Goal: Complete application form

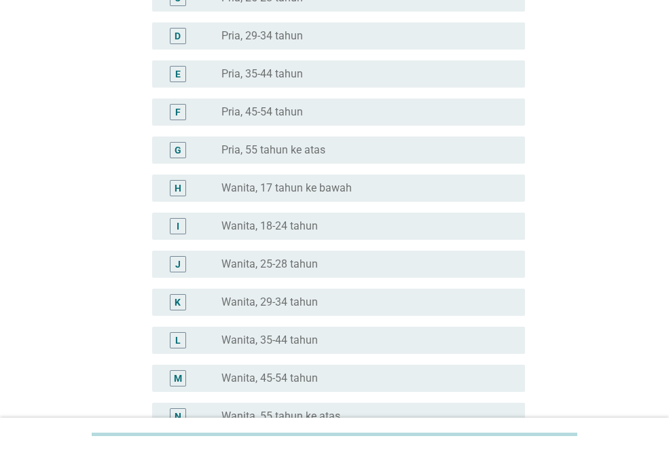
scroll to position [296, 0]
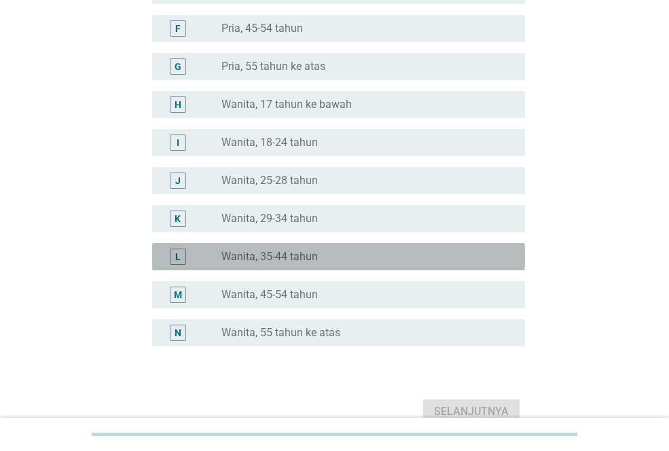
click at [306, 262] on label "Wanita, 35-44 tahun" at bounding box center [270, 257] width 96 height 14
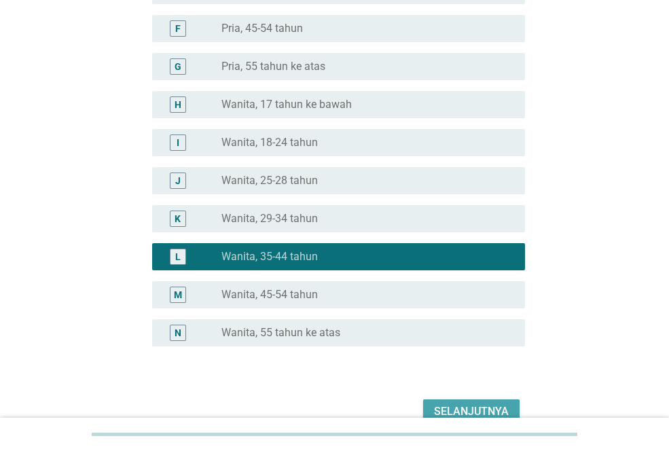
click at [488, 409] on div "Selanjutnya" at bounding box center [471, 412] width 75 height 16
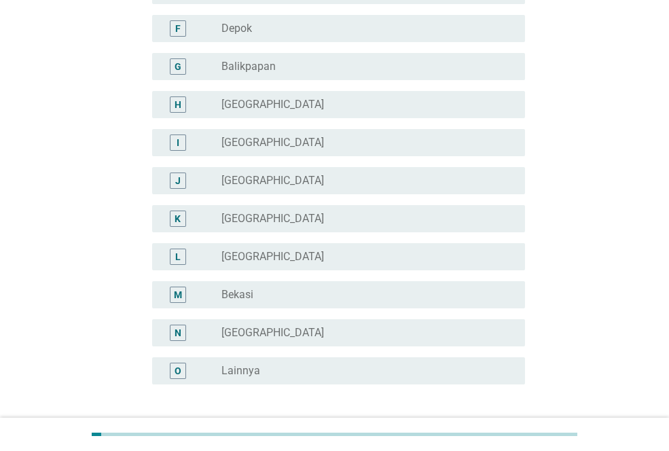
scroll to position [0, 0]
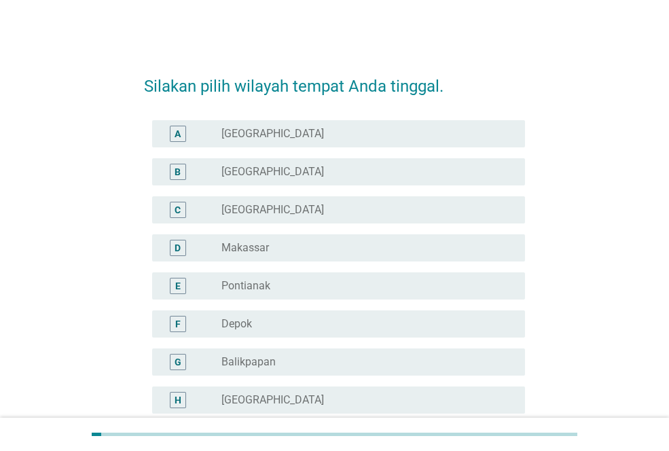
click at [488, 409] on div "H radio_button_unchecked Bogor" at bounding box center [338, 400] width 373 height 27
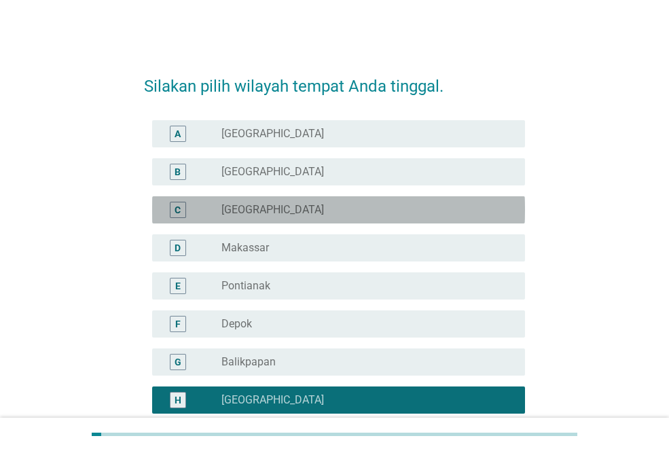
click at [469, 208] on div "radio_button_unchecked Surabaya" at bounding box center [363, 210] width 282 height 14
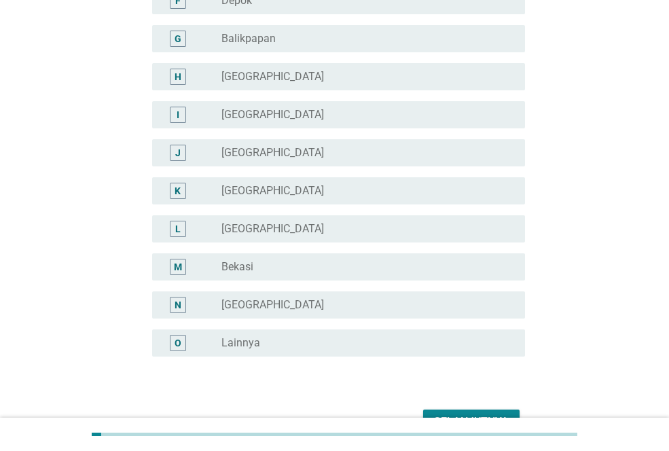
scroll to position [404, 0]
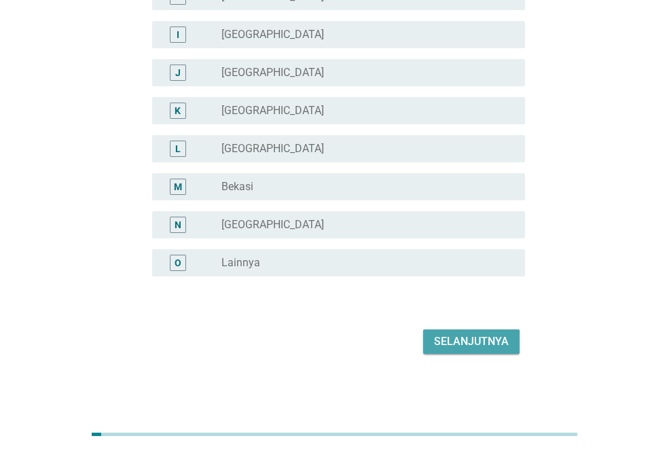
click at [472, 334] on div "Selanjutnya" at bounding box center [471, 342] width 75 height 16
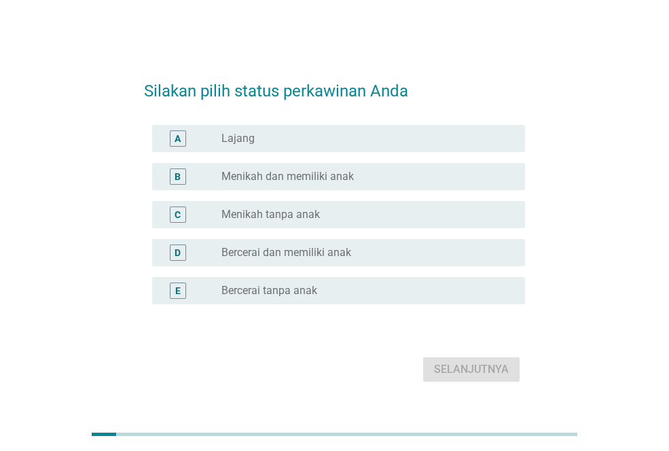
click at [364, 180] on div "radio_button_unchecked Menikah dan memiliki anak" at bounding box center [363, 177] width 282 height 14
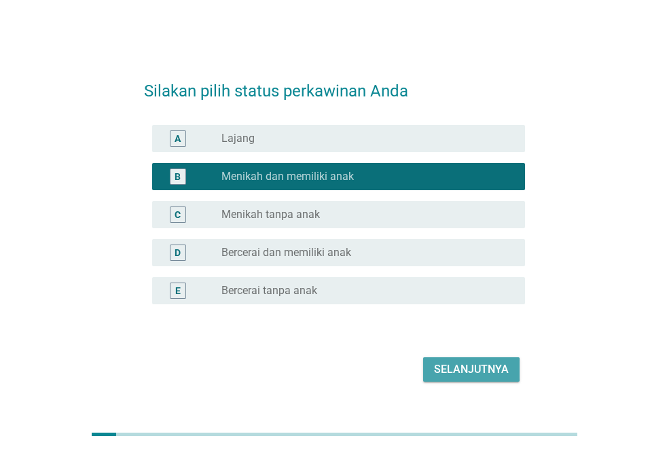
click at [489, 359] on button "Selanjutnya" at bounding box center [471, 369] width 96 height 24
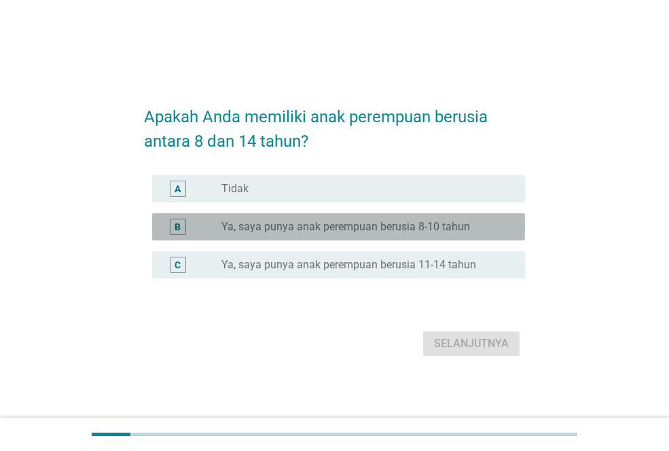
click at [444, 236] on div "B radio_button_unchecked Ya, saya punya anak perempuan berusia 8-10 tahun" at bounding box center [338, 226] width 373 height 27
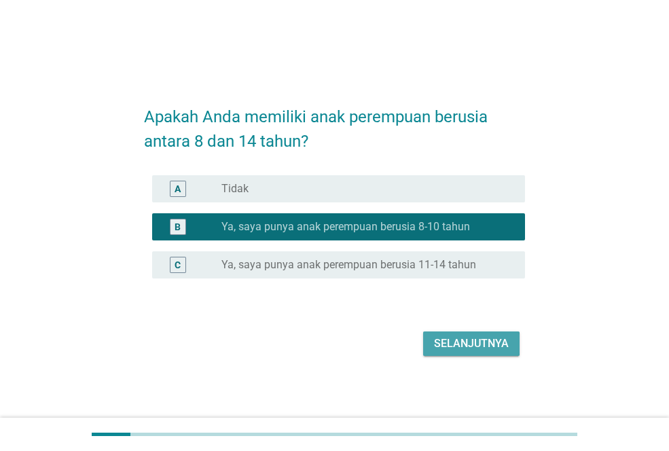
click at [455, 347] on div "Selanjutnya" at bounding box center [471, 344] width 75 height 16
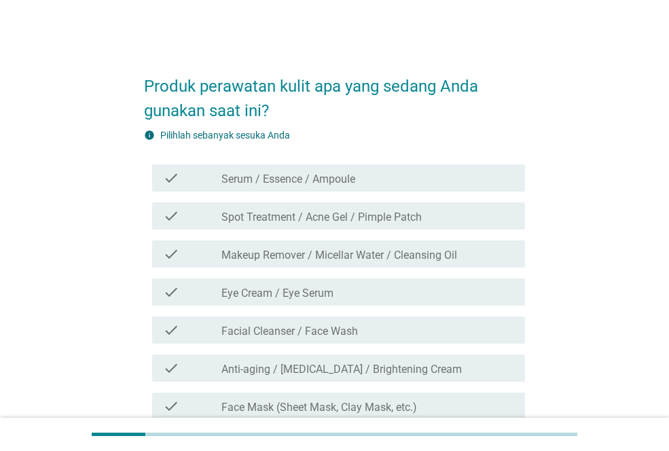
click at [362, 176] on div "check_box_outline_blank Serum / Essence / Ampoule" at bounding box center [368, 178] width 293 height 16
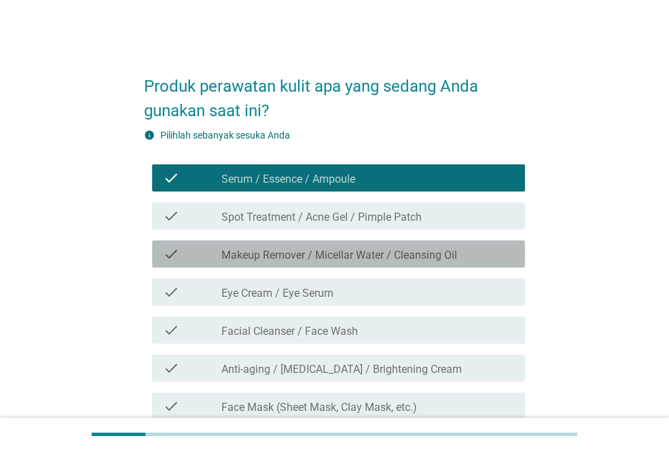
click at [359, 260] on label "Makeup Remover / Micellar Water / Cleansing Oil" at bounding box center [340, 256] width 236 height 14
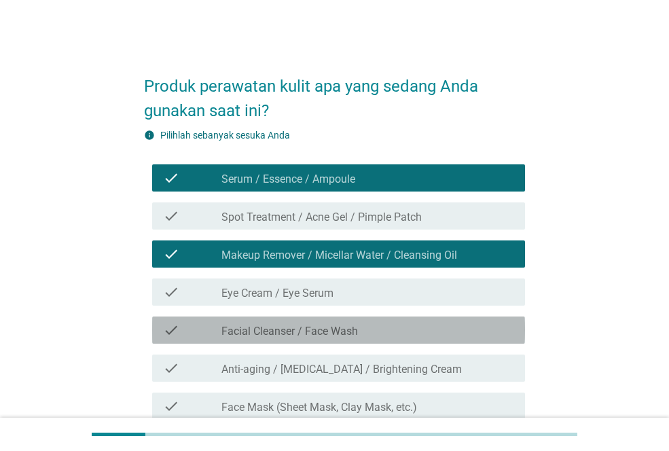
click at [353, 334] on label "Facial Cleanser / Face Wash" at bounding box center [290, 332] width 137 height 14
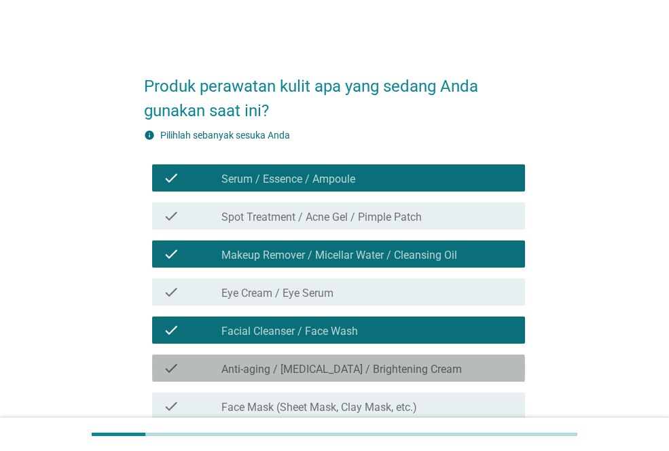
click at [445, 370] on div "check_box_outline_blank Anti-aging / Whitening / Brightening Cream" at bounding box center [368, 368] width 293 height 16
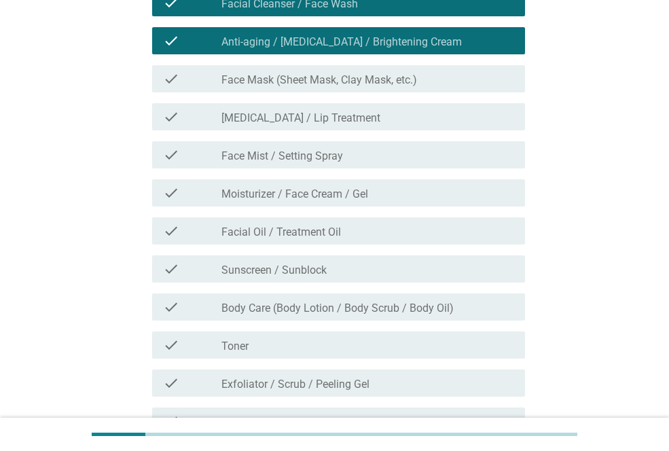
scroll to position [332, 0]
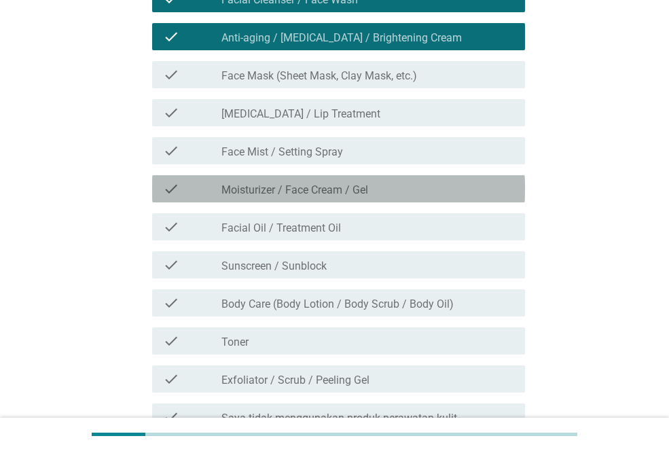
click at [391, 179] on div "check check_box_outline_blank Moisturizer / Face Cream / Gel" at bounding box center [338, 188] width 373 height 27
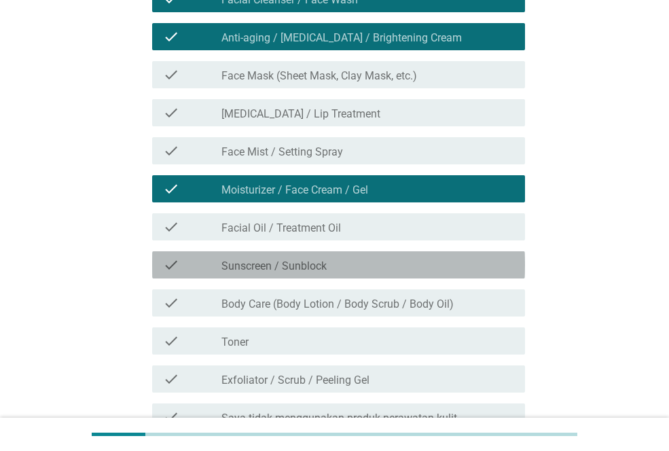
click at [340, 262] on div "check_box_outline_blank Sunscreen / Sunblock" at bounding box center [368, 265] width 293 height 16
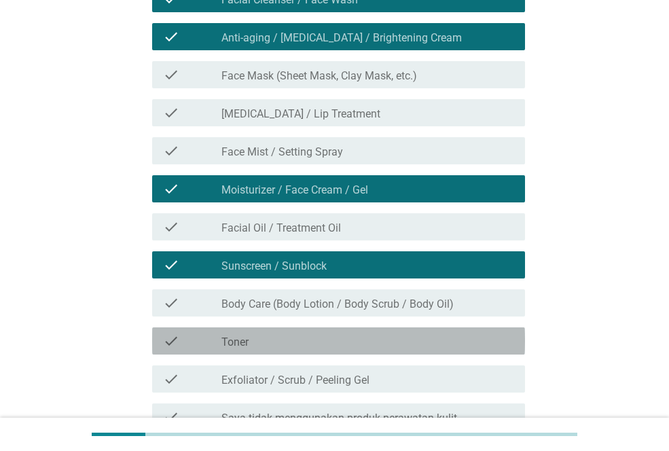
click at [317, 353] on div "check check_box_outline_blank Toner" at bounding box center [338, 341] width 373 height 27
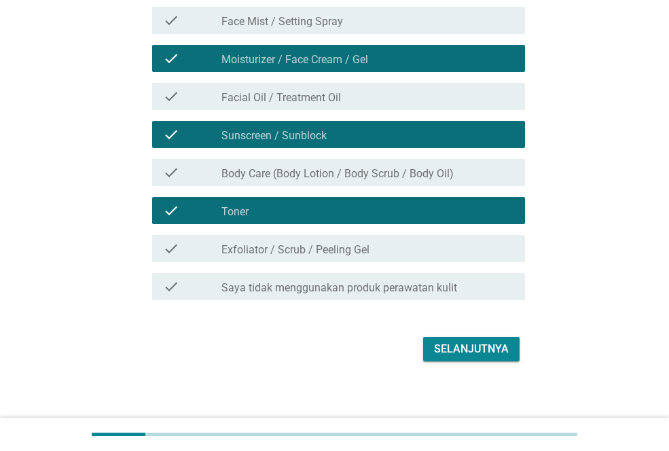
scroll to position [470, 0]
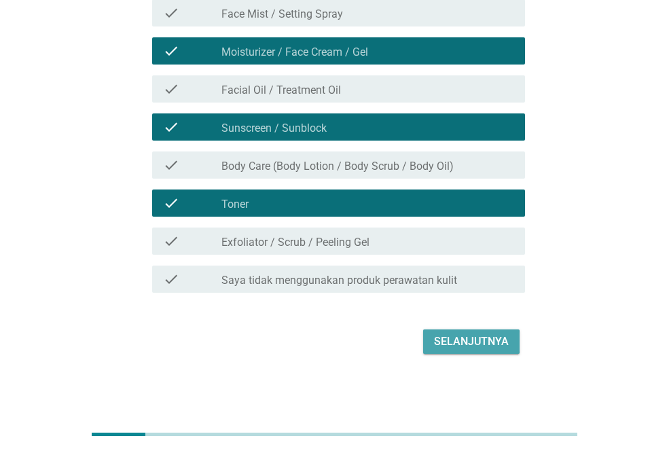
click at [499, 339] on div "Selanjutnya" at bounding box center [471, 342] width 75 height 16
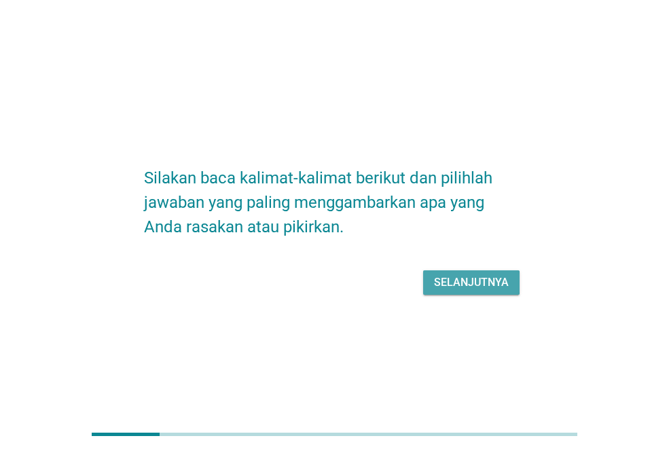
click at [485, 277] on div "Selanjutnya" at bounding box center [471, 283] width 75 height 16
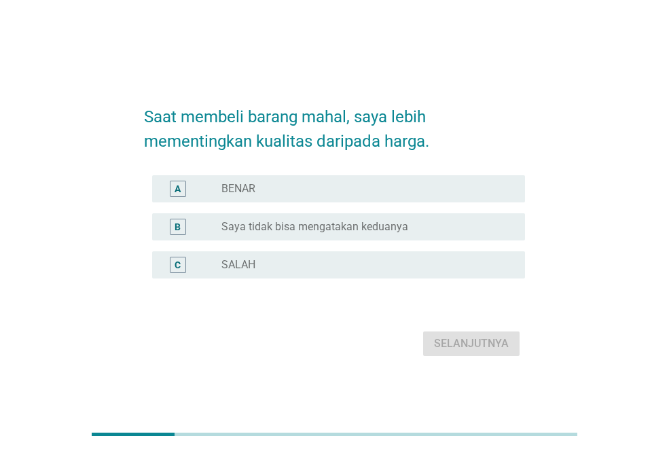
click at [300, 185] on div "radio_button_unchecked BENAR" at bounding box center [363, 189] width 282 height 14
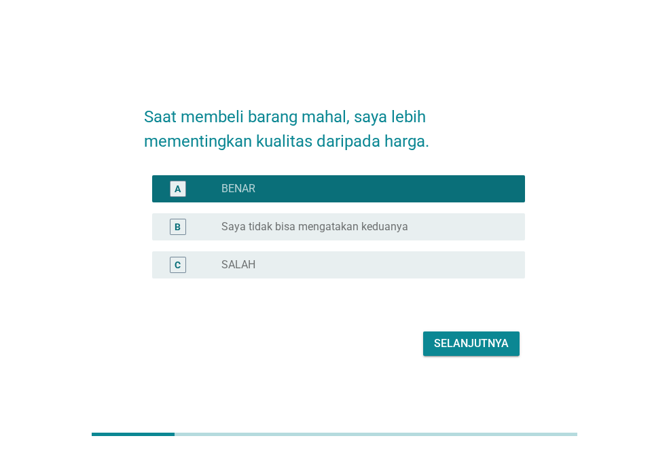
click at [379, 362] on div "Saat membeli barang mahal, saya lebih mementingkan kualitas daripada harga. A r…" at bounding box center [334, 225] width 403 height 291
click at [453, 345] on div "Selanjutnya" at bounding box center [471, 344] width 75 height 16
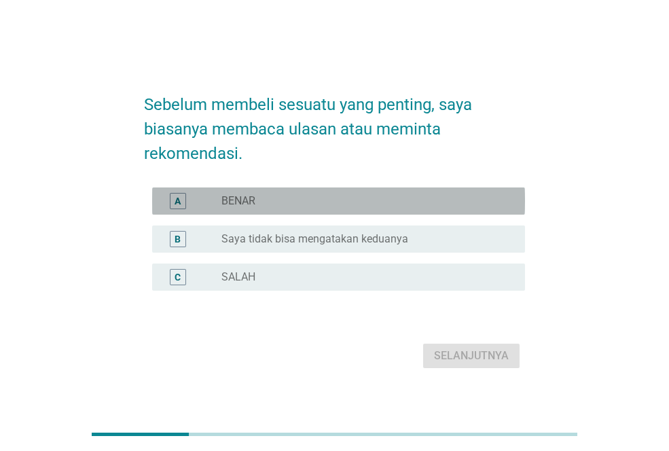
click at [362, 198] on div "radio_button_unchecked BENAR" at bounding box center [363, 201] width 282 height 14
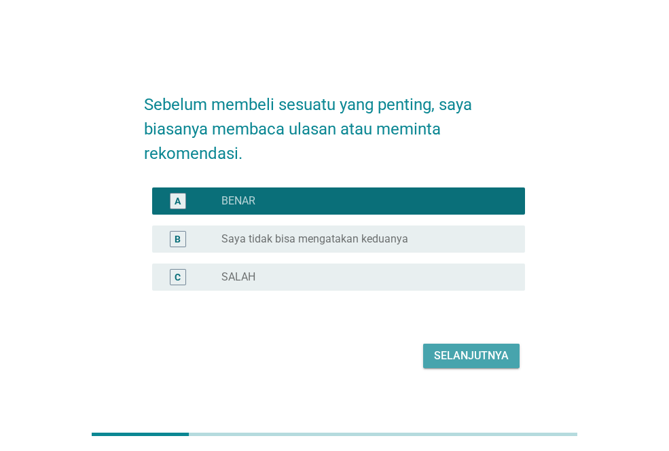
click at [453, 347] on button "Selanjutnya" at bounding box center [471, 356] width 96 height 24
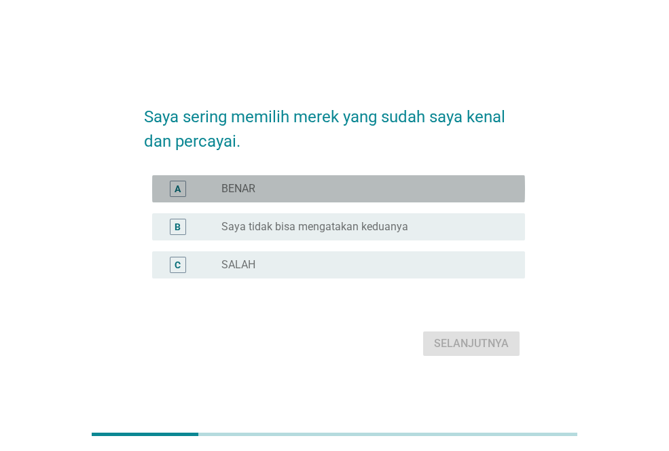
click at [435, 198] on div "A radio_button_unchecked BENAR" at bounding box center [338, 188] width 373 height 27
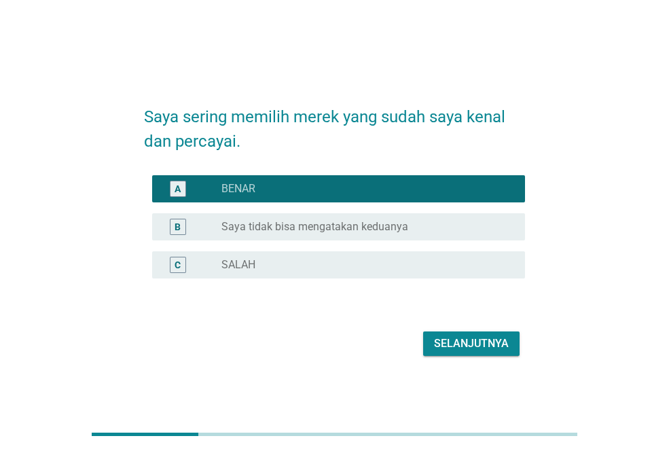
click at [472, 347] on div "Selanjutnya" at bounding box center [471, 344] width 75 height 16
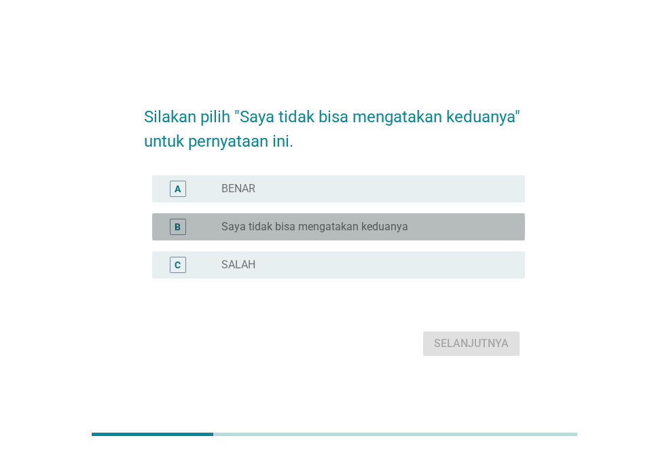
click at [425, 231] on div "radio_button_unchecked Saya tidak bisa mengatakan keduanya" at bounding box center [363, 227] width 282 height 14
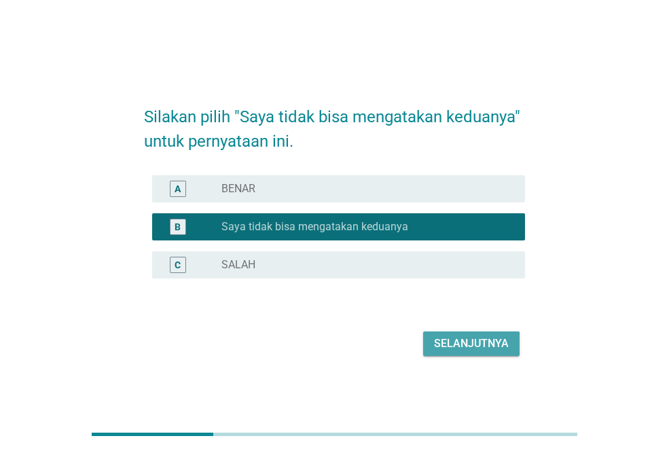
click at [478, 351] on div "Selanjutnya" at bounding box center [471, 344] width 75 height 16
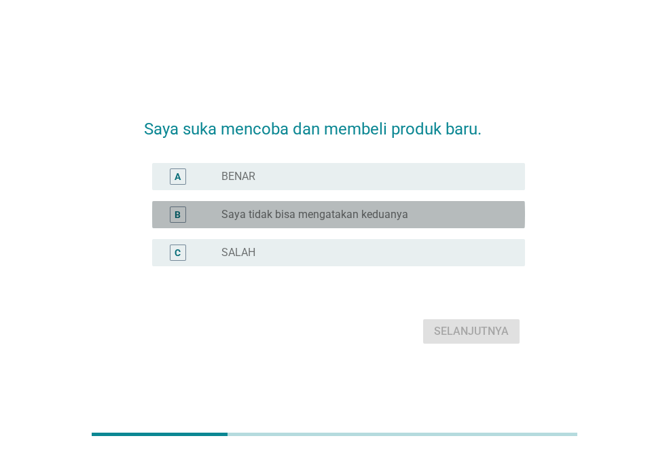
click at [328, 217] on label "Saya tidak bisa mengatakan keduanya" at bounding box center [315, 215] width 187 height 14
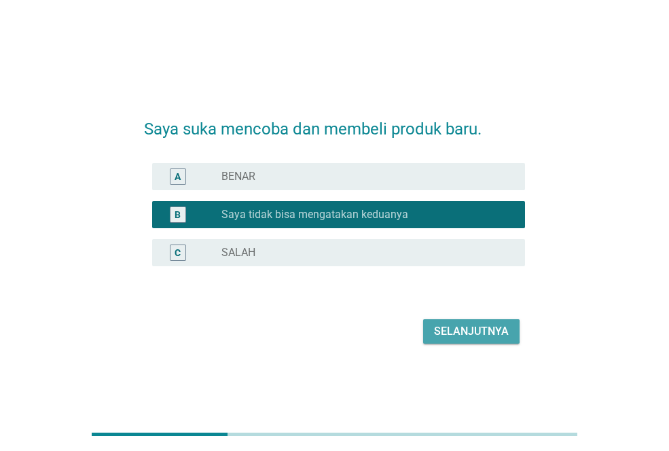
click at [465, 321] on button "Selanjutnya" at bounding box center [471, 331] width 96 height 24
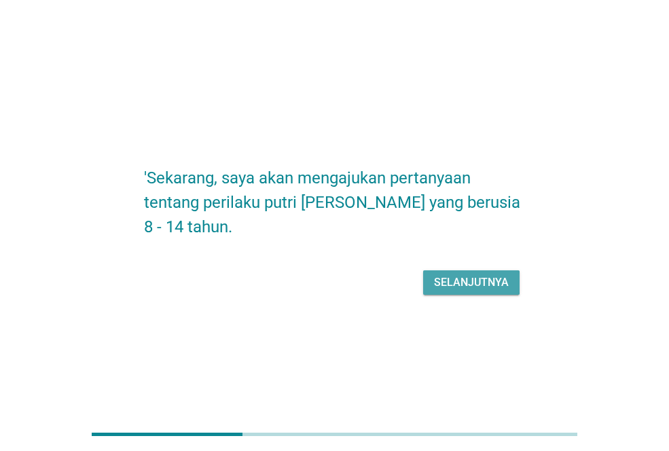
click at [469, 292] on button "Selanjutnya" at bounding box center [471, 282] width 96 height 24
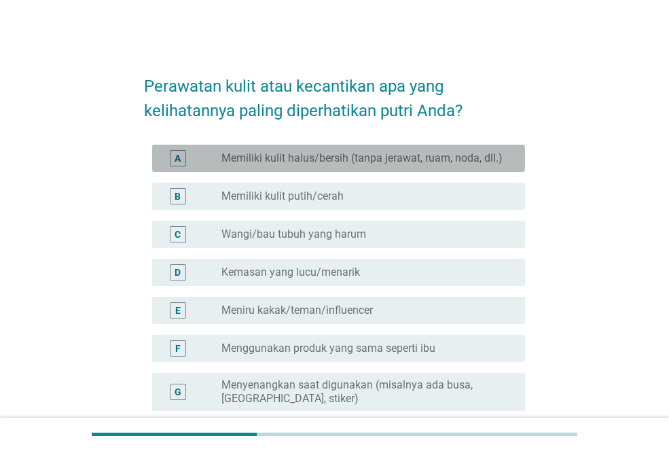
click at [406, 160] on label "Memiliki kulit halus/bersih (tanpa jerawat, ruam, noda, dll.)" at bounding box center [362, 159] width 281 height 14
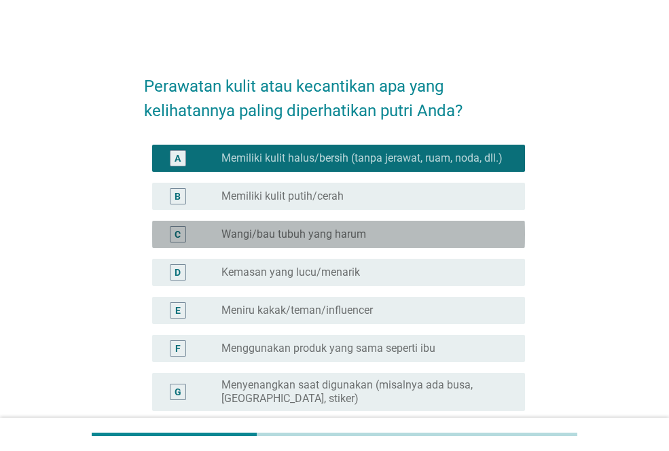
click at [349, 244] on div "C radio_button_unchecked Wangi/bau tubuh yang harum" at bounding box center [338, 234] width 373 height 27
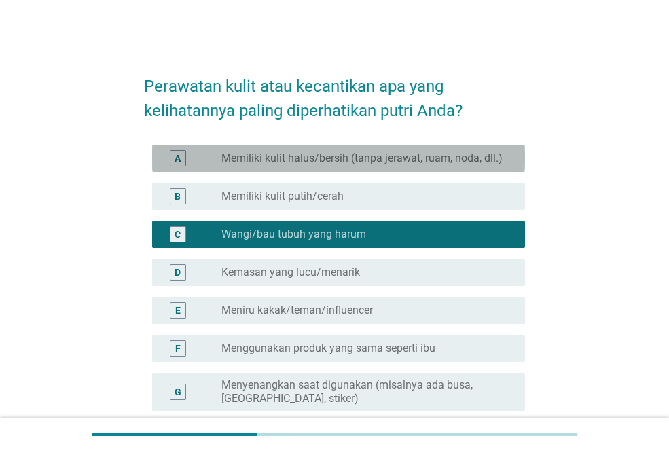
click at [337, 163] on label "Memiliki kulit halus/bersih (tanpa jerawat, ruam, noda, dll.)" at bounding box center [362, 159] width 281 height 14
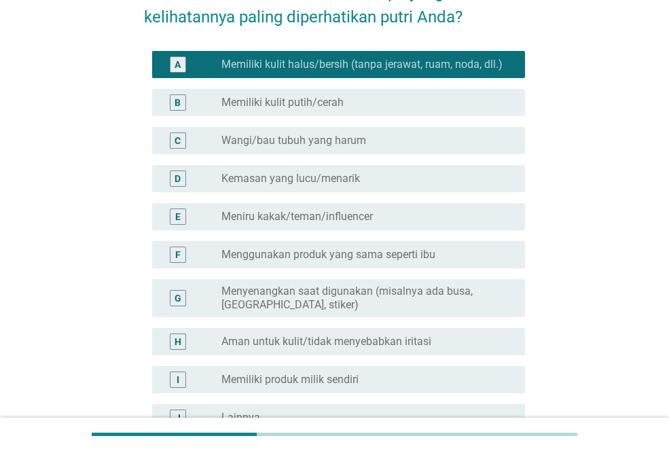
scroll to position [120, 0]
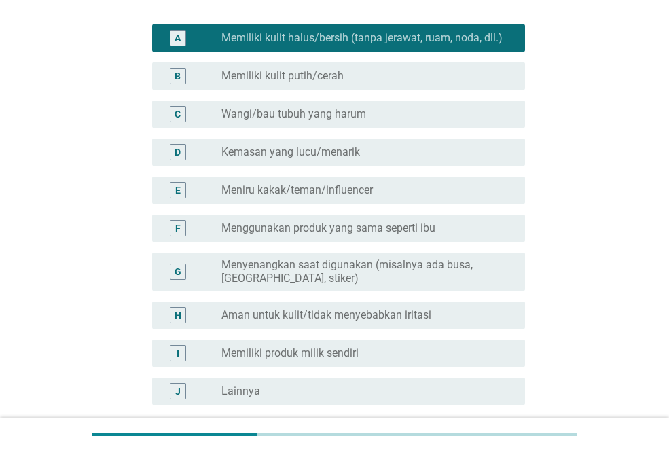
click at [661, 412] on div "Perawatan kulit atau kecantikan apa yang kelihatannya paling diperhatikan putri…" at bounding box center [334, 213] width 669 height 667
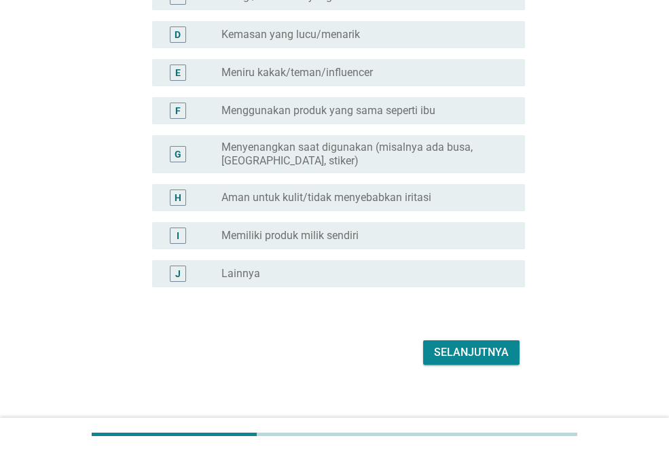
scroll to position [249, 0]
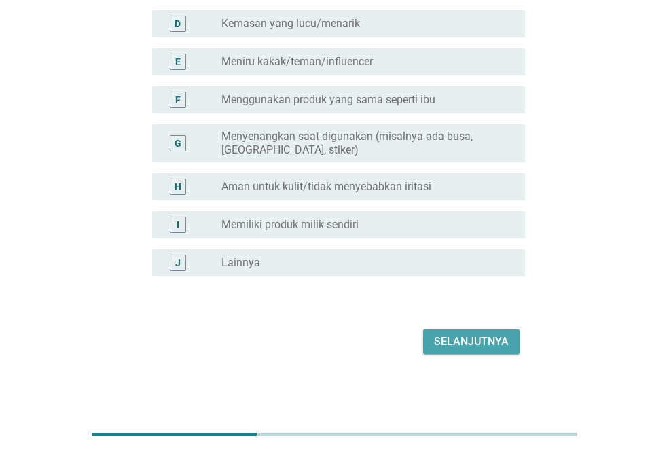
click at [506, 353] on button "Selanjutnya" at bounding box center [471, 342] width 96 height 24
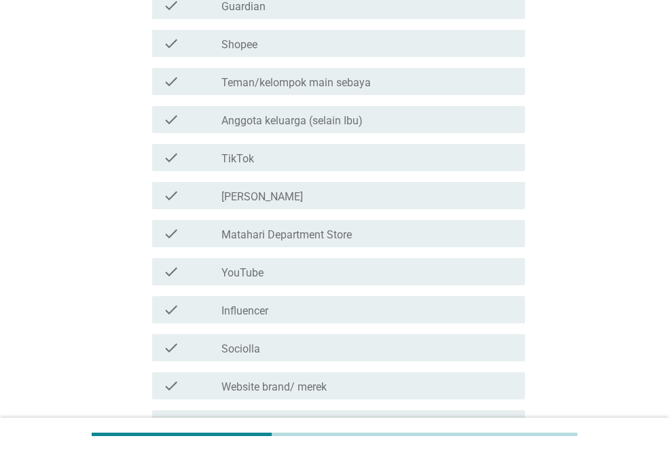
scroll to position [0, 0]
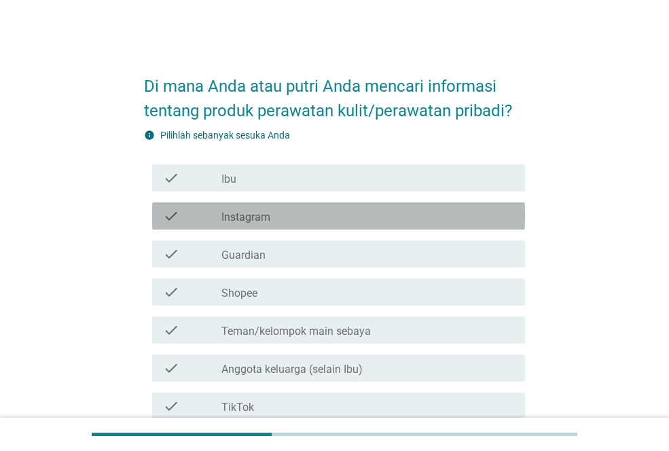
click at [425, 208] on div "check_box_outline_blank Instagram" at bounding box center [368, 216] width 293 height 16
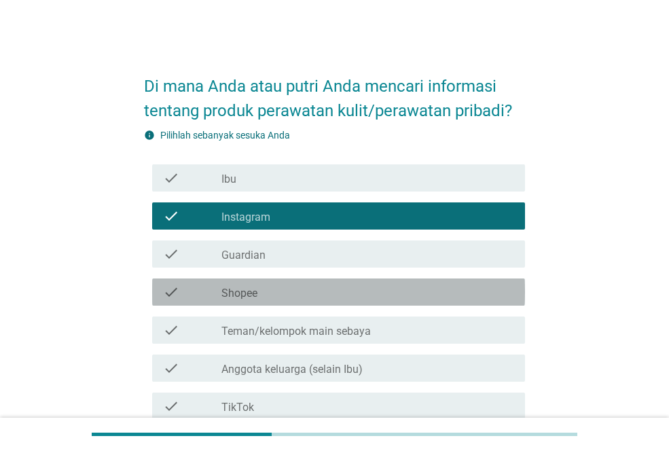
click at [359, 300] on div "check check_box_outline_blank Shopee" at bounding box center [338, 292] width 373 height 27
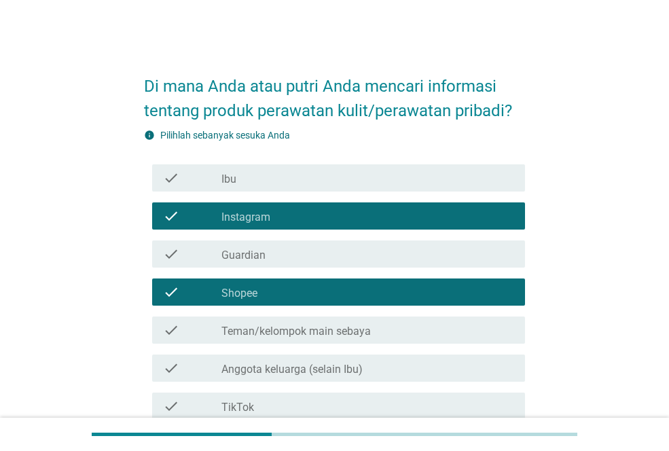
click at [359, 300] on div "check check_box_outline_blank Shopee" at bounding box center [338, 292] width 373 height 27
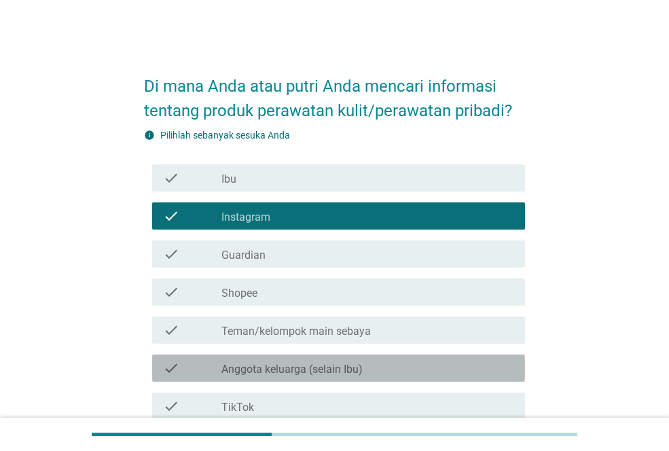
click at [368, 370] on div "check_box_outline_blank Anggota keluarga (selain Ibu)" at bounding box center [368, 368] width 293 height 16
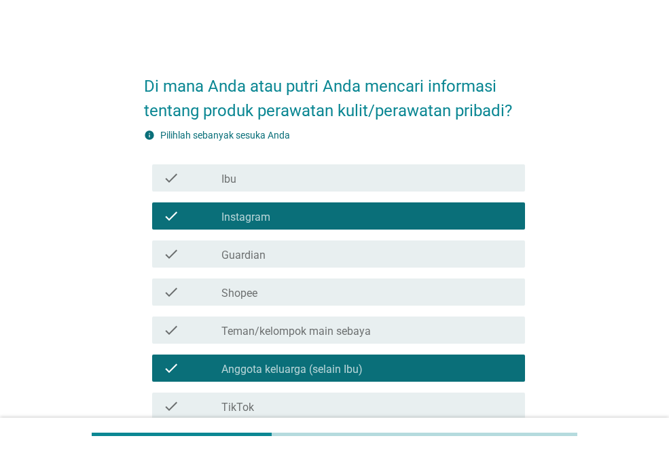
click at [409, 337] on div "check_box_outline_blank Teman/kelompok main sebaya" at bounding box center [368, 330] width 293 height 16
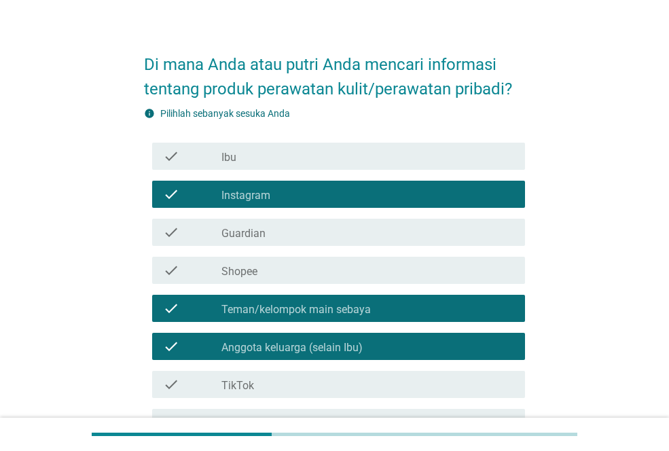
scroll to position [24, 0]
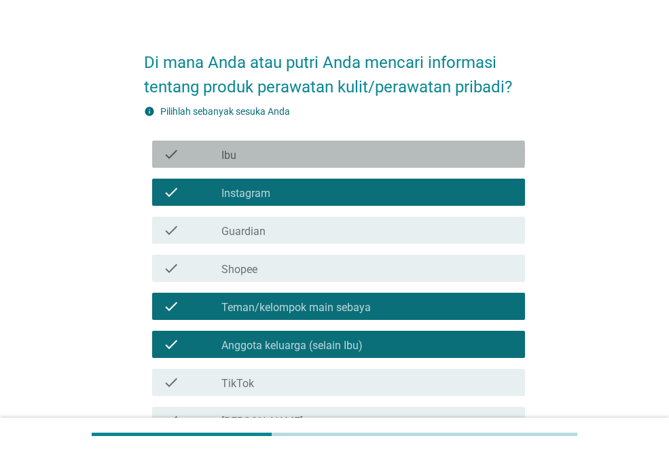
click at [416, 158] on div "check_box_outline_blank Ibu" at bounding box center [368, 154] width 293 height 16
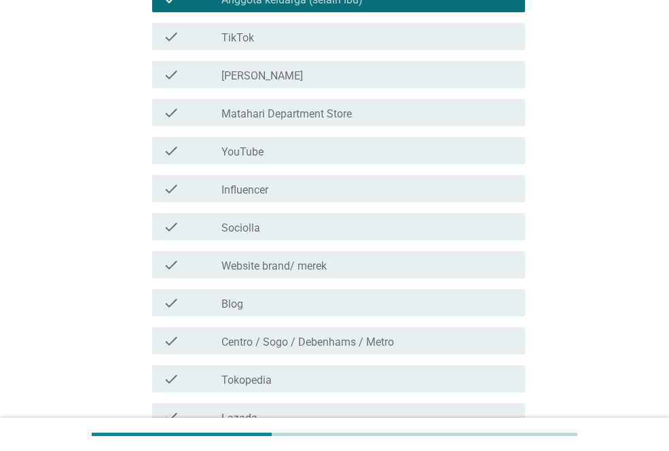
scroll to position [376, 0]
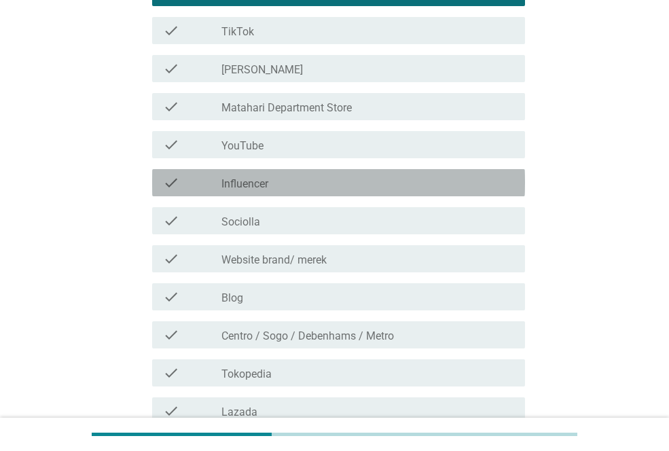
click at [404, 187] on div "check_box_outline_blank Influencer" at bounding box center [368, 183] width 293 height 16
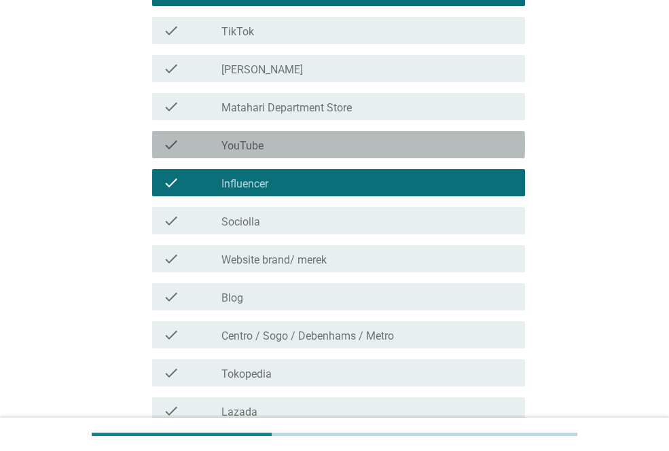
click at [379, 140] on div "check_box_outline_blank YouTube" at bounding box center [368, 145] width 293 height 16
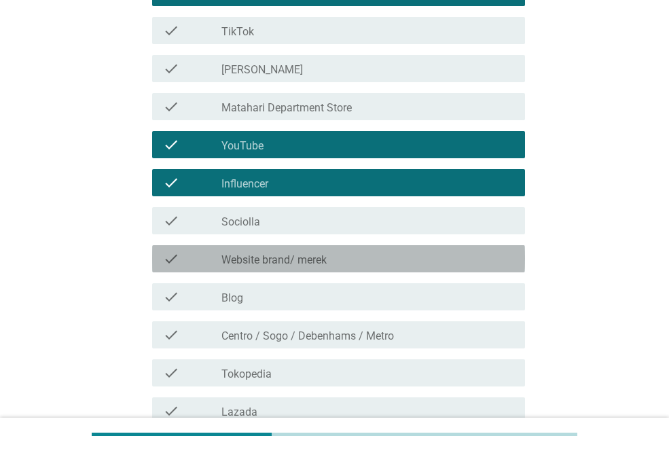
click at [306, 260] on label "Website brand/ merek" at bounding box center [274, 260] width 105 height 14
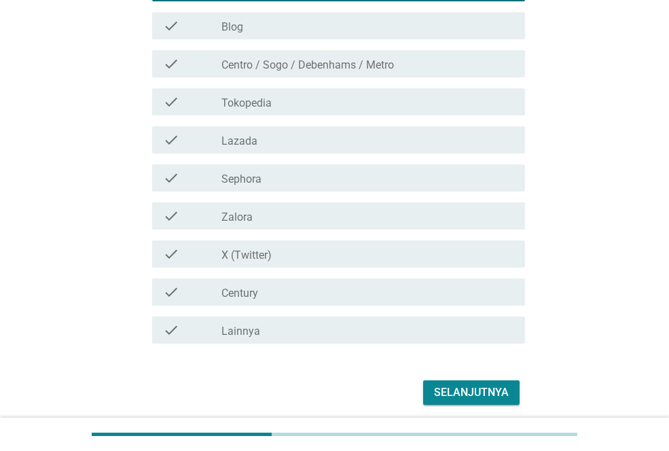
scroll to position [650, 0]
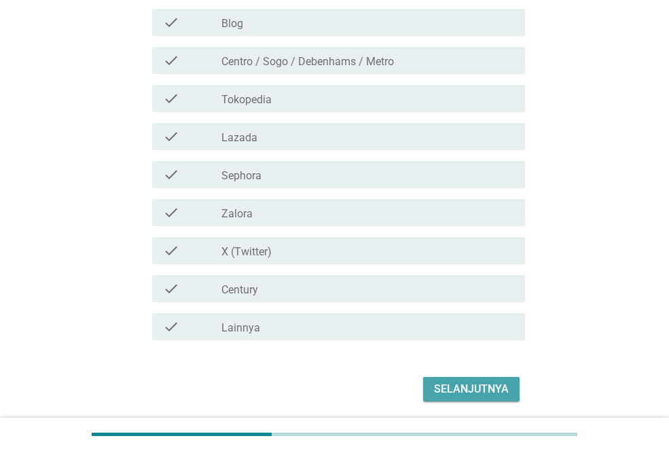
click at [487, 396] on div "Selanjutnya" at bounding box center [471, 389] width 75 height 16
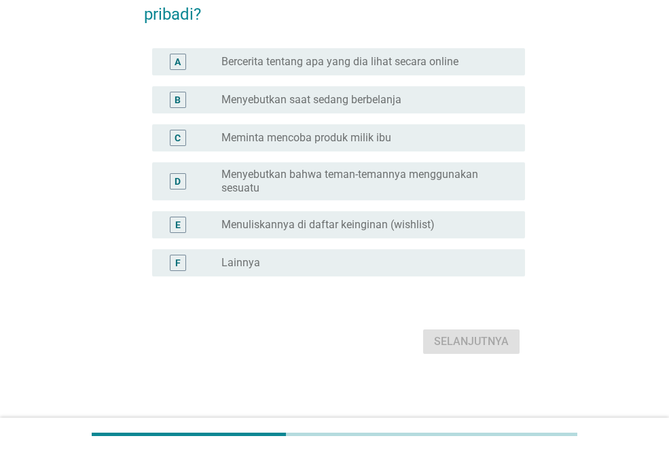
scroll to position [0, 0]
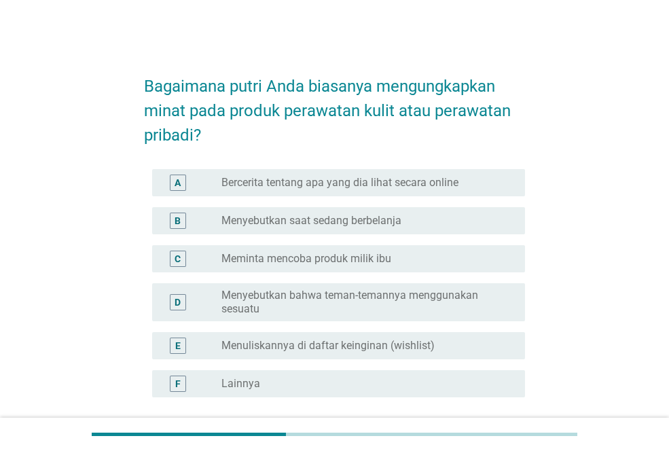
click at [480, 176] on div "radio_button_unchecked Bercerita tentang apa yang dia lihat secara online" at bounding box center [363, 183] width 282 height 14
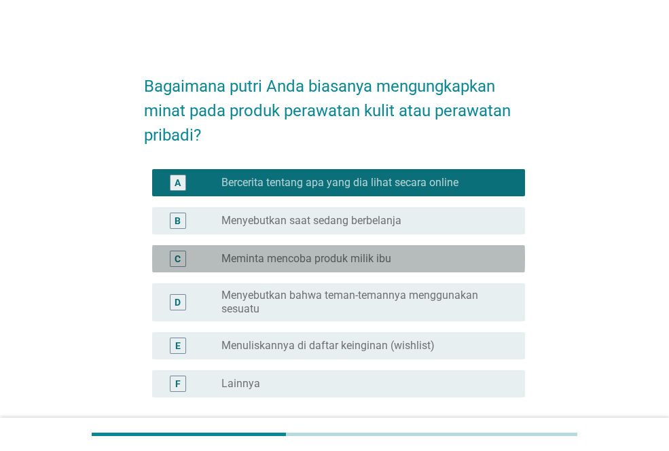
click at [393, 256] on div "radio_button_unchecked Meminta mencoba produk milik ibu" at bounding box center [363, 259] width 282 height 14
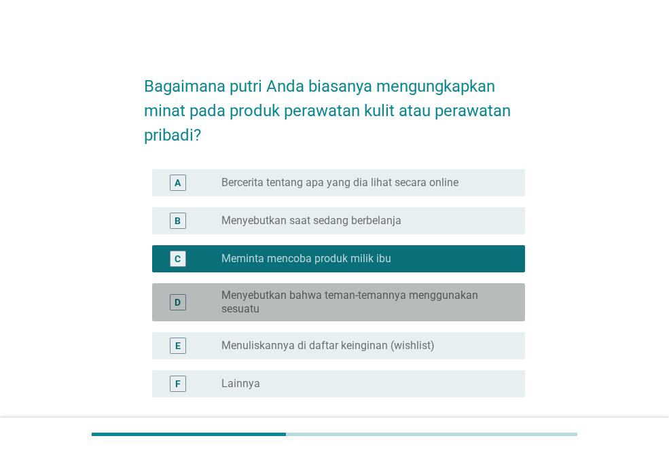
click at [315, 306] on label "Menyebutkan bahwa teman-temannya menggunakan sesuatu" at bounding box center [363, 302] width 282 height 27
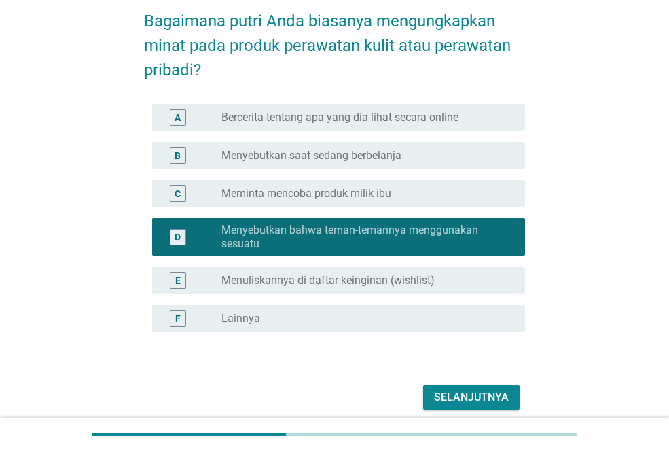
scroll to position [121, 0]
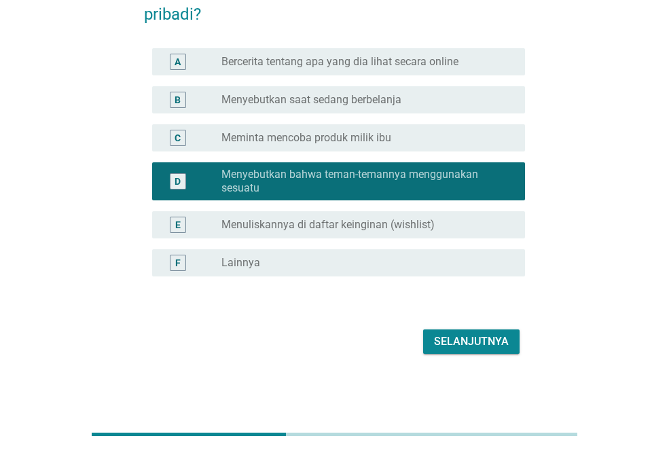
click at [500, 332] on button "Selanjutnya" at bounding box center [471, 342] width 96 height 24
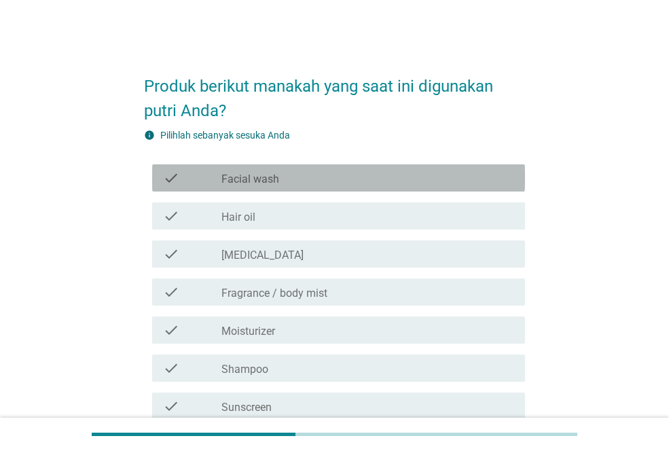
click at [415, 174] on div "check_box_outline_blank Facial wash" at bounding box center [368, 178] width 293 height 16
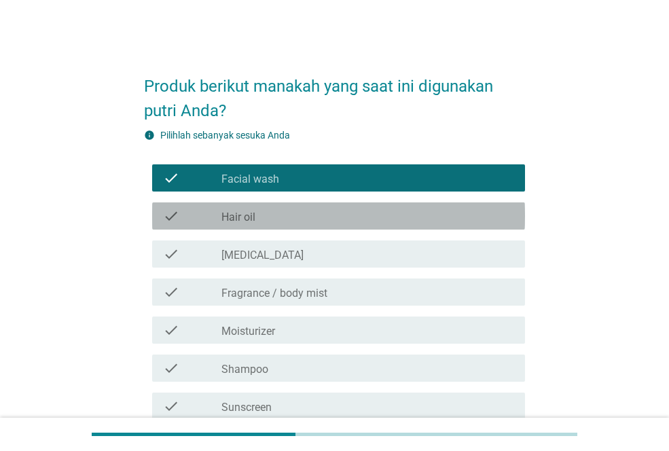
click at [336, 209] on div "check_box_outline_blank Hair oil" at bounding box center [368, 216] width 293 height 16
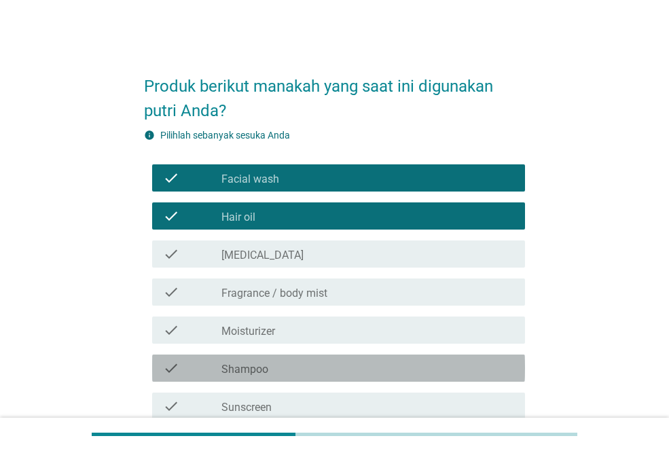
click at [279, 370] on div "check_box_outline_blank Shampoo" at bounding box center [368, 368] width 293 height 16
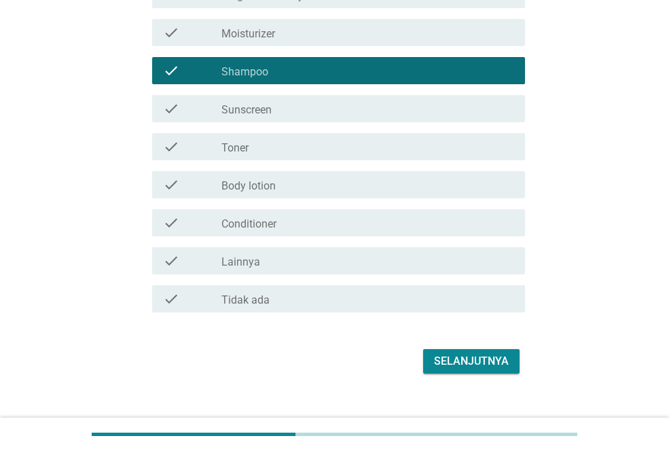
scroll to position [300, 0]
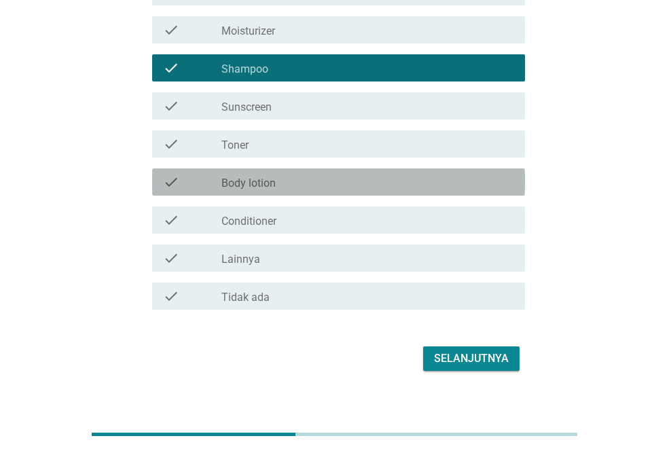
click at [309, 180] on div "check_box_outline_blank Body lotion" at bounding box center [368, 182] width 293 height 16
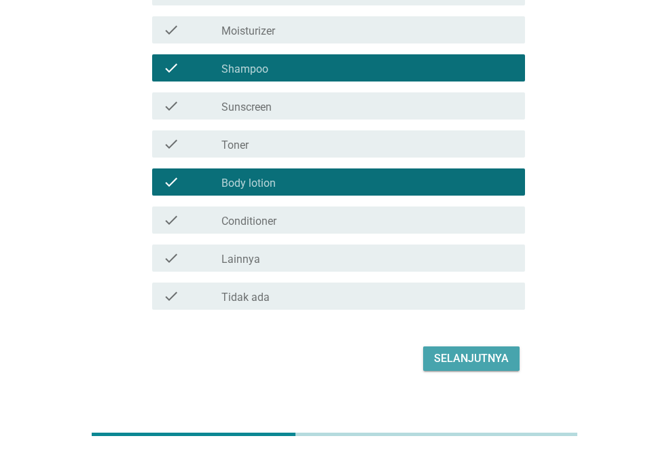
click at [465, 351] on div "Selanjutnya" at bounding box center [471, 359] width 75 height 16
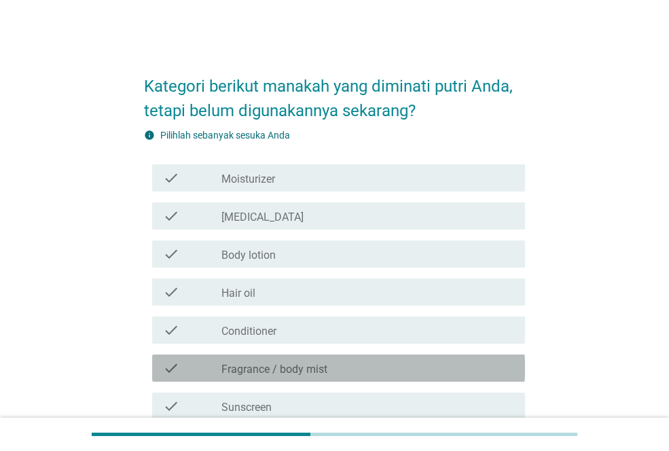
click at [397, 361] on div "check_box_outline_blank Fragrance / body mist" at bounding box center [368, 368] width 293 height 16
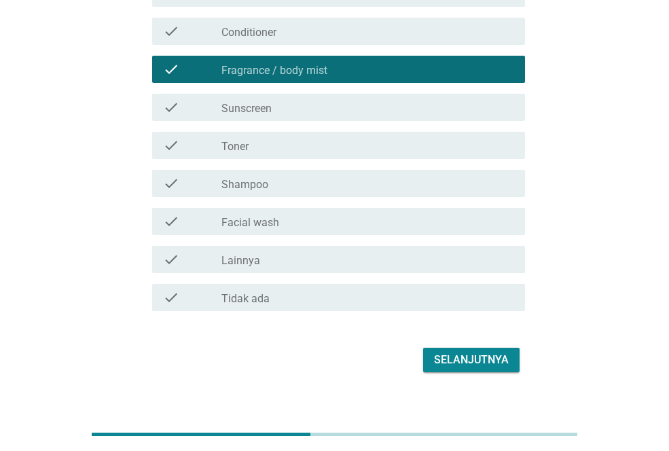
scroll to position [255, 0]
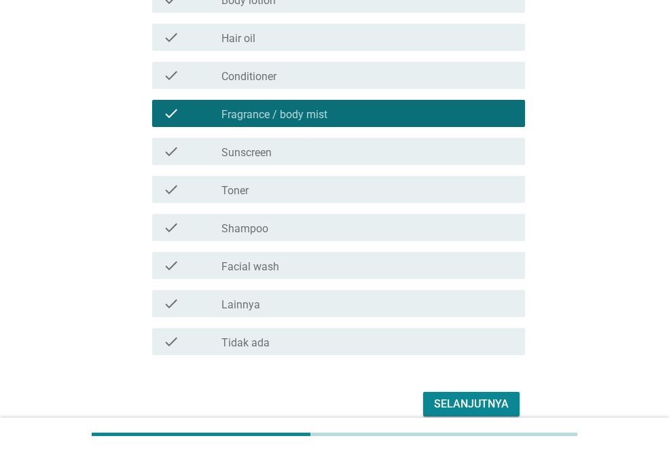
click at [655, 348] on div "Kategori berikut manakah yang diminati putri Anda, tetapi belum digunakannya se…" at bounding box center [334, 112] width 669 height 735
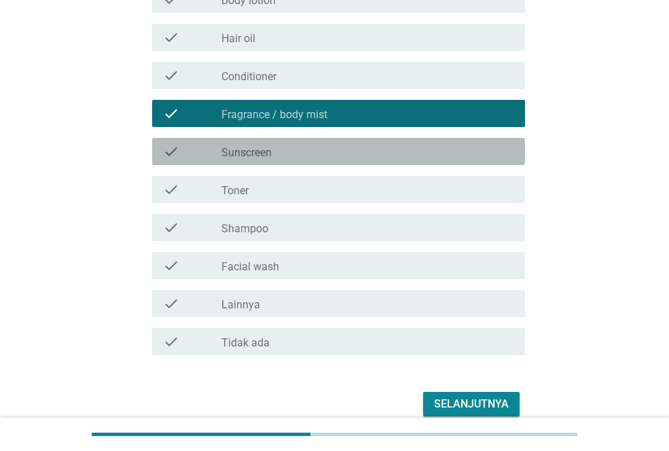
click at [470, 156] on div "check_box_outline_blank Sunscreen" at bounding box center [368, 151] width 293 height 16
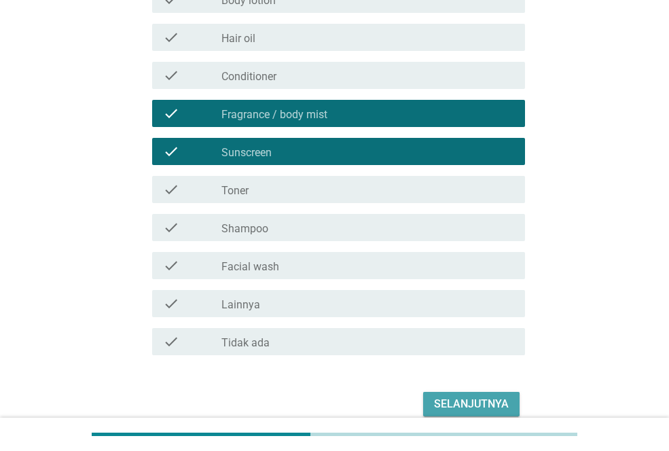
click at [482, 394] on button "Selanjutnya" at bounding box center [471, 404] width 96 height 24
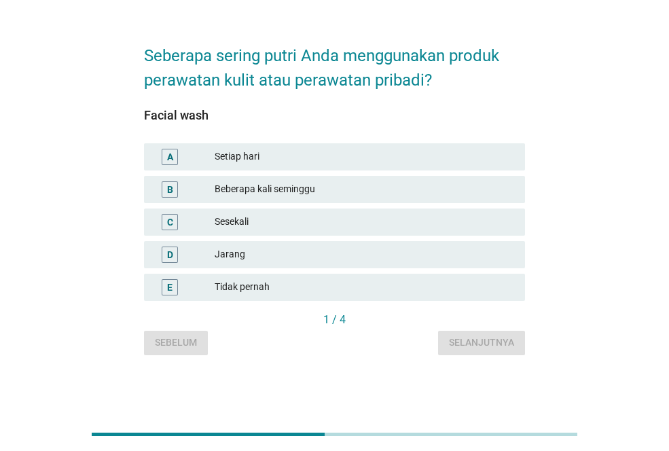
scroll to position [0, 0]
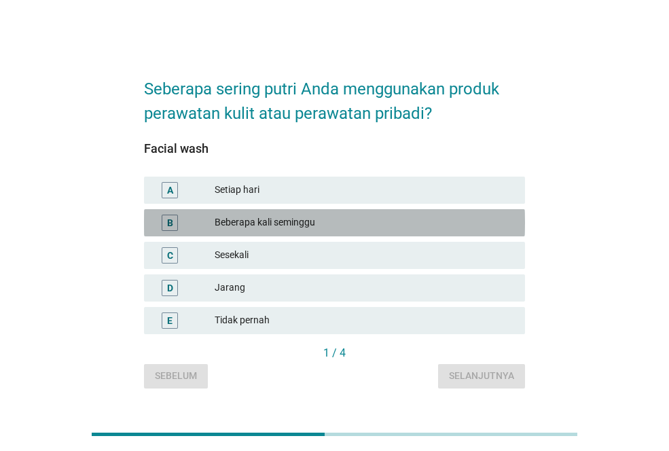
click at [376, 215] on div "Beberapa kali seminggu" at bounding box center [365, 223] width 300 height 16
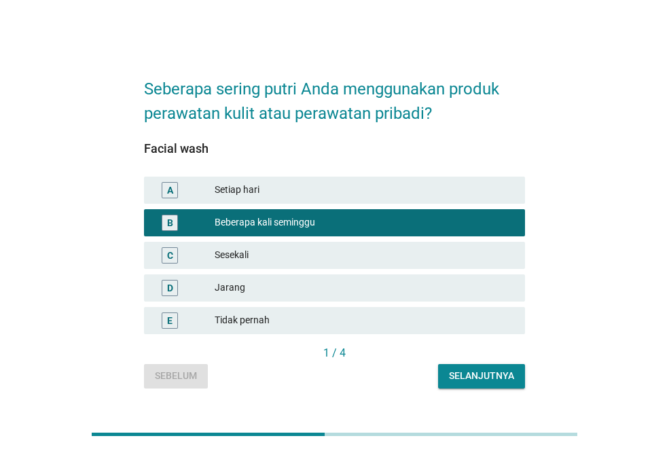
click at [487, 383] on div "Selanjutnya" at bounding box center [481, 376] width 65 height 14
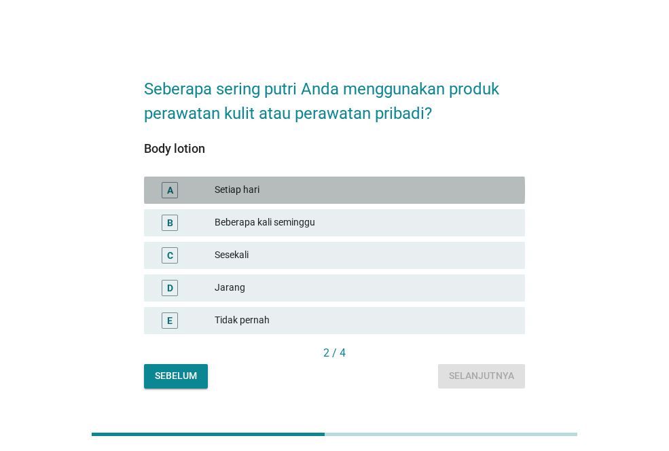
click at [375, 189] on div "Setiap hari" at bounding box center [365, 190] width 300 height 16
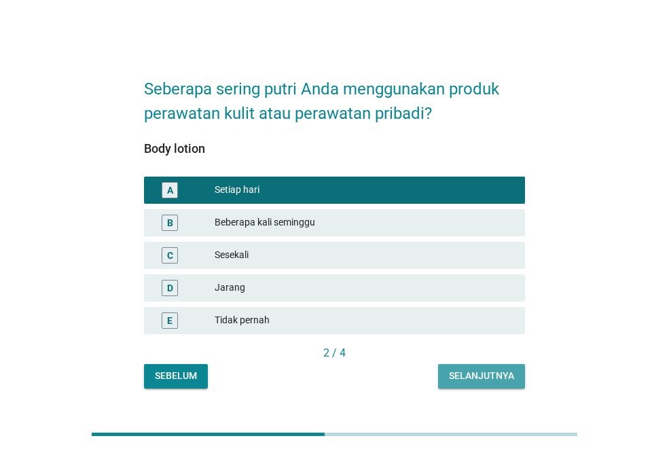
click at [484, 379] on div "Selanjutnya" at bounding box center [481, 376] width 65 height 14
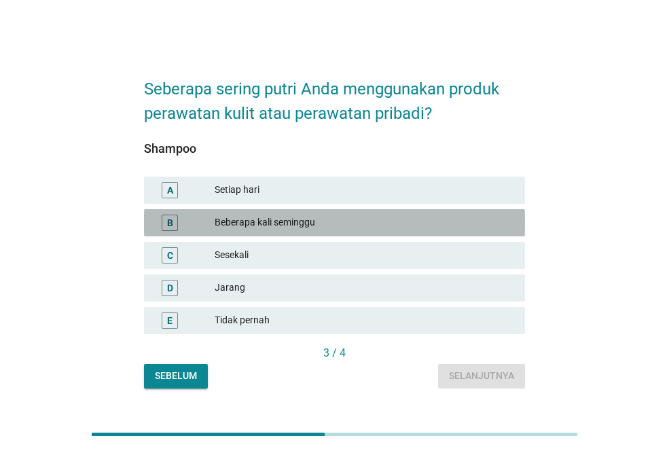
click at [432, 226] on div "Beberapa kali seminggu" at bounding box center [365, 223] width 300 height 16
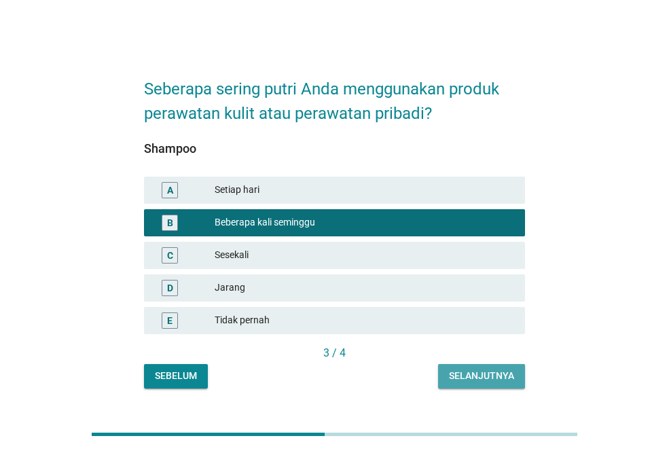
click at [484, 372] on div "Selanjutnya" at bounding box center [481, 376] width 65 height 14
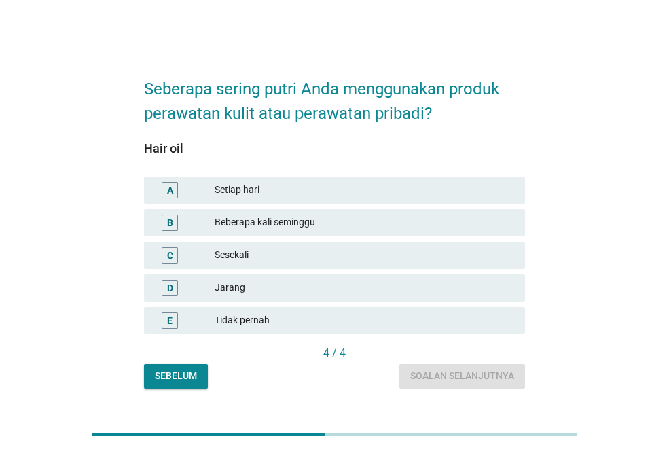
click at [402, 233] on div "B Beberapa kali seminggu" at bounding box center [334, 222] width 381 height 27
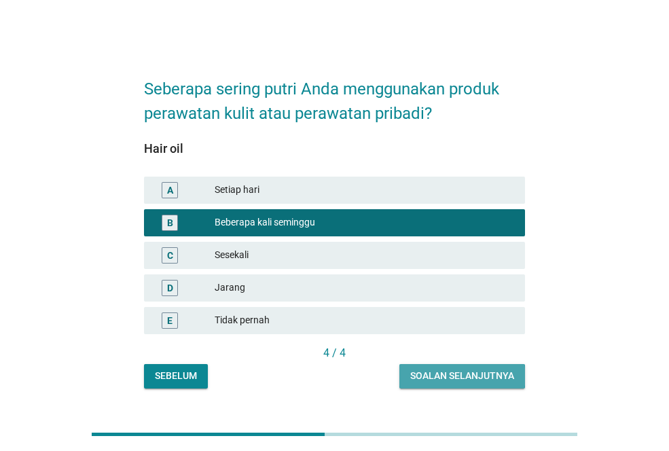
click at [459, 381] on div "Soalan selanjutnya" at bounding box center [462, 376] width 104 height 14
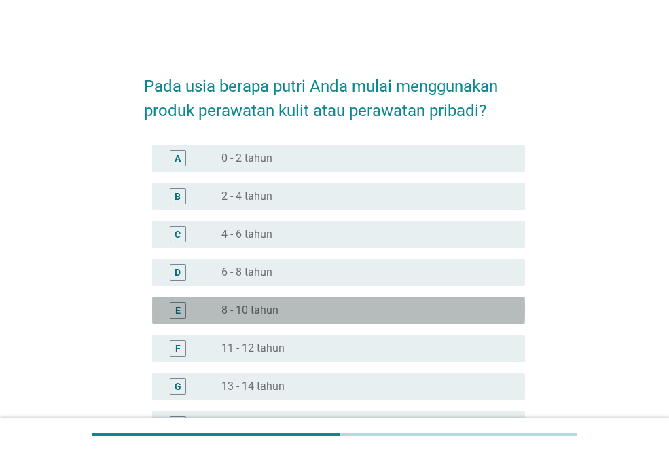
click at [352, 311] on div "radio_button_unchecked 8 - 10 tahun" at bounding box center [363, 311] width 282 height 14
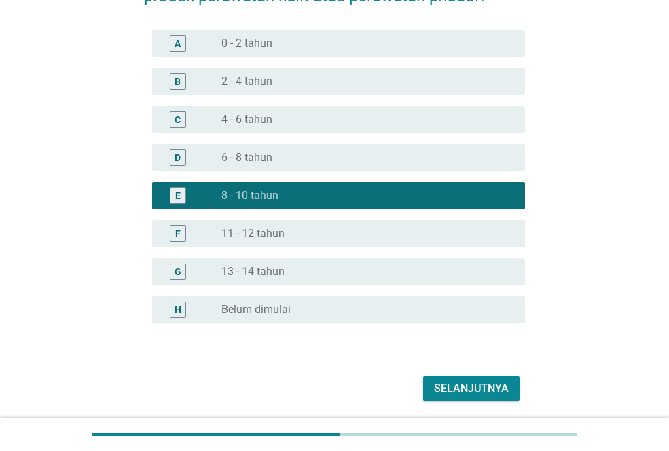
scroll to position [162, 0]
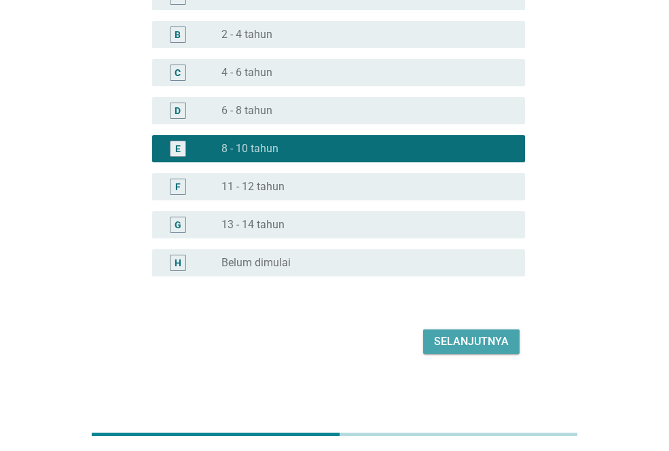
click at [457, 332] on button "Selanjutnya" at bounding box center [471, 342] width 96 height 24
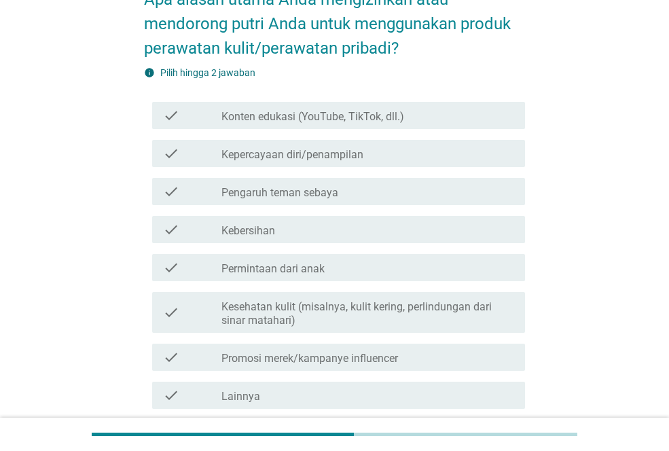
scroll to position [103, 0]
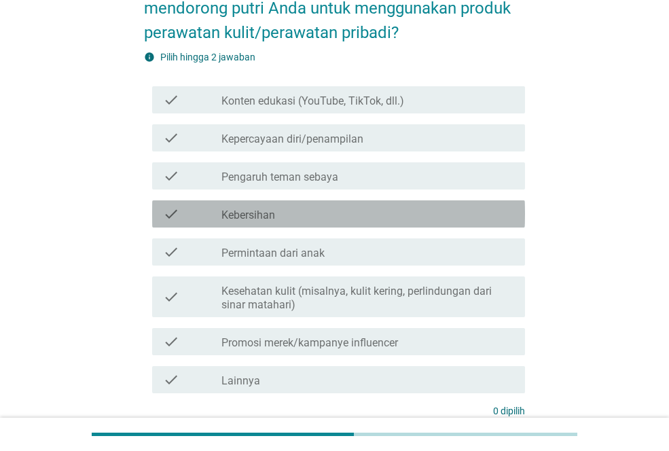
click at [491, 217] on div "check_box_outline_blank Kebersihan" at bounding box center [368, 214] width 293 height 16
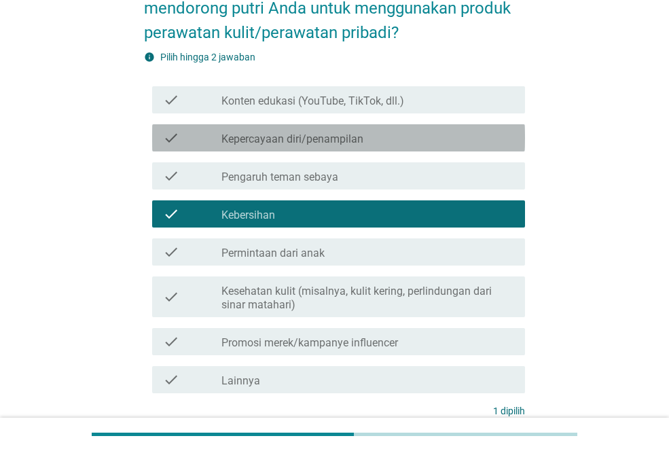
click at [478, 144] on div "check_box_outline_blank Kepercayaan diri/penampilan" at bounding box center [368, 138] width 293 height 16
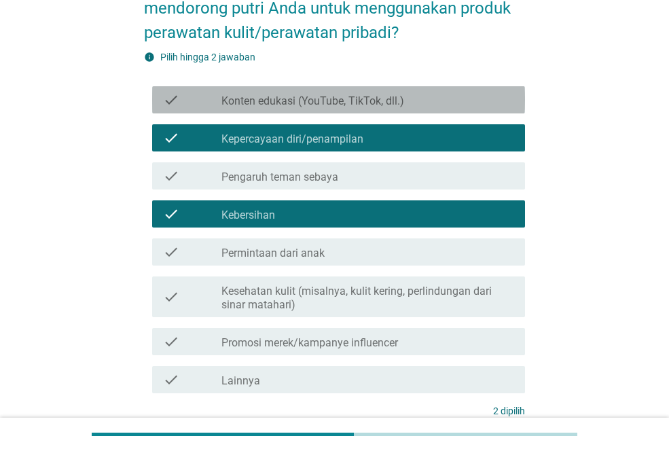
click at [477, 109] on div "check check_box_outline_blank Konten edukasi (YouTube, TikTok, dll.)" at bounding box center [338, 99] width 373 height 27
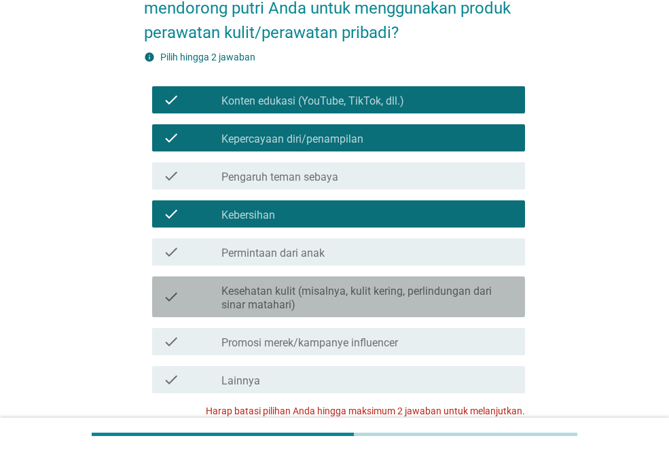
click at [353, 299] on label "Kesehatan kulit (misalnya, kulit kering, perlindungan dari sinar matahari)" at bounding box center [368, 298] width 293 height 27
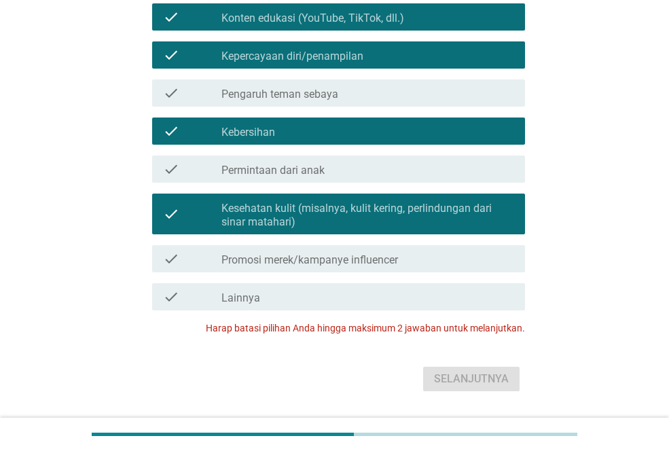
scroll to position [206, 0]
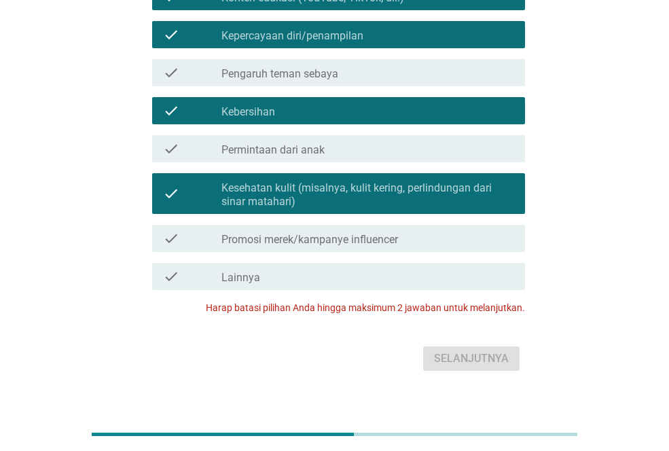
click at [304, 163] on div "check check_box_outline_blank Permintaan dari anak" at bounding box center [334, 149] width 381 height 38
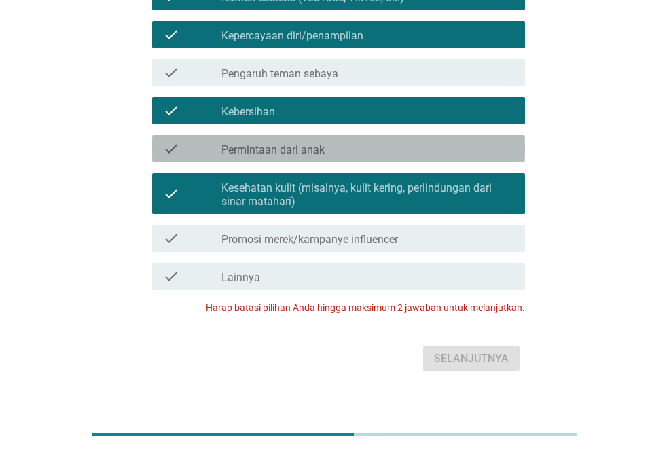
click at [328, 146] on div "check_box_outline_blank Permintaan dari anak" at bounding box center [368, 149] width 293 height 16
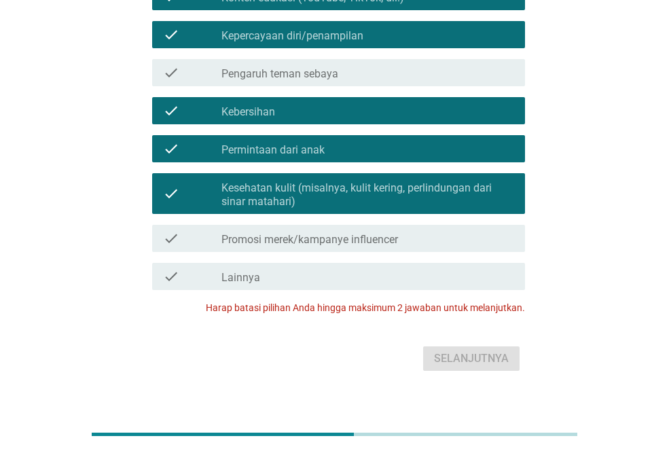
click at [430, 198] on label "Kesehatan kulit (misalnya, kulit kering, perlindungan dari sinar matahari)" at bounding box center [368, 194] width 293 height 27
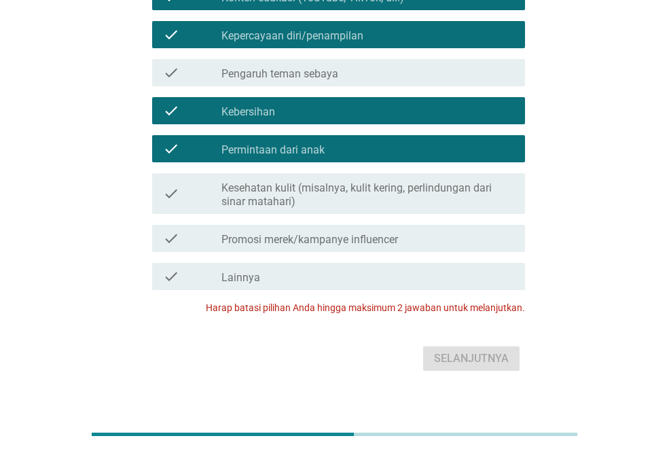
drag, startPoint x: 430, startPoint y: 198, endPoint x: 395, endPoint y: 103, distance: 102.1
click at [395, 103] on div "check check_box_outline_blank Konten edukasi (YouTube, TikTok, dll.) check chec…" at bounding box center [334, 137] width 381 height 318
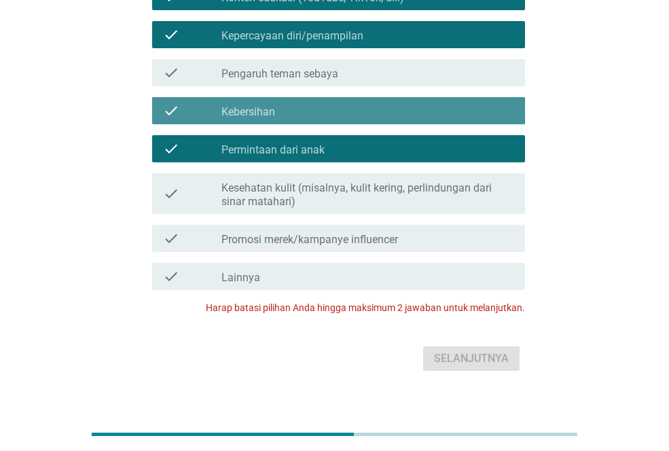
click at [395, 103] on div "check_box_outline_blank Kebersihan" at bounding box center [368, 111] width 293 height 16
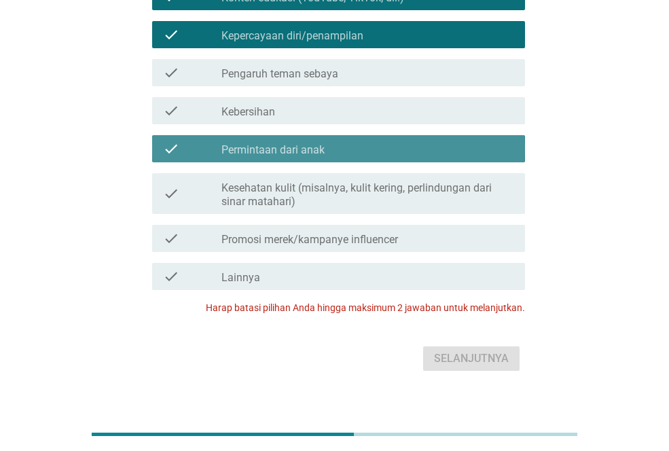
click at [372, 138] on div "check check_box_outline_blank Permintaan dari anak" at bounding box center [338, 148] width 373 height 27
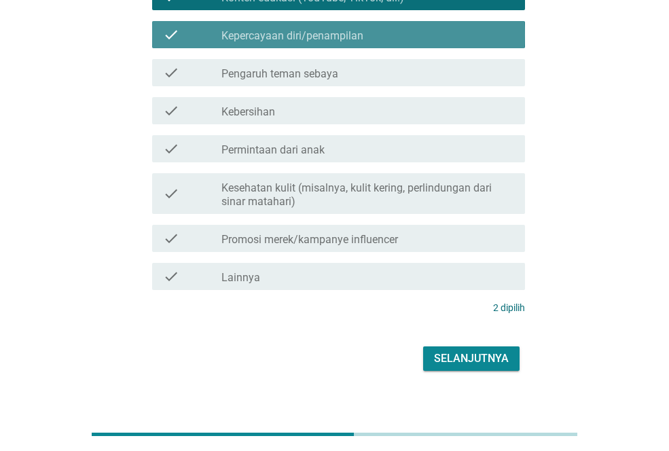
click at [472, 35] on div "check_box_outline_blank Kepercayaan diri/penampilan" at bounding box center [368, 35] width 293 height 16
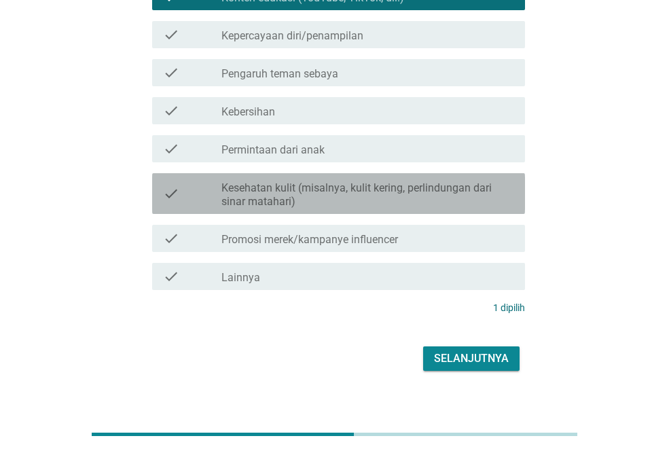
click at [323, 182] on label "Kesehatan kulit (misalnya, kulit kering, perlindungan dari sinar matahari)" at bounding box center [368, 194] width 293 height 27
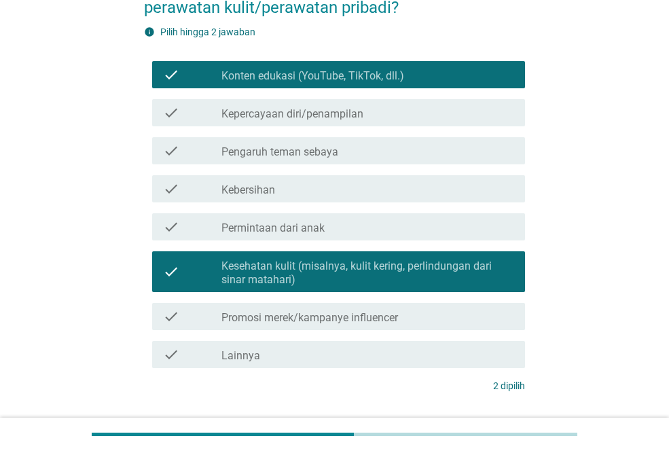
scroll to position [223, 0]
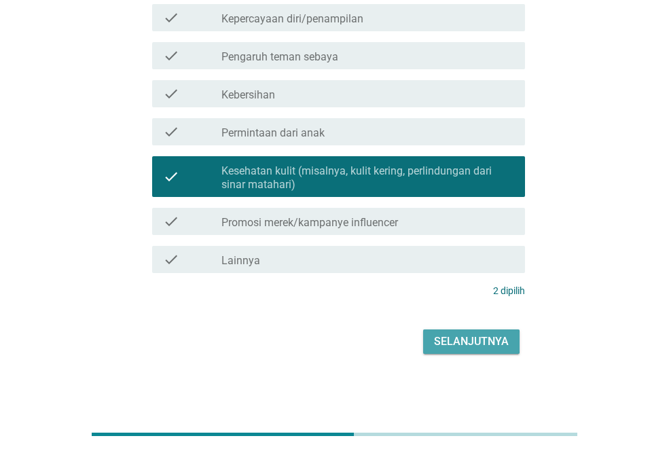
click at [482, 334] on div "Selanjutnya" at bounding box center [471, 342] width 75 height 16
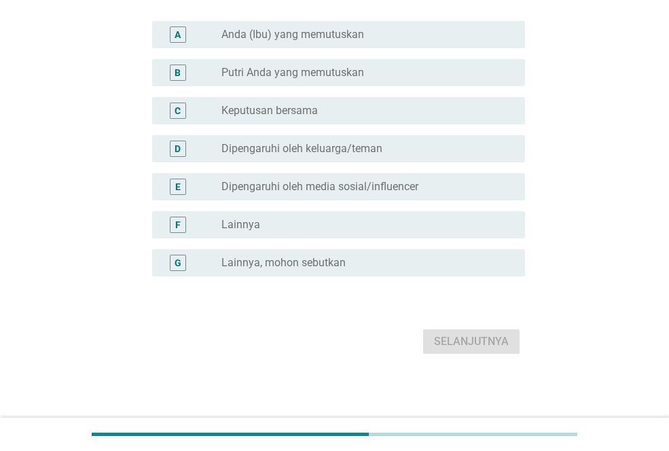
scroll to position [0, 0]
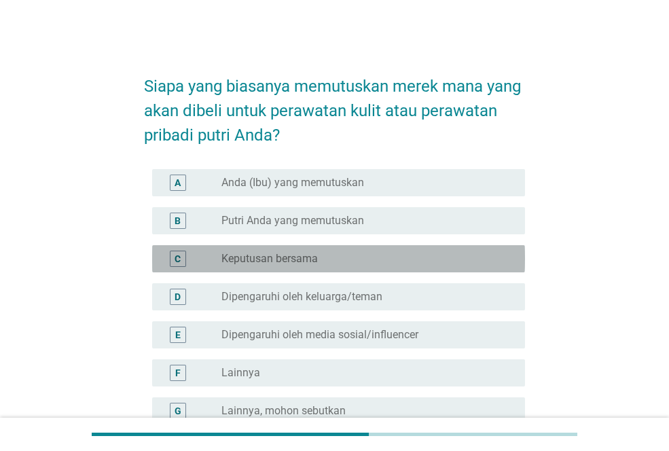
click at [400, 261] on div "radio_button_unchecked Keputusan bersama" at bounding box center [363, 259] width 282 height 14
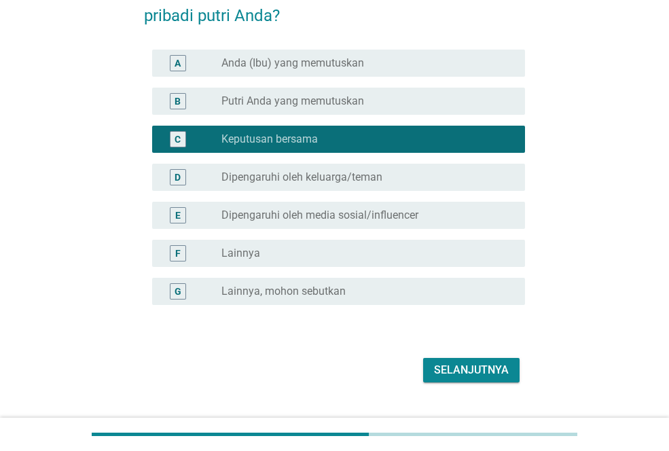
scroll to position [148, 0]
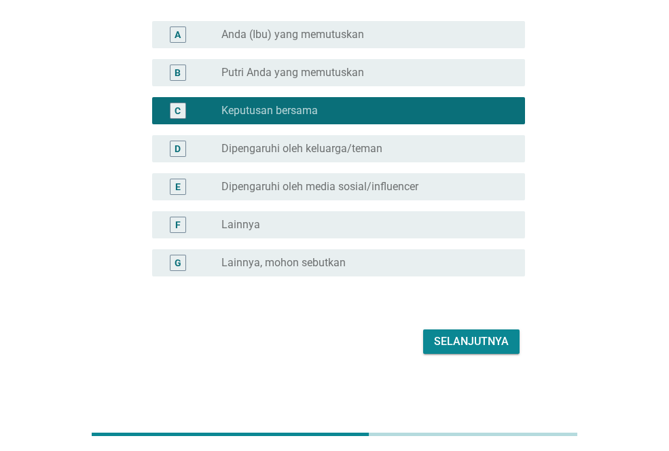
drag, startPoint x: 480, startPoint y: 357, endPoint x: 489, endPoint y: 348, distance: 12.5
click at [489, 348] on div "Selanjutnya" at bounding box center [334, 341] width 381 height 33
click at [489, 348] on div "Selanjutnya" at bounding box center [471, 342] width 75 height 16
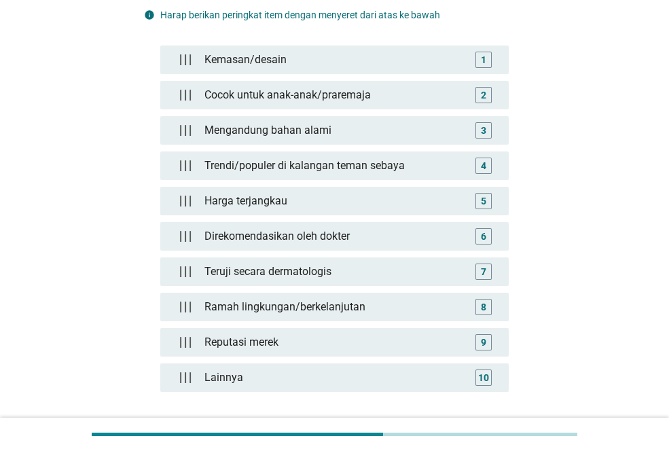
scroll to position [147, 0]
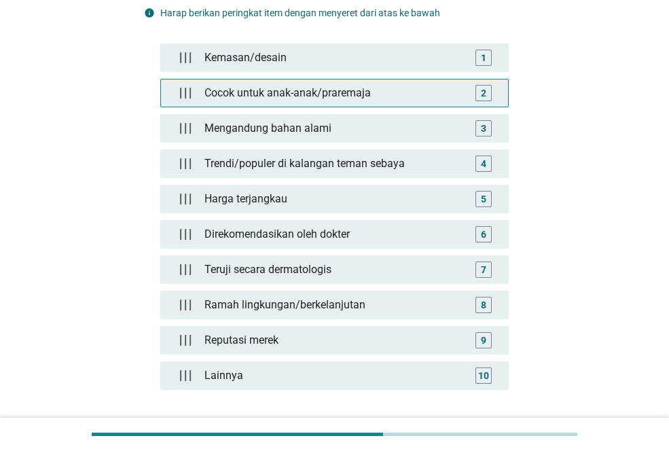
click at [484, 88] on div "2" at bounding box center [483, 93] width 5 height 14
click at [375, 87] on div "Cocok untuk anak-anak/praremaja" at bounding box center [338, 93] width 266 height 27
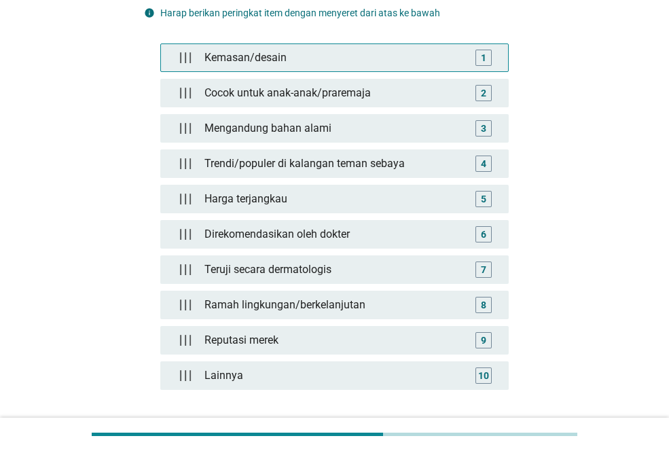
click at [489, 56] on div "1" at bounding box center [484, 58] width 16 height 16
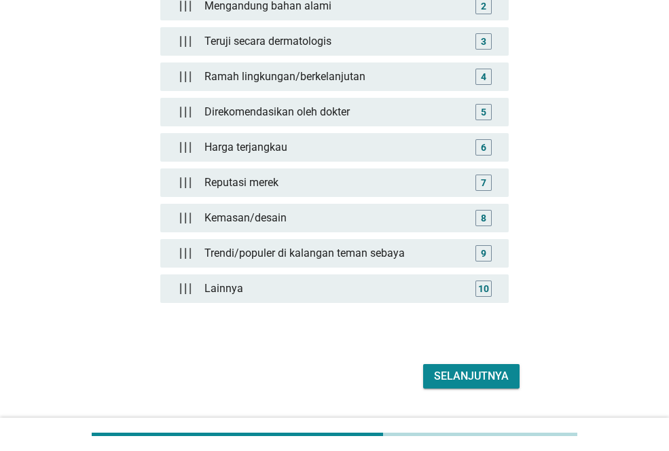
scroll to position [268, 0]
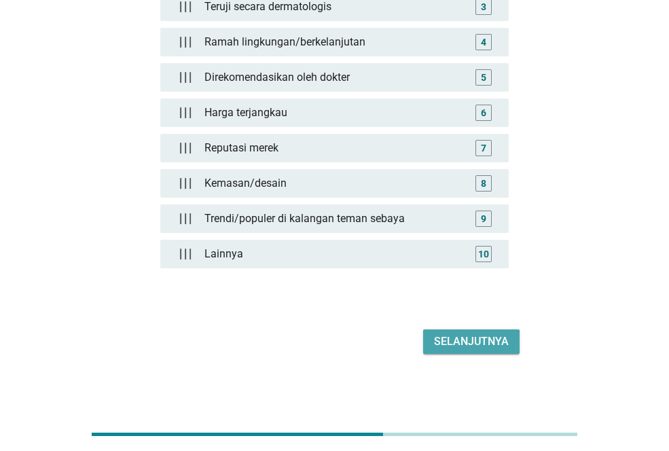
click at [453, 337] on div "Selanjutnya" at bounding box center [471, 342] width 75 height 16
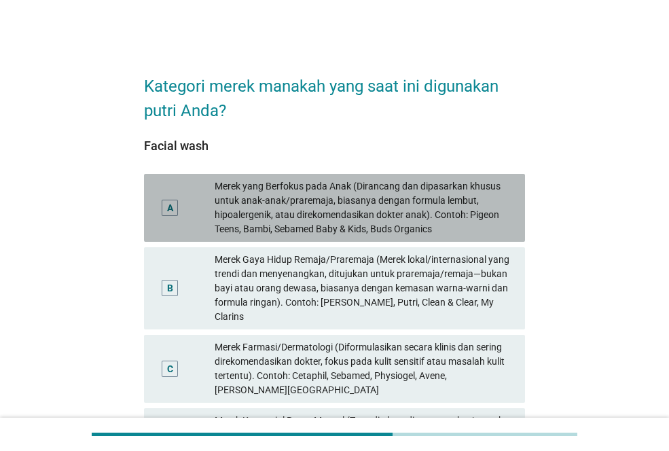
click at [354, 196] on div "Merek yang Berfokus pada Anak (Dirancang dan dipasarkan khusus untuk anak-anak/…" at bounding box center [365, 207] width 300 height 57
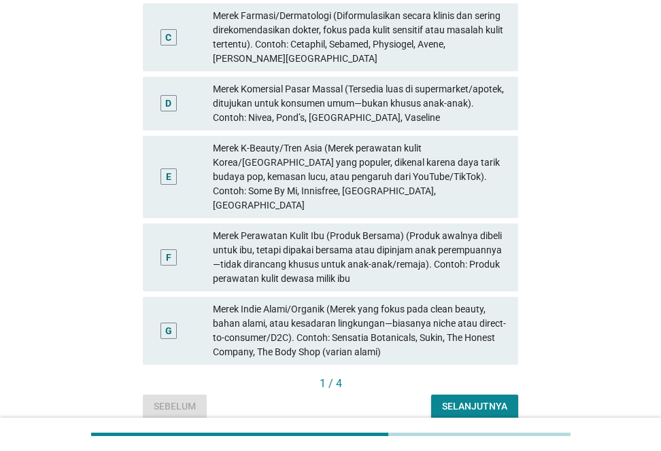
scroll to position [340, 0]
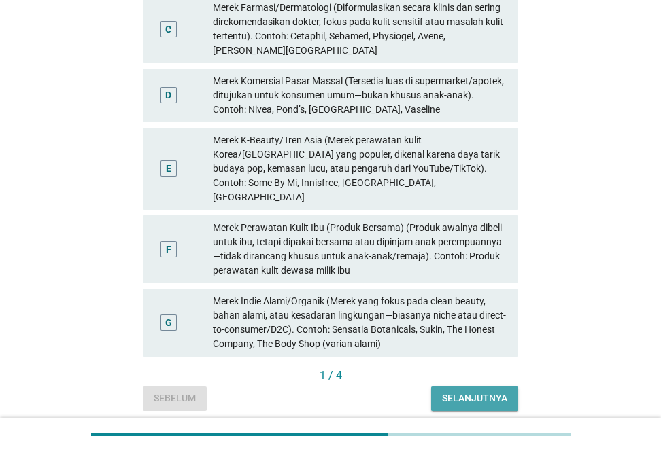
click at [501, 395] on button "Selanjutnya" at bounding box center [474, 399] width 87 height 24
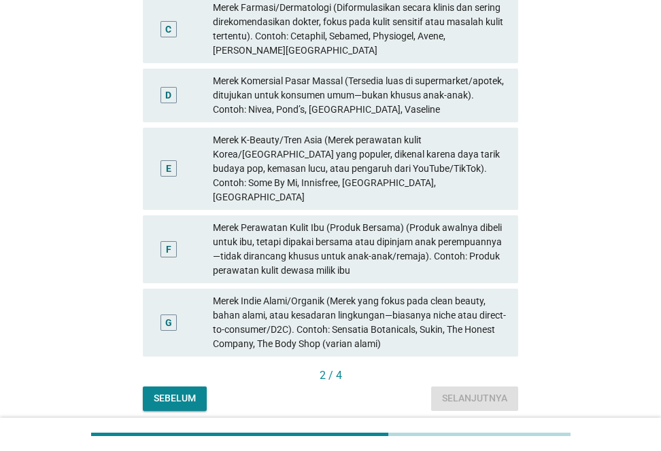
scroll to position [0, 0]
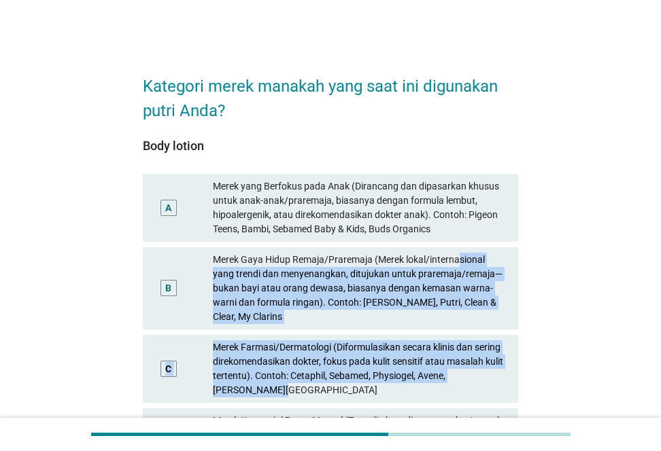
drag, startPoint x: 501, startPoint y: 395, endPoint x: 461, endPoint y: 245, distance: 154.8
click at [461, 245] on div "A Merek yang Berfokus pada Anak (Dirancang dan dipasarkan khusus untuk anak-ana…" at bounding box center [330, 435] width 381 height 528
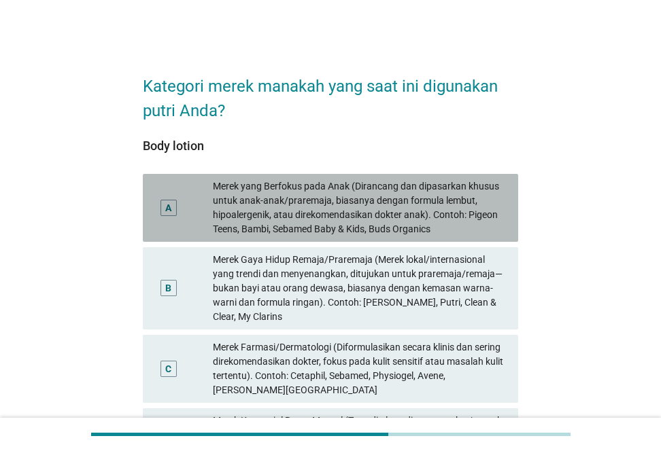
click at [436, 209] on div "Merek yang Berfokus pada Anak (Dirancang dan dipasarkan khusus untuk anak-anak/…" at bounding box center [360, 207] width 294 height 57
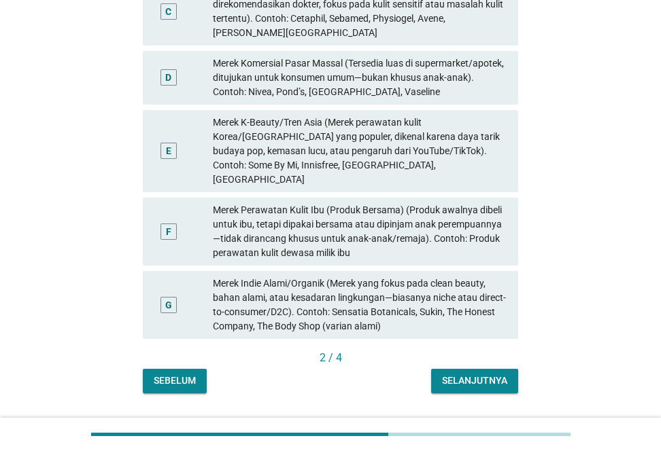
scroll to position [379, 0]
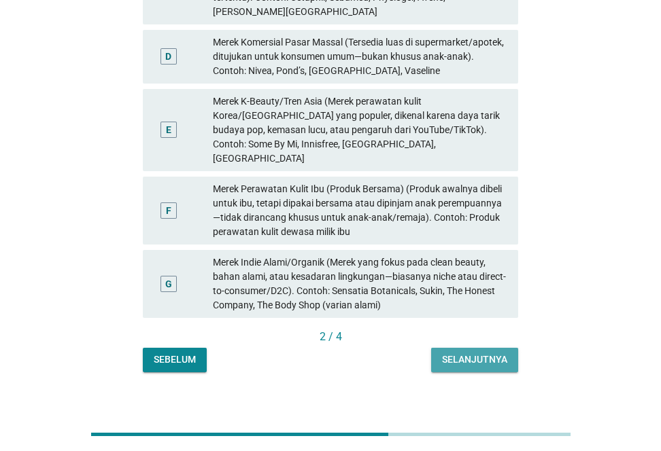
click at [501, 348] on button "Selanjutnya" at bounding box center [474, 360] width 87 height 24
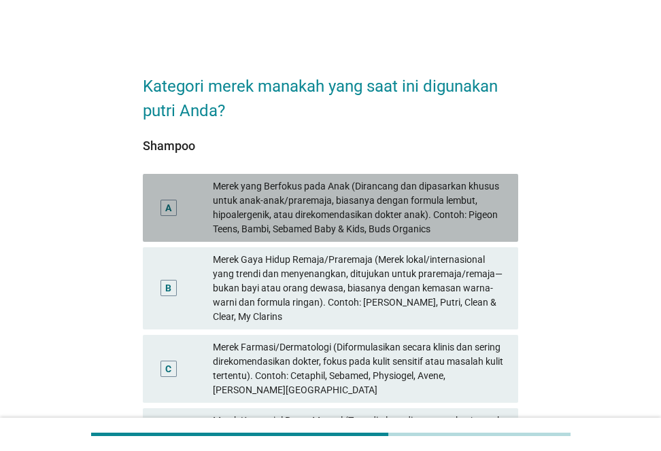
click at [434, 212] on div "Merek yang Berfokus pada Anak (Dirancang dan dipasarkan khusus untuk anak-anak/…" at bounding box center [360, 207] width 294 height 57
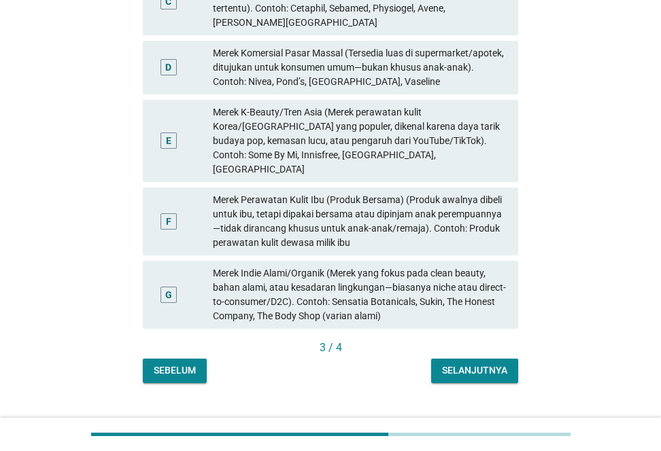
scroll to position [372, 0]
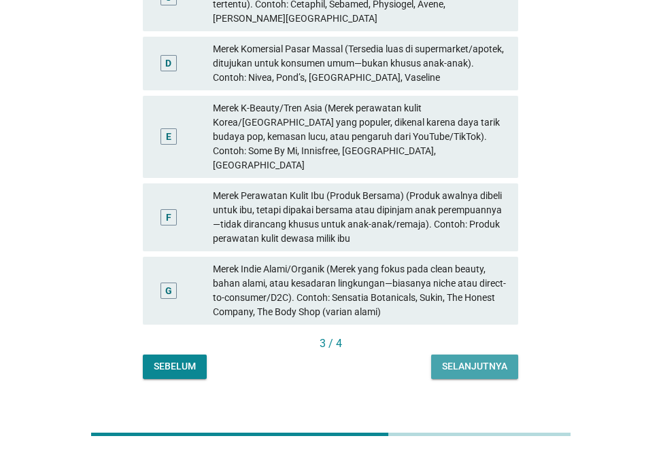
click at [483, 359] on div "Selanjutnya" at bounding box center [474, 366] width 65 height 14
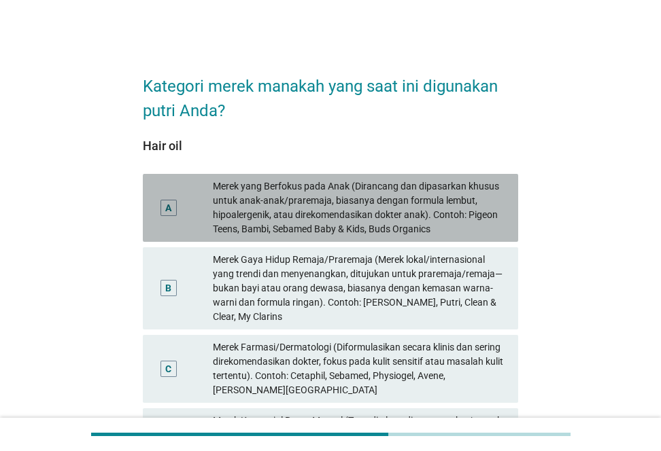
click at [443, 214] on div "Merek yang Berfokus pada Anak (Dirancang dan dipasarkan khusus untuk anak-anak/…" at bounding box center [360, 207] width 294 height 57
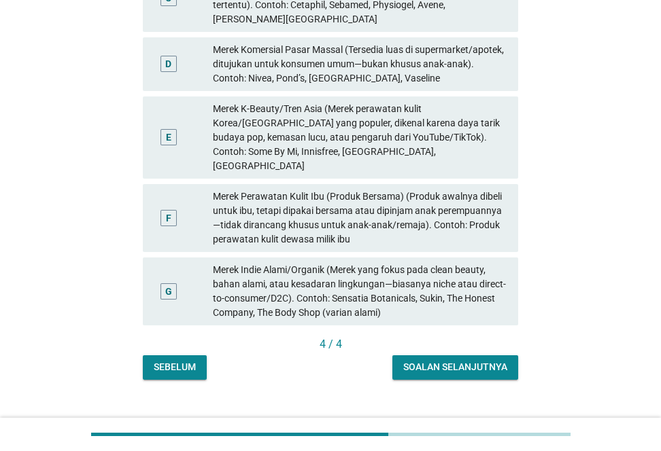
scroll to position [377, 0]
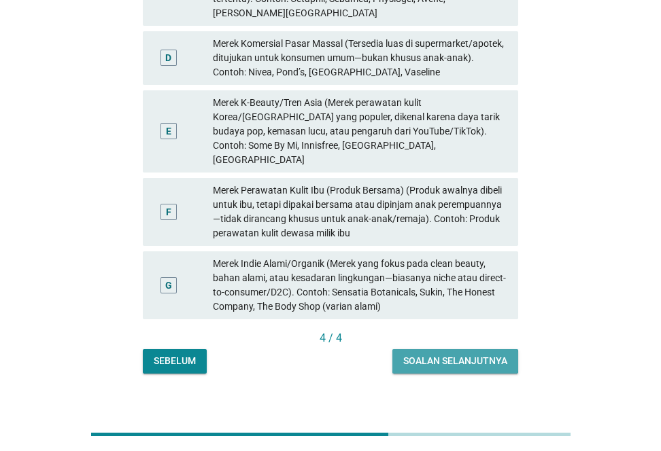
click at [489, 354] on div "Soalan selanjutnya" at bounding box center [455, 361] width 104 height 14
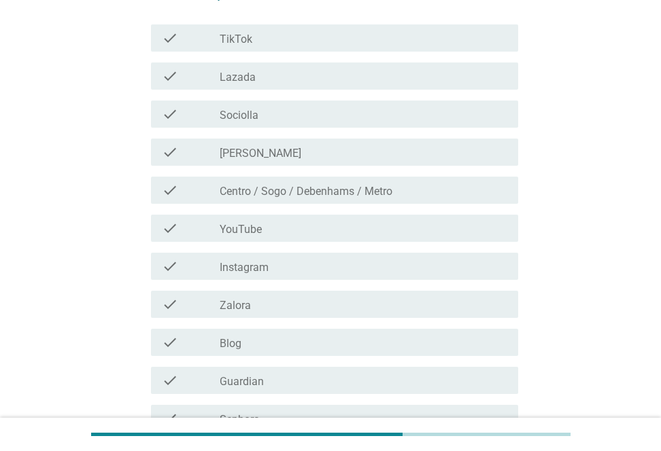
scroll to position [173, 0]
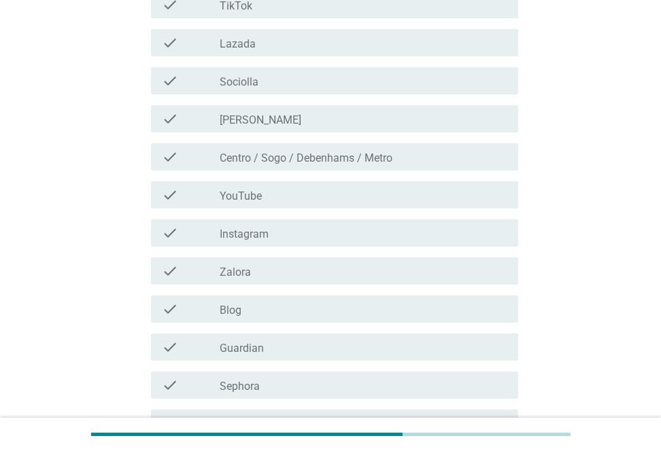
click at [351, 84] on div "check_box_outline_blank Sociolla" at bounding box center [362, 81] width 287 height 16
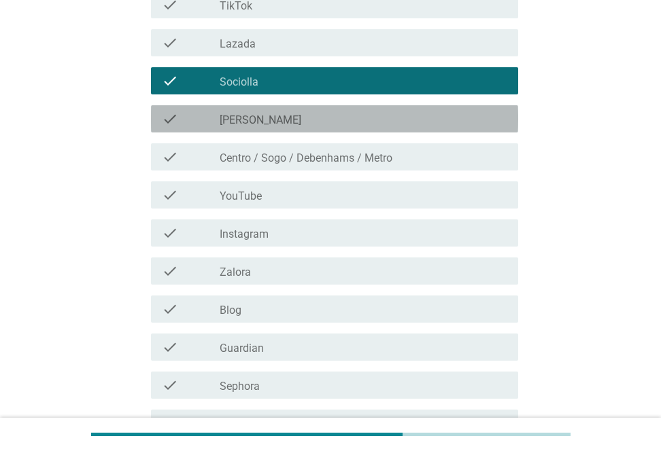
click at [328, 115] on div "check_box_outline_blank Watson" at bounding box center [362, 119] width 287 height 16
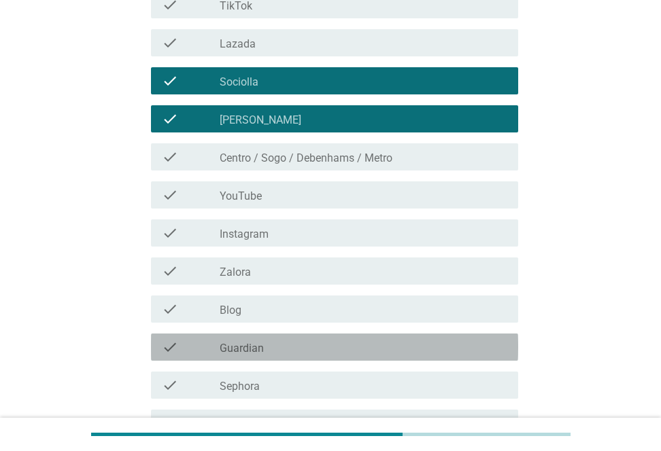
click at [324, 344] on div "check_box_outline_blank Guardian" at bounding box center [362, 347] width 287 height 16
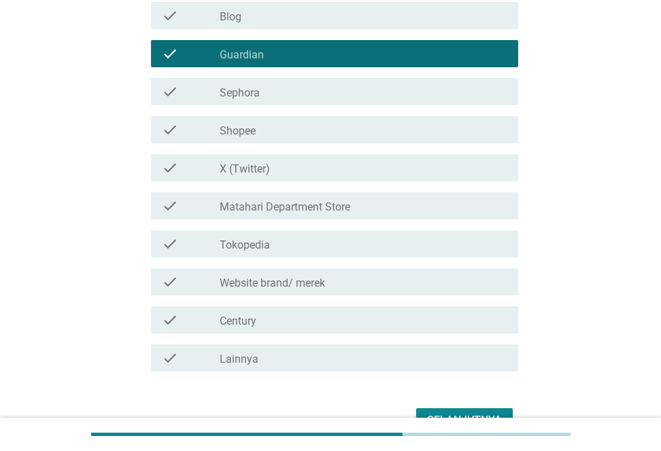
scroll to position [472, 0]
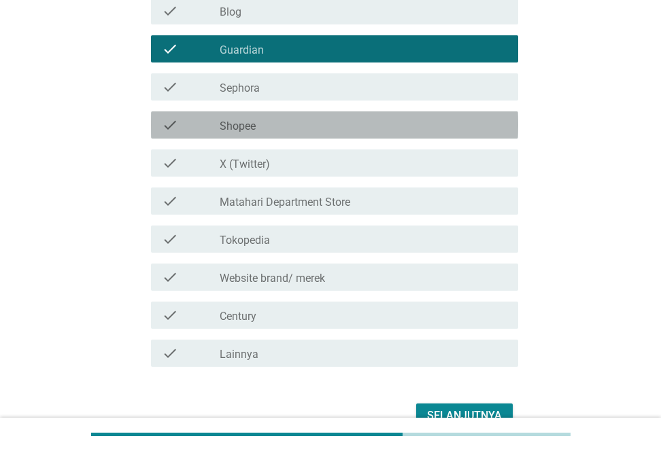
click at [252, 121] on label "Shopee" at bounding box center [237, 127] width 36 height 14
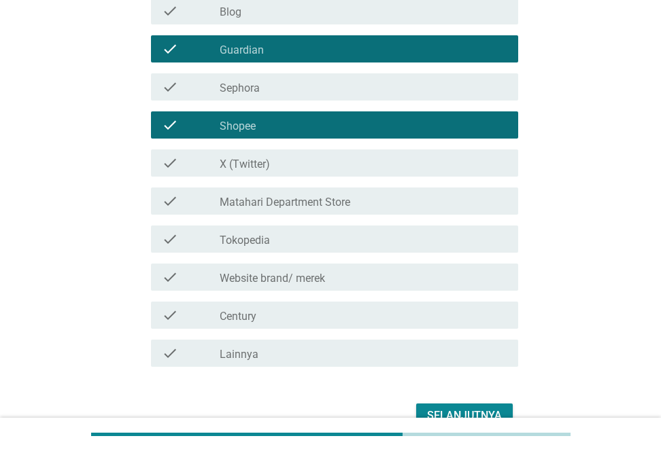
click at [267, 277] on label "Website brand/ merek" at bounding box center [271, 279] width 105 height 14
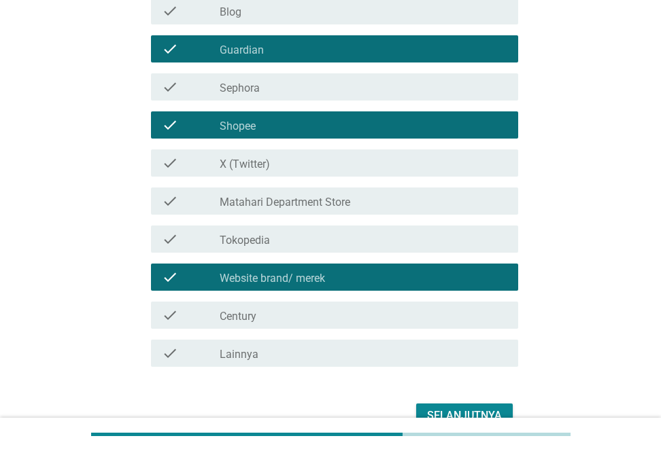
click at [289, 332] on div "check check_box_outline_blank Century" at bounding box center [330, 315] width 375 height 38
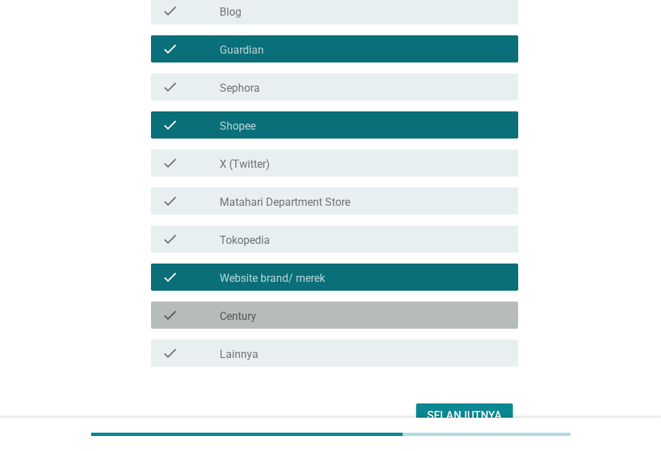
click at [314, 325] on div "check check_box_outline_blank Century" at bounding box center [334, 315] width 367 height 27
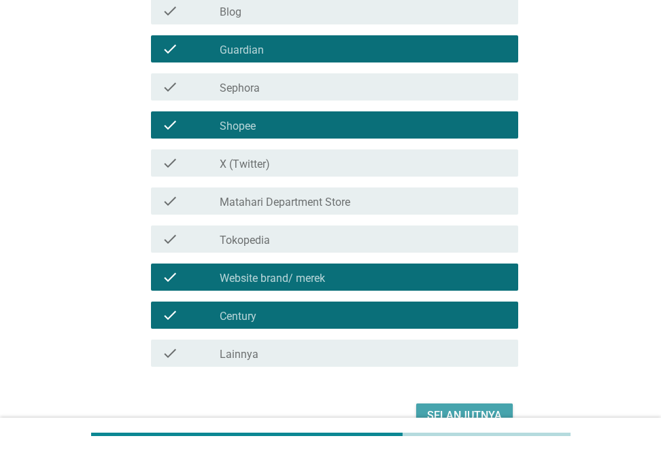
click at [450, 415] on div "Selanjutnya" at bounding box center [464, 416] width 75 height 16
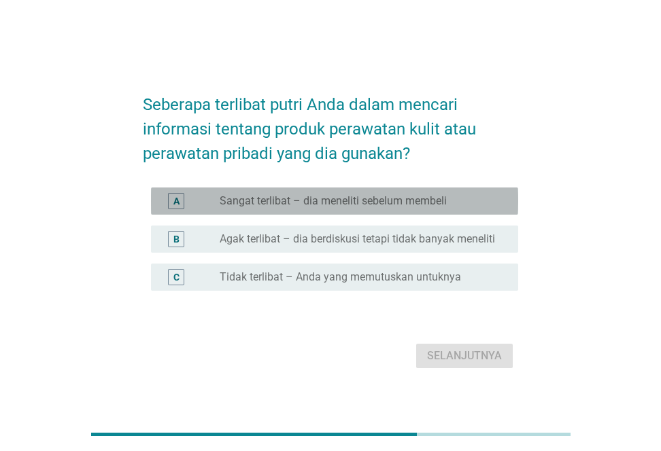
click at [416, 199] on label "Sangat terlibat – dia meneliti sebelum membeli" at bounding box center [332, 201] width 227 height 14
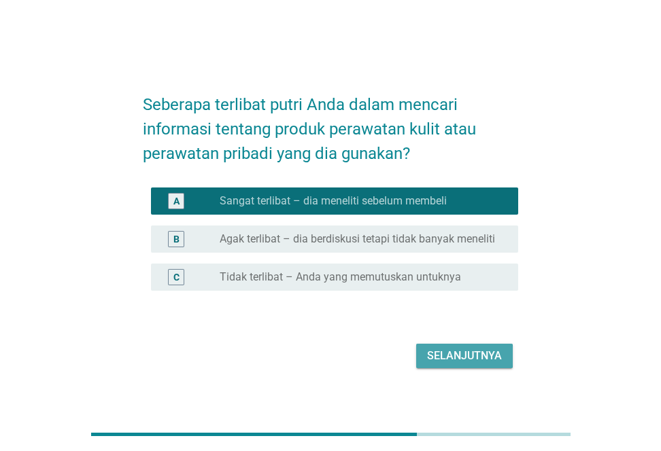
click at [485, 353] on div "Selanjutnya" at bounding box center [464, 356] width 75 height 16
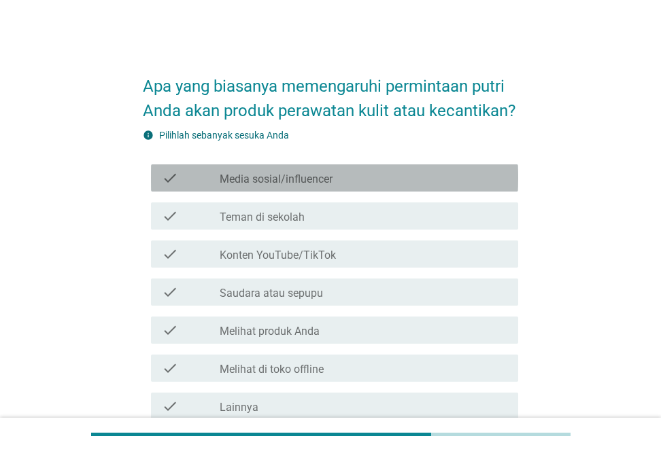
click at [415, 179] on div "check_box_outline_blank Media sosial/influencer" at bounding box center [362, 178] width 287 height 16
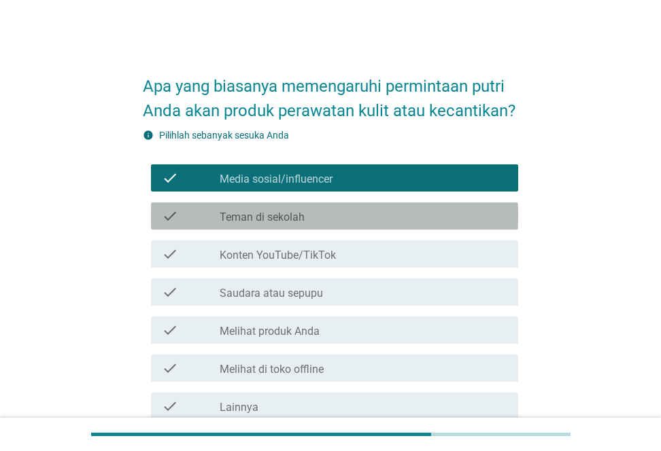
click at [365, 217] on div "check_box_outline_blank Teman di sekolah" at bounding box center [362, 216] width 287 height 16
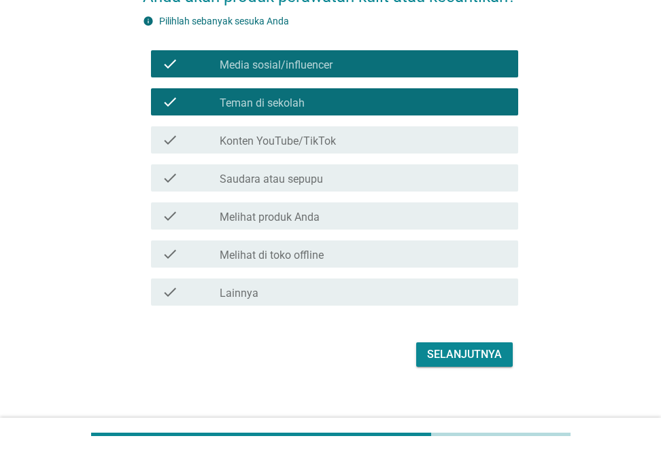
scroll to position [127, 0]
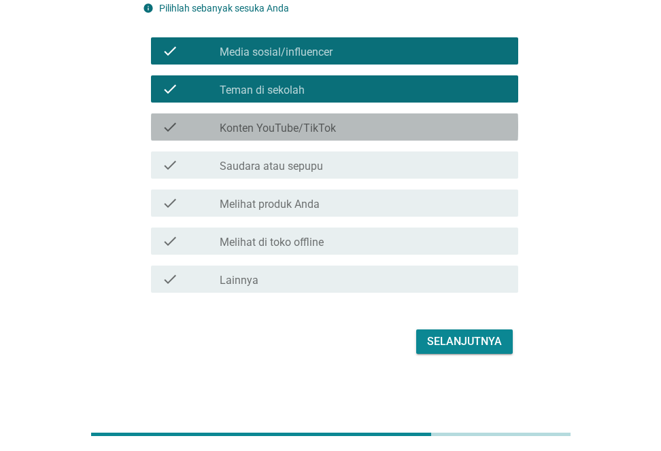
click at [342, 133] on div "check_box_outline_blank Konten YouTube/TikTok" at bounding box center [362, 127] width 287 height 16
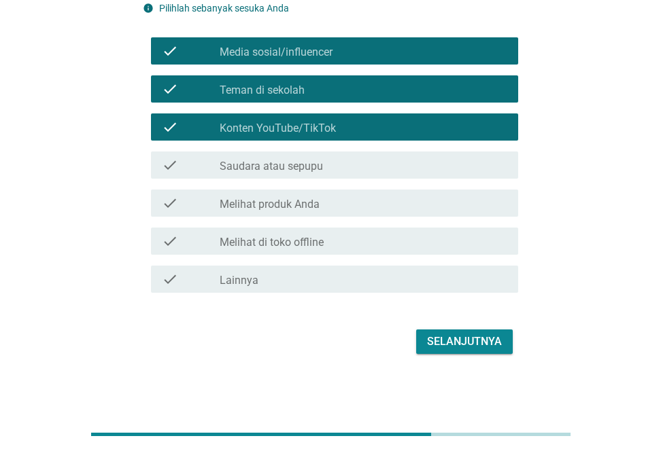
click at [447, 349] on div "Selanjutnya" at bounding box center [464, 342] width 75 height 16
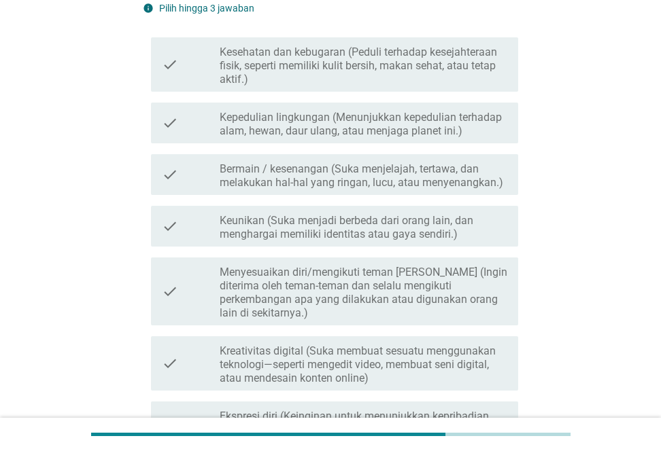
scroll to position [0, 0]
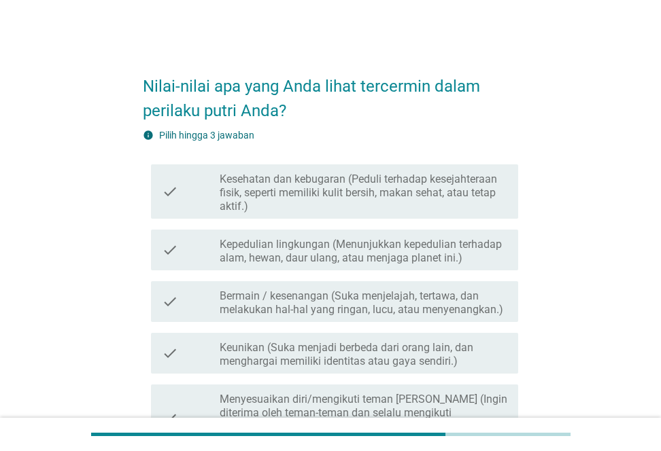
click at [425, 188] on label "Kesehatan dan kebugaran (Peduli terhadap kesejahteraan fisik, seperti memiliki …" at bounding box center [362, 193] width 287 height 41
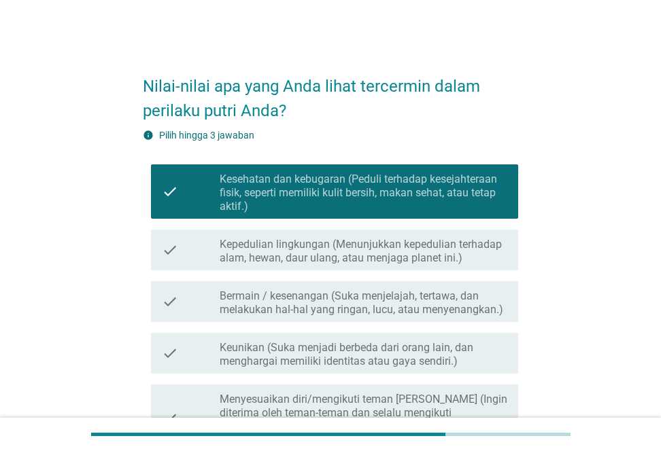
click at [345, 311] on label "Bermain / kesenangan (Suka menjelajah, tertawa, dan melakukan hal-hal yang ring…" at bounding box center [362, 302] width 287 height 27
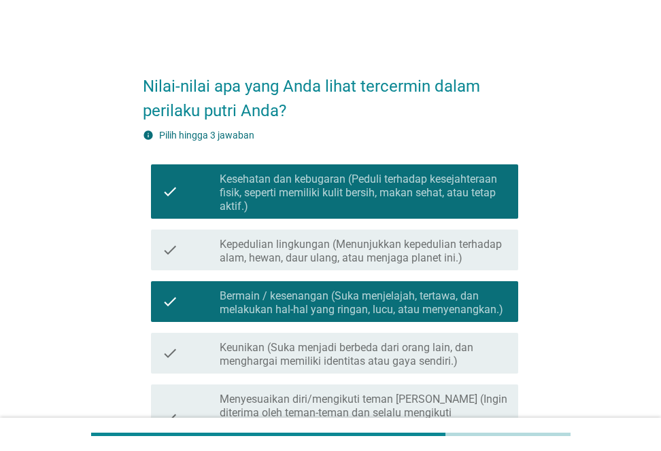
click at [584, 283] on div "Nilai-nilai apa yang Anda lihat tercermin dalam perilaku putri Anda? info Pilih…" at bounding box center [330, 383] width 595 height 667
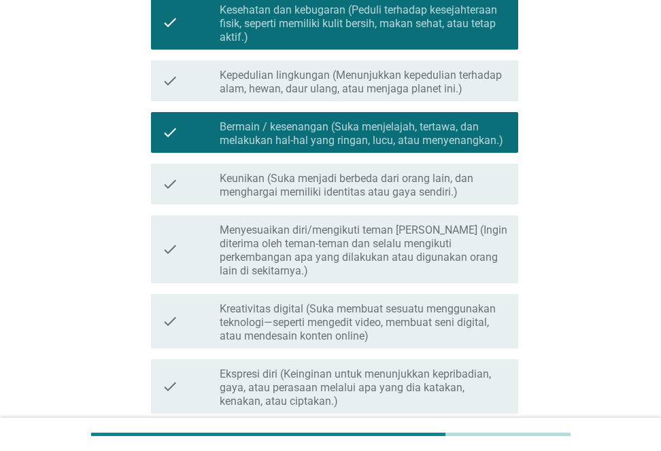
scroll to position [177, 0]
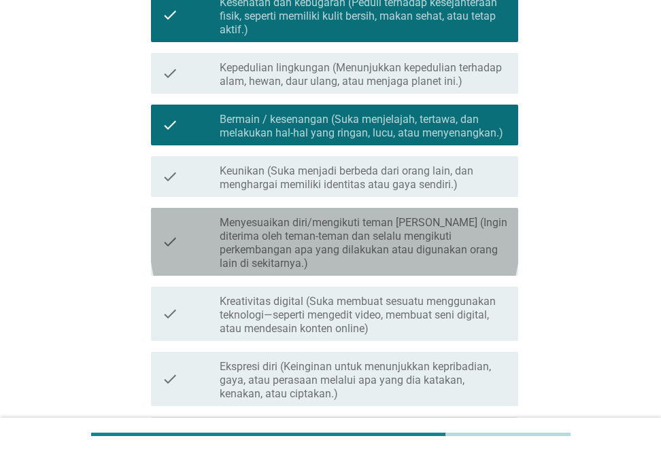
click at [410, 229] on label "Menyesuaikan diri/mengikuti teman sebaya (Ingin diterima oleh teman-teman dan s…" at bounding box center [362, 243] width 287 height 54
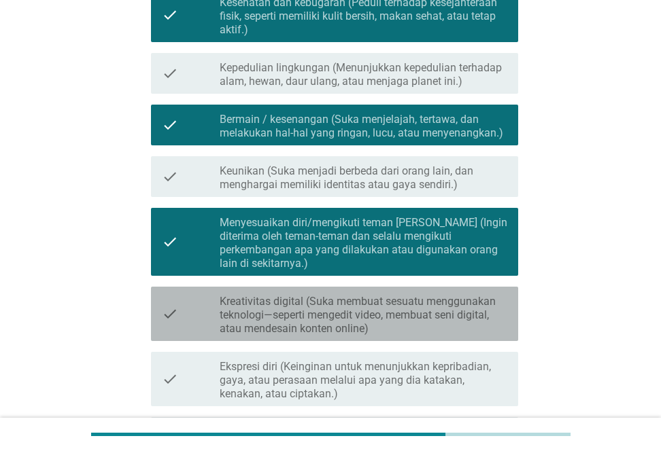
click at [359, 295] on label "Kreativitas digital (Suka membuat sesuatu menggunakan teknologi—seperti mengedi…" at bounding box center [362, 315] width 287 height 41
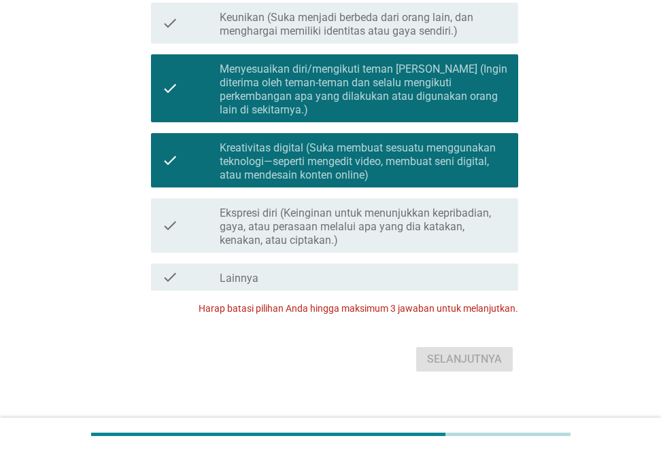
scroll to position [332, 0]
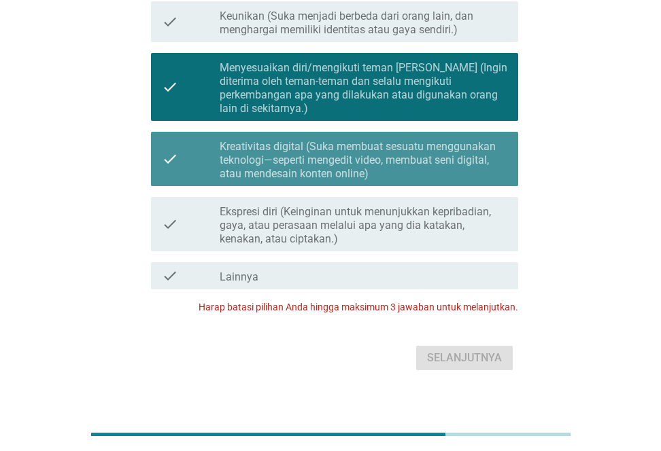
click at [430, 142] on label "Kreativitas digital (Suka membuat sesuatu menggunakan teknologi—seperti mengedi…" at bounding box center [362, 160] width 287 height 41
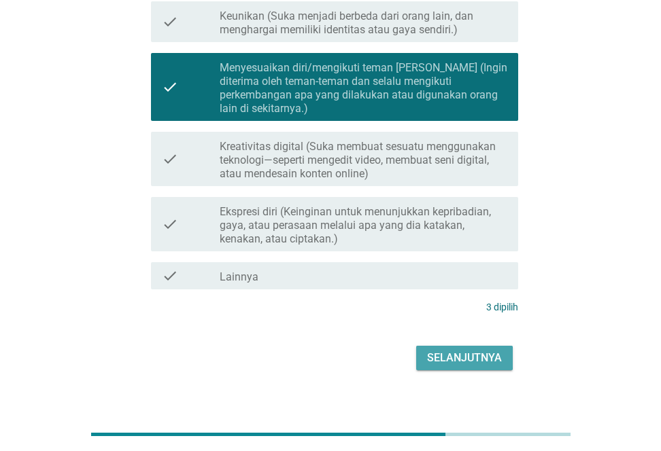
click at [448, 350] on div "Selanjutnya" at bounding box center [464, 358] width 75 height 16
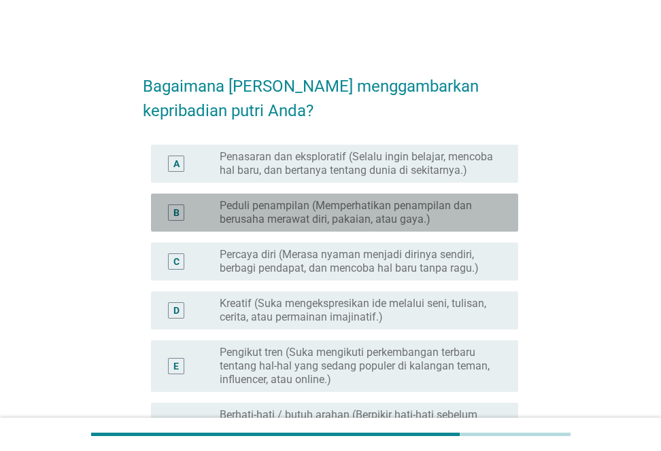
click at [325, 214] on label "Peduli penampilan (Memperhatikan penampilan dan berusaha merawat diri, pakaian,…" at bounding box center [357, 212] width 277 height 27
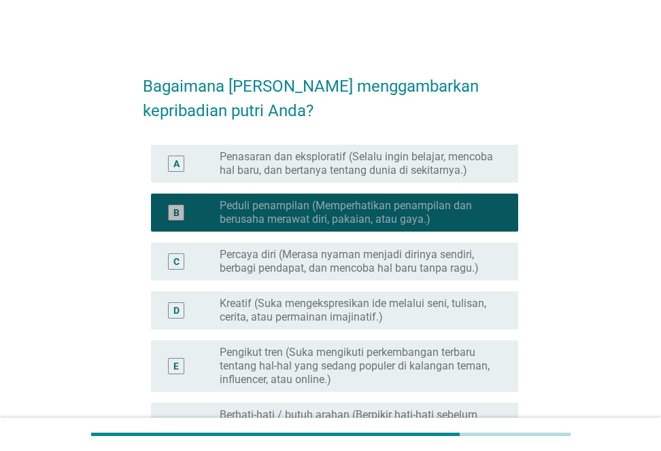
click at [325, 214] on label "Peduli penampilan (Memperhatikan penampilan dan berusaha merawat diri, pakaian,…" at bounding box center [357, 212] width 277 height 27
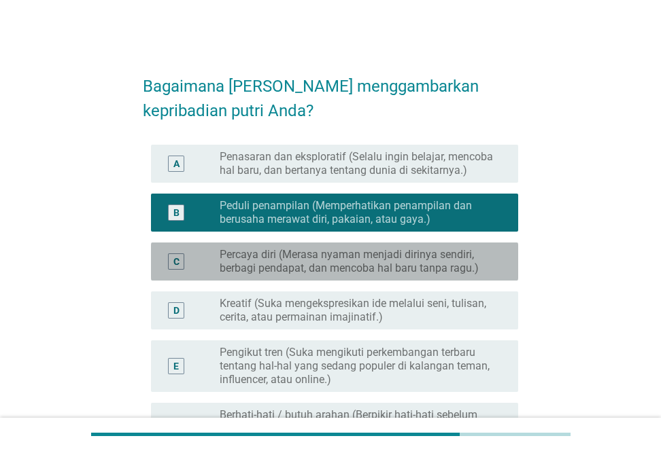
click at [281, 258] on label "Percaya diri (Merasa nyaman menjadi dirinya sendiri, berbagi pendapat, dan menc…" at bounding box center [357, 261] width 277 height 27
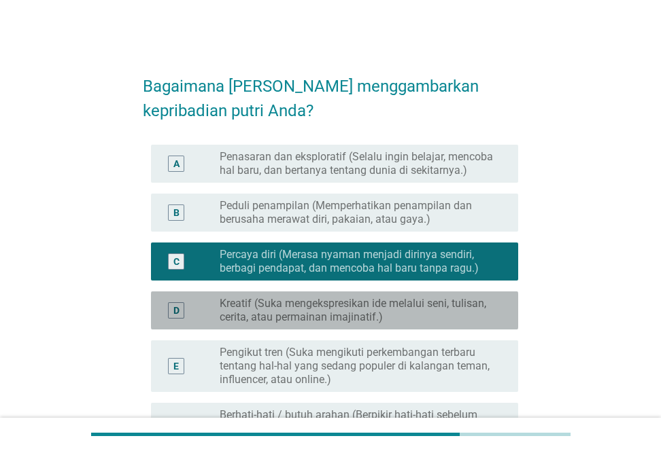
click at [270, 294] on div "D radio_button_unchecked Kreatif (Suka mengekspresikan ide melalui seni, tulisa…" at bounding box center [334, 311] width 367 height 38
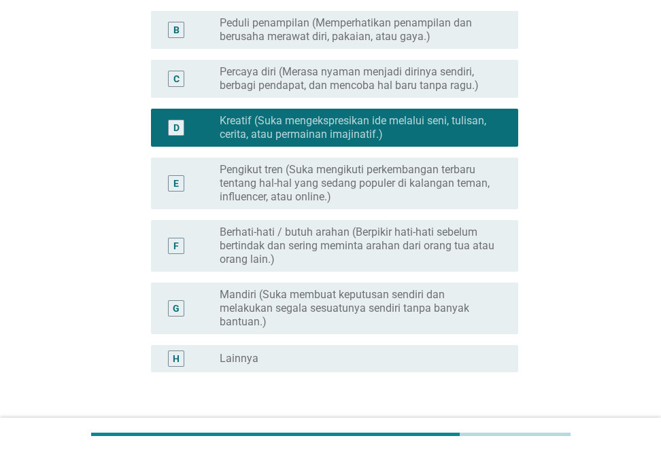
scroll to position [274, 0]
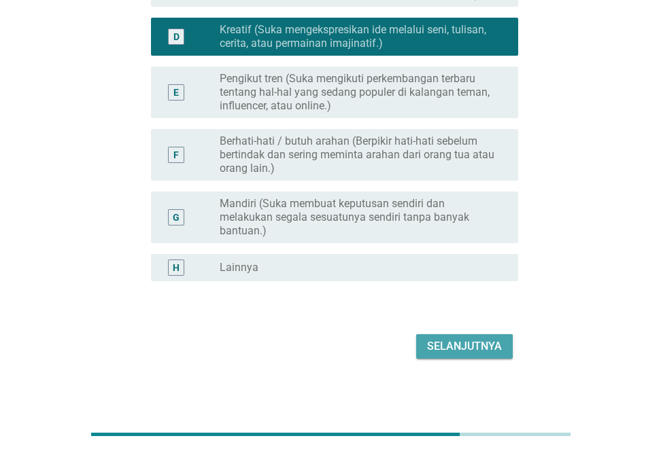
click at [480, 351] on div "Selanjutnya" at bounding box center [464, 346] width 75 height 16
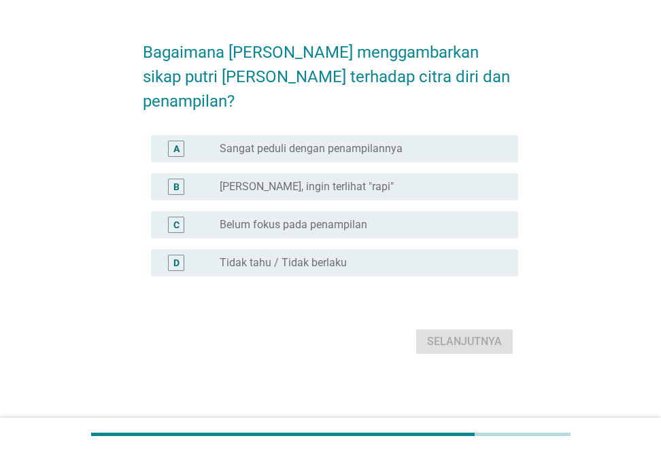
scroll to position [0, 0]
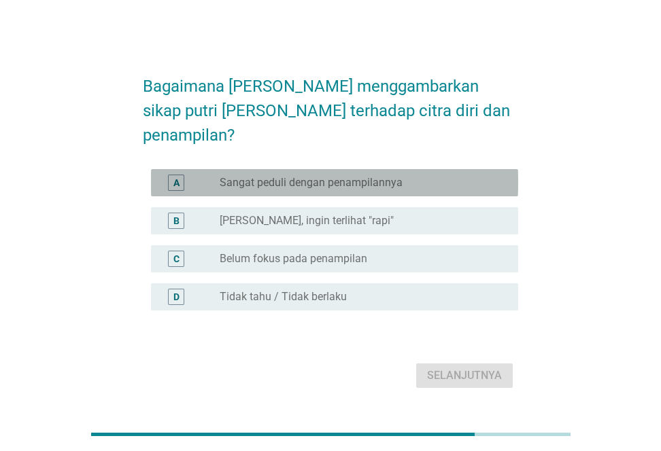
click at [392, 176] on label "Sangat peduli dengan penampilannya" at bounding box center [310, 183] width 183 height 14
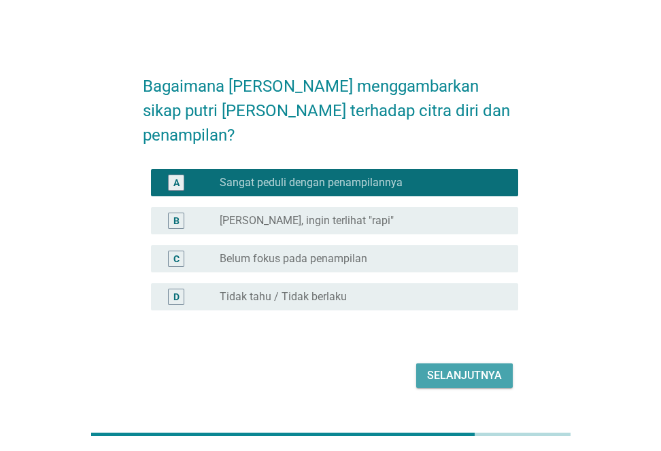
click at [474, 368] on div "Selanjutnya" at bounding box center [464, 376] width 75 height 16
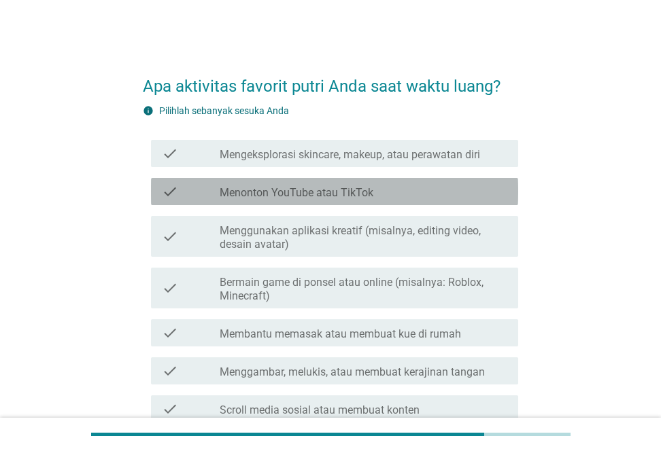
click at [424, 197] on div "check_box_outline_blank Menonton YouTube atau TikTok" at bounding box center [362, 191] width 287 height 16
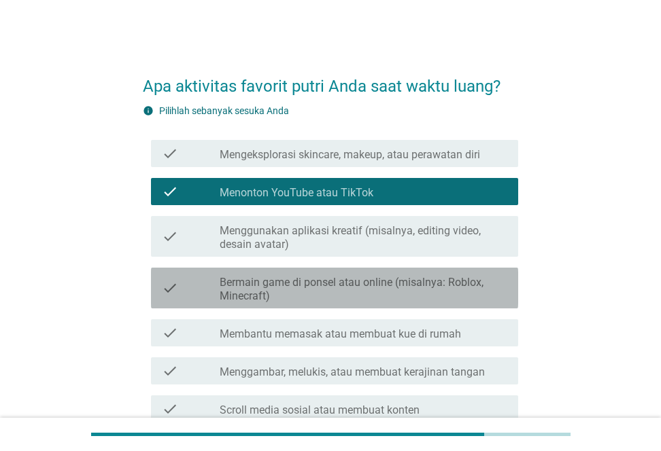
click at [387, 289] on label "Bermain game di ponsel atau online (misalnya: Roblox, Minecraft)" at bounding box center [362, 289] width 287 height 27
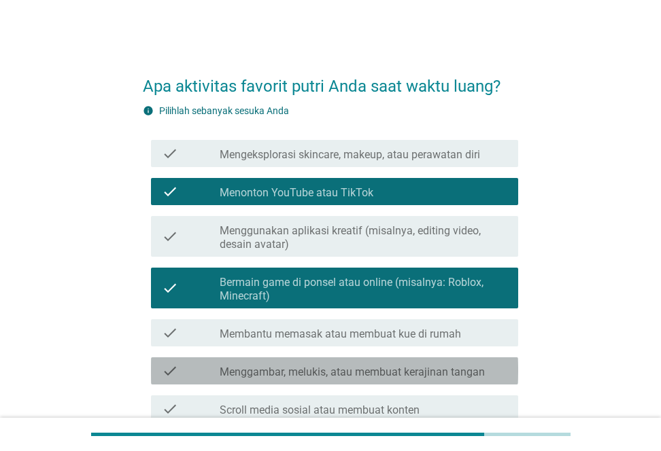
click at [393, 371] on label "Menggambar, melukis, atau membuat kerajinan tangan" at bounding box center [351, 373] width 265 height 14
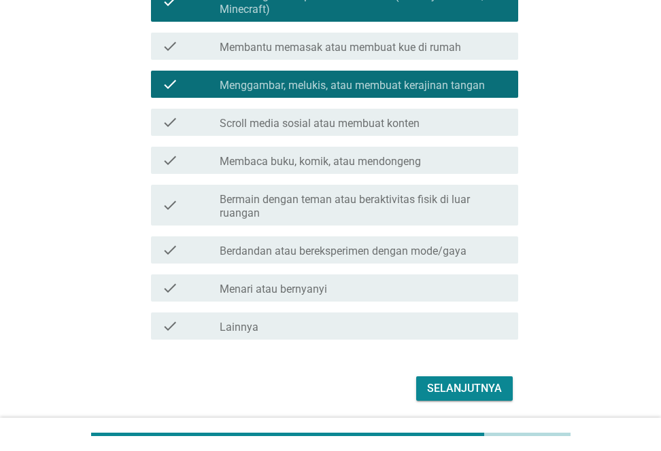
scroll to position [287, 0]
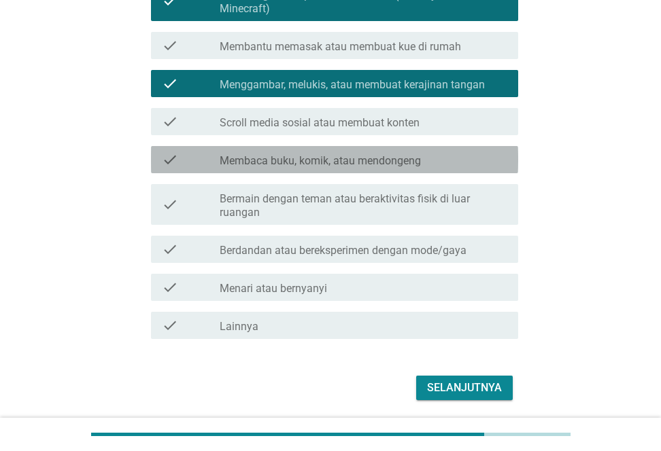
click at [438, 168] on div "check check_box_outline_blank Membaca buku, komik, atau mendongeng" at bounding box center [334, 159] width 367 height 27
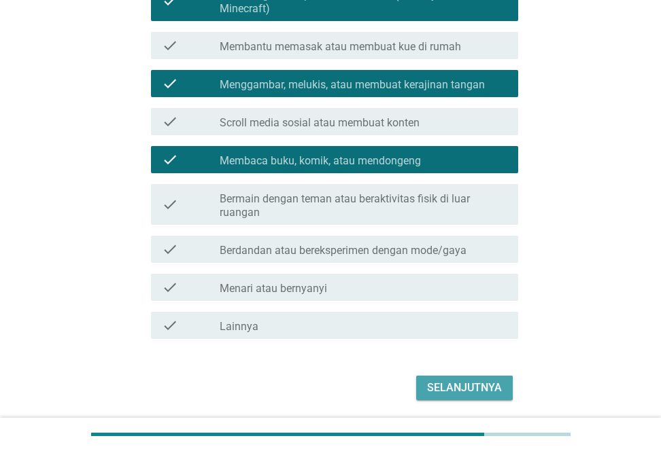
click at [461, 383] on div "Selanjutnya" at bounding box center [464, 388] width 75 height 16
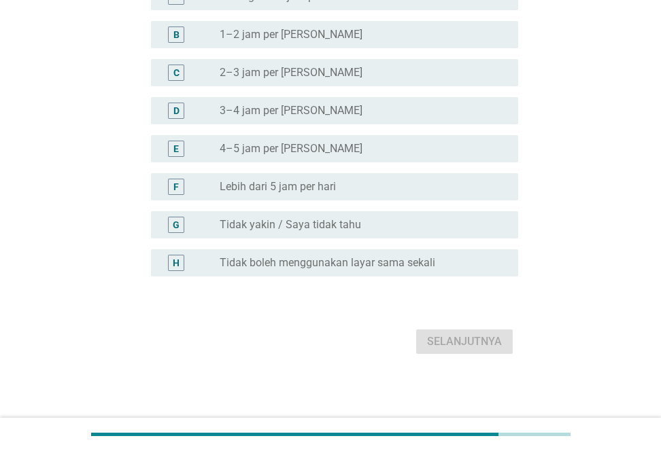
scroll to position [0, 0]
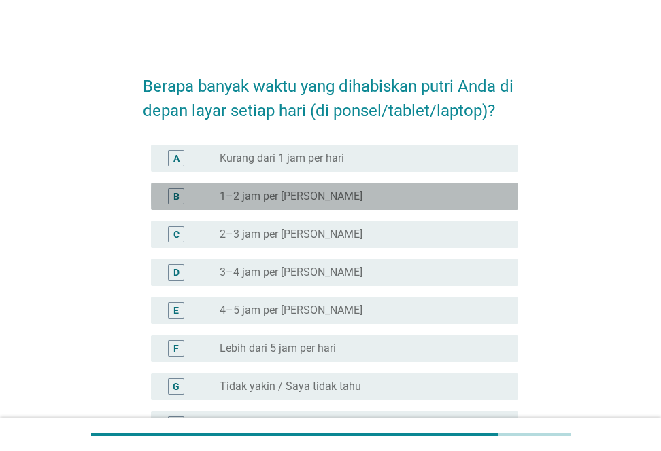
click at [358, 198] on div "radio_button_unchecked 1–2 jam per hari" at bounding box center [357, 197] width 277 height 14
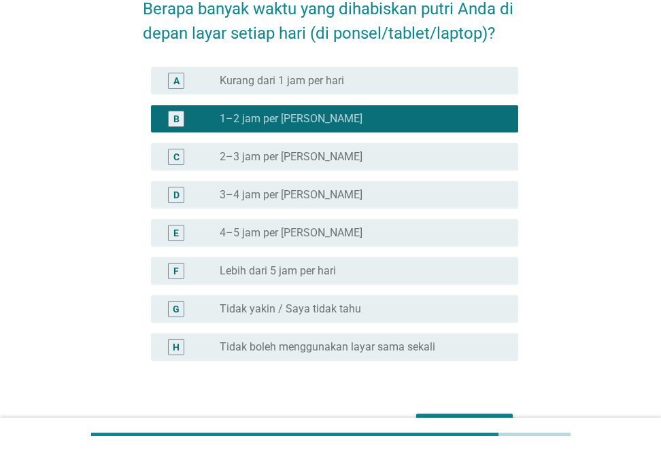
scroll to position [162, 0]
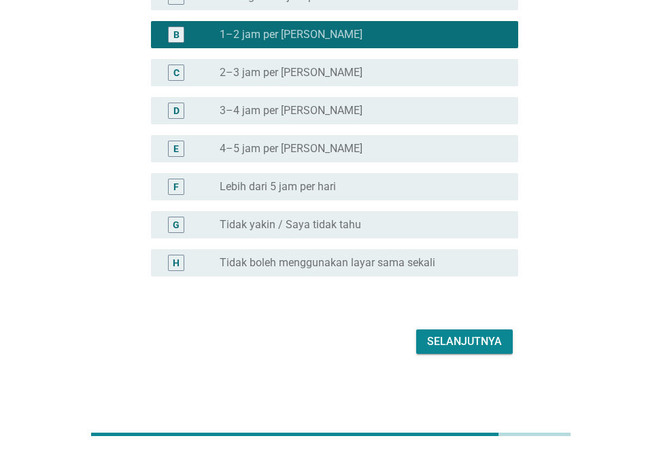
click at [491, 345] on div "Selanjutnya" at bounding box center [464, 342] width 75 height 16
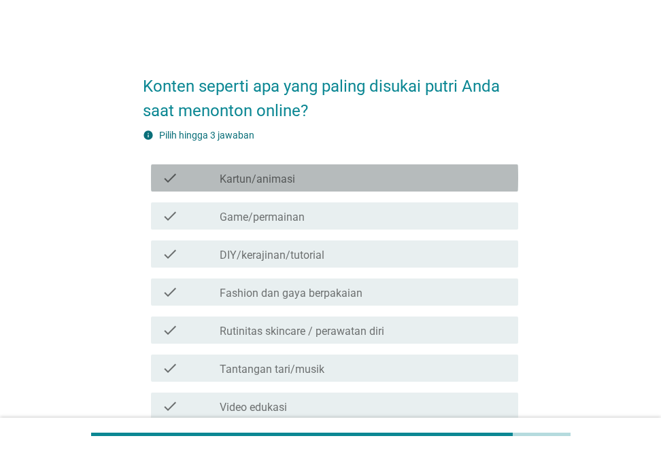
click at [352, 185] on div "check_box_outline_blank Kartun/animasi" at bounding box center [362, 178] width 287 height 16
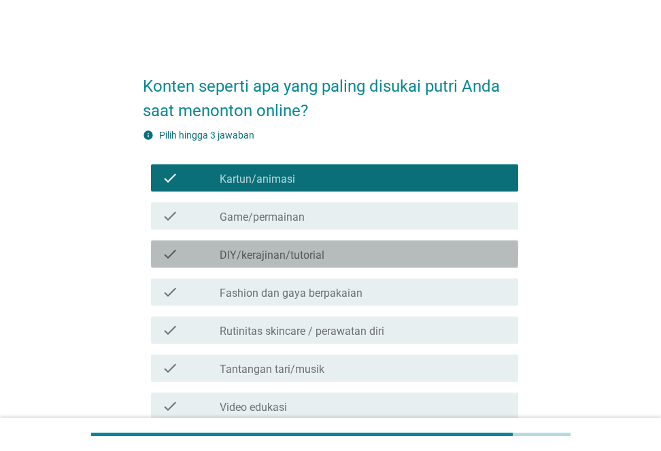
click at [323, 256] on div "check_box_outline_blank DIY/kerajinan/tutorial" at bounding box center [362, 254] width 287 height 16
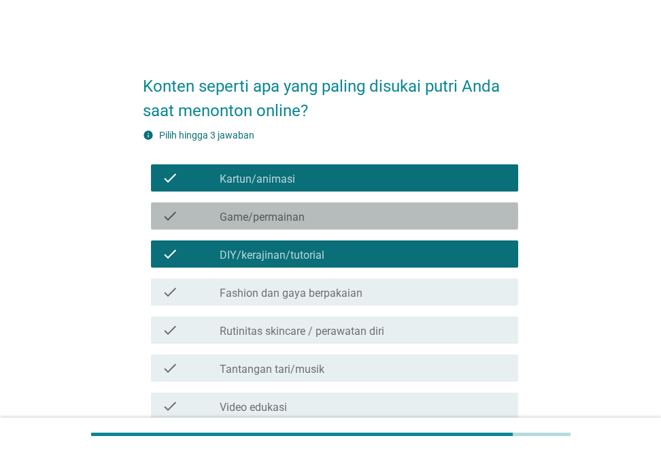
click at [444, 214] on div "check_box_outline_blank Game/permainan" at bounding box center [362, 216] width 287 height 16
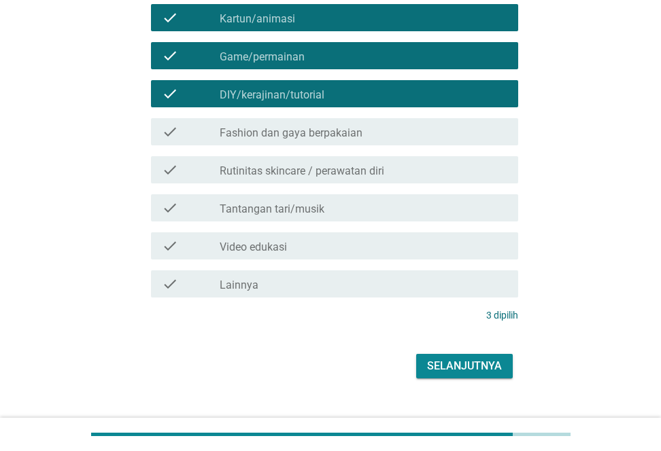
scroll to position [185, 0]
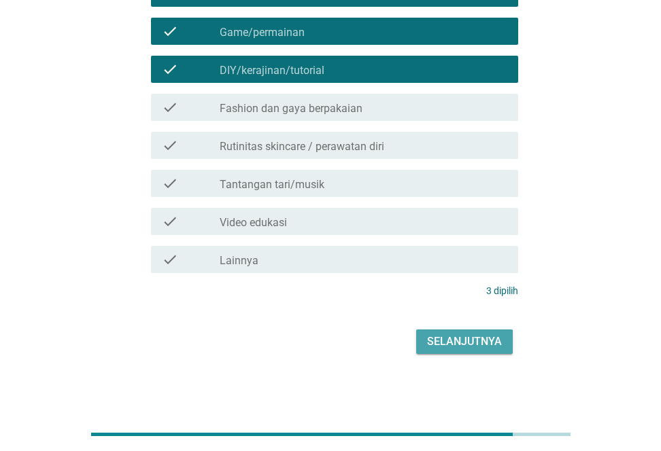
click at [435, 346] on div "Selanjutnya" at bounding box center [464, 342] width 75 height 16
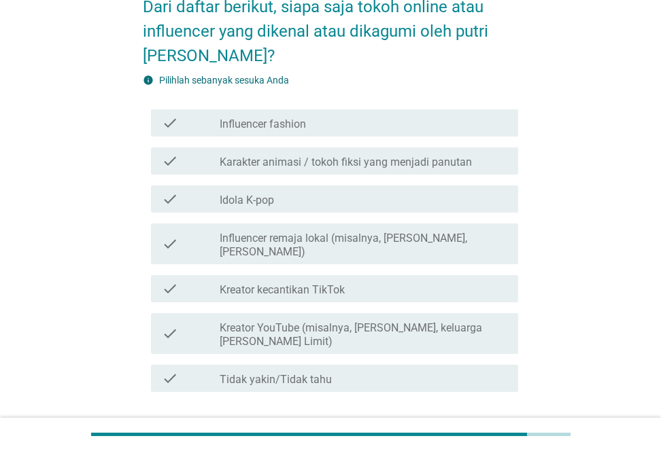
scroll to position [84, 0]
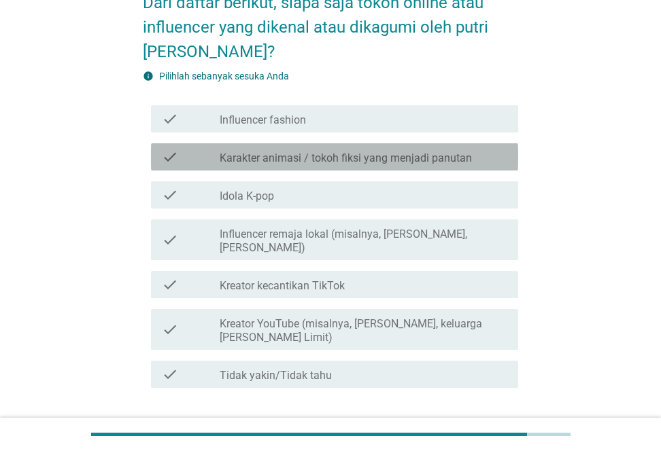
click at [449, 164] on label "Karakter animasi / tokoh fiksi yang menjadi panutan" at bounding box center [345, 159] width 252 height 14
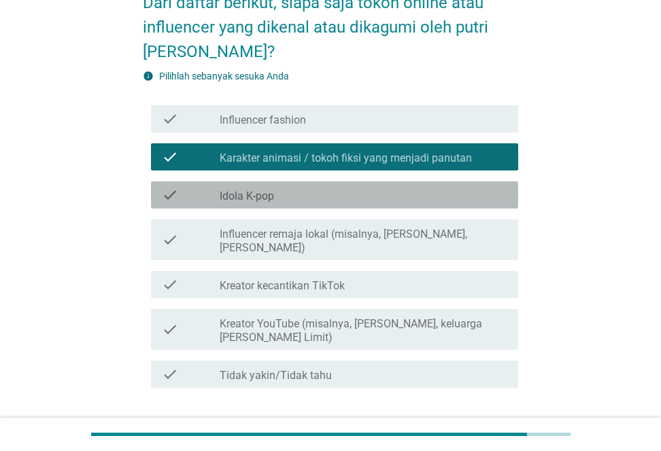
click at [424, 197] on div "check_box_outline_blank Idola K-pop" at bounding box center [362, 195] width 287 height 16
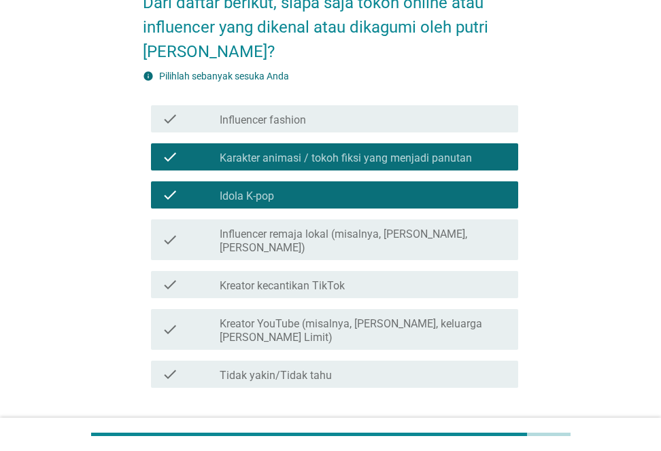
scroll to position [135, 0]
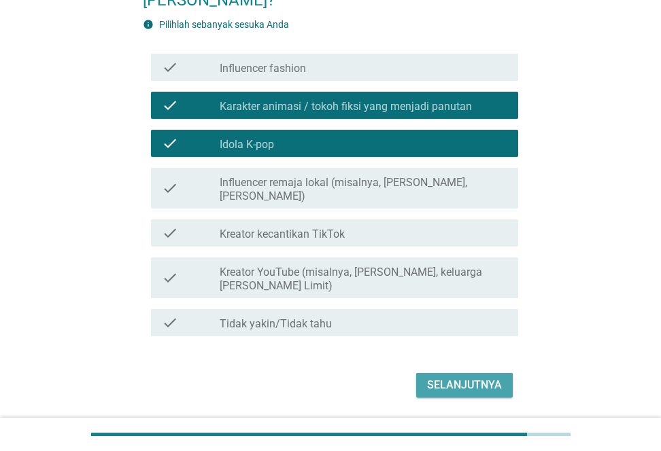
click at [463, 377] on div "Selanjutnya" at bounding box center [464, 385] width 75 height 16
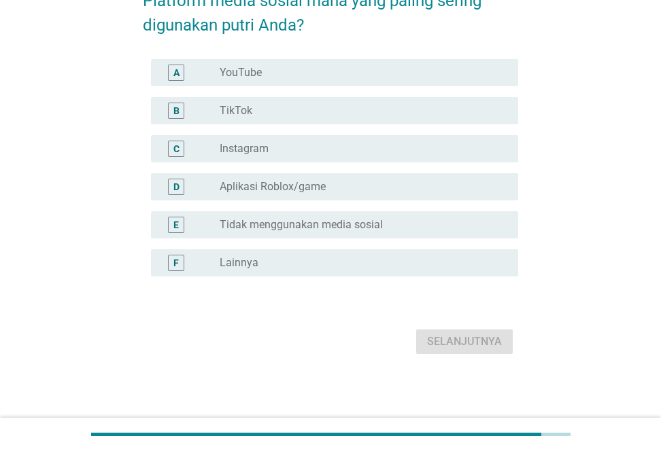
scroll to position [0, 0]
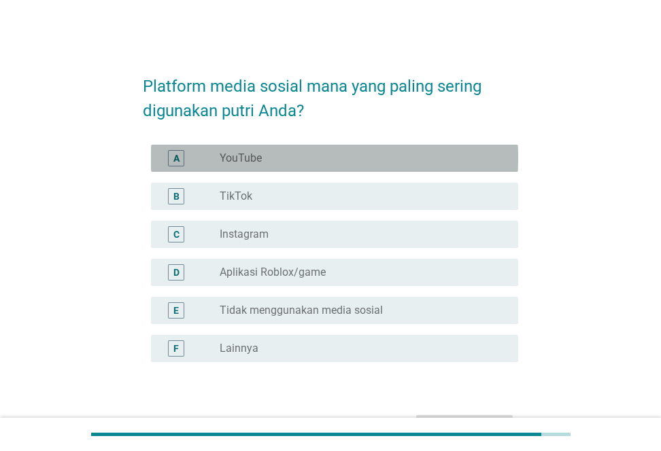
click at [405, 152] on div "radio_button_unchecked YouTube" at bounding box center [357, 159] width 277 height 14
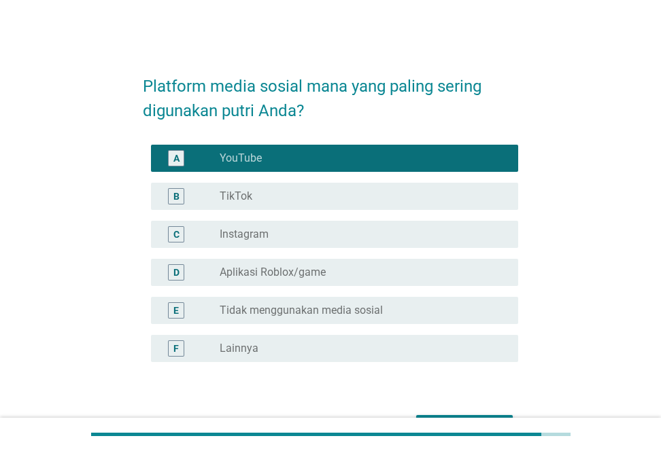
click at [285, 240] on div "radio_button_unchecked Instagram" at bounding box center [357, 235] width 277 height 14
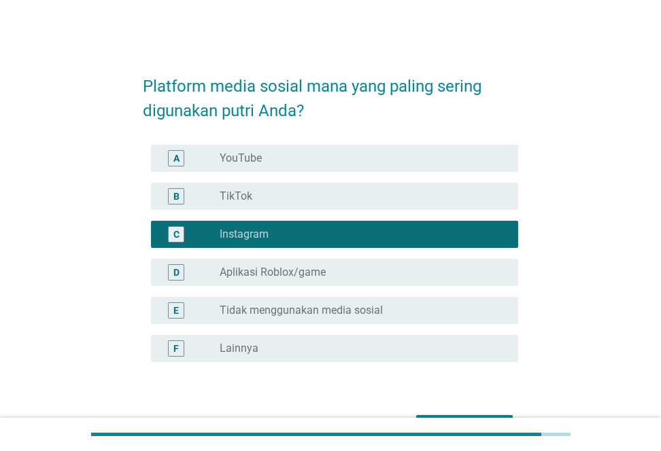
click at [351, 173] on div "A radio_button_unchecked YouTube" at bounding box center [330, 158] width 375 height 38
click at [336, 156] on div "radio_button_unchecked YouTube" at bounding box center [357, 159] width 277 height 14
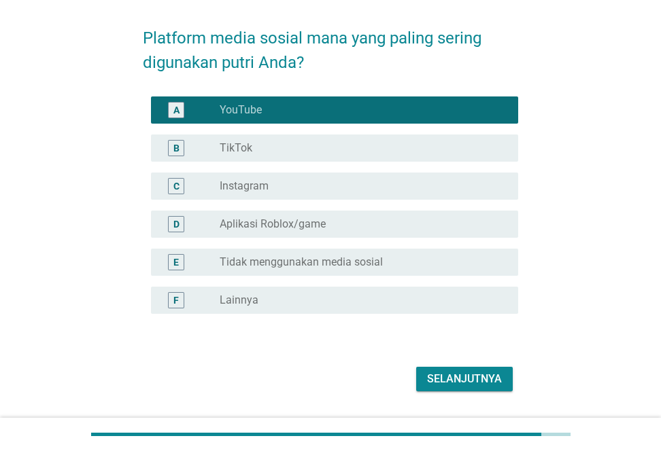
scroll to position [68, 0]
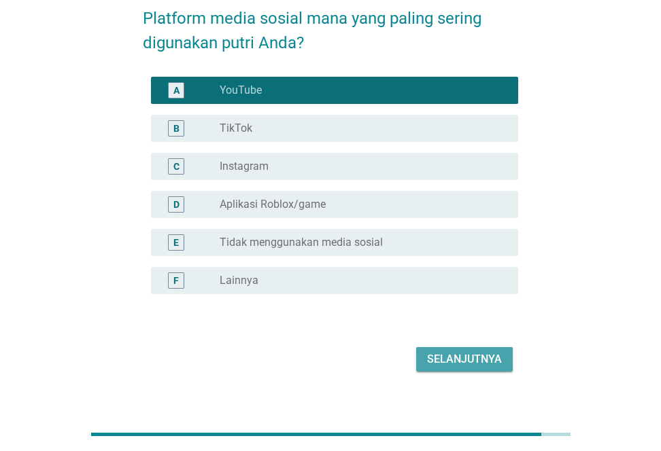
click at [459, 351] on div "Selanjutnya" at bounding box center [464, 359] width 75 height 16
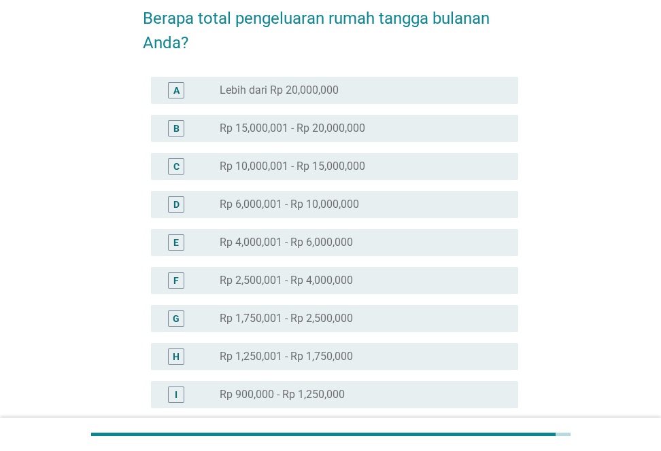
scroll to position [0, 0]
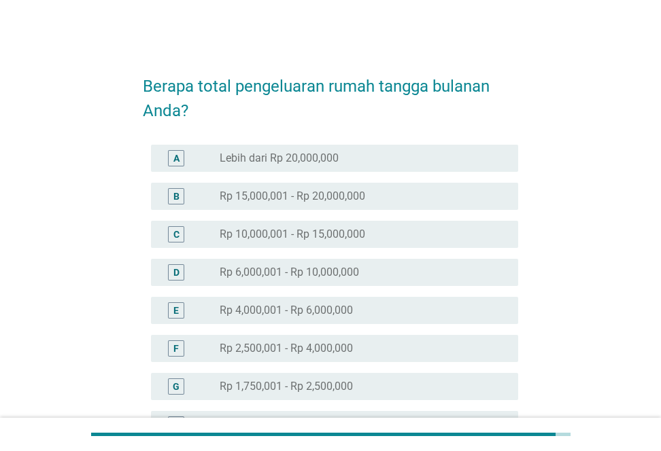
click at [384, 256] on div "D radio_button_unchecked Rp 6,000,001 - Rp 10,000,000" at bounding box center [330, 272] width 375 height 38
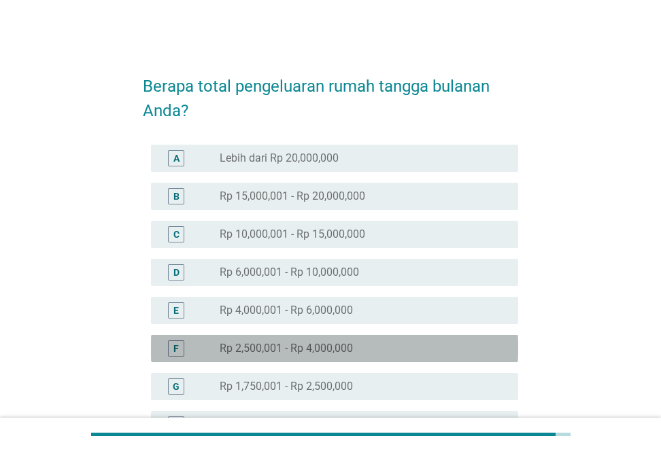
click at [368, 354] on div "radio_button_unchecked Rp 2,500,001 - Rp 4,000,000" at bounding box center [357, 349] width 277 height 14
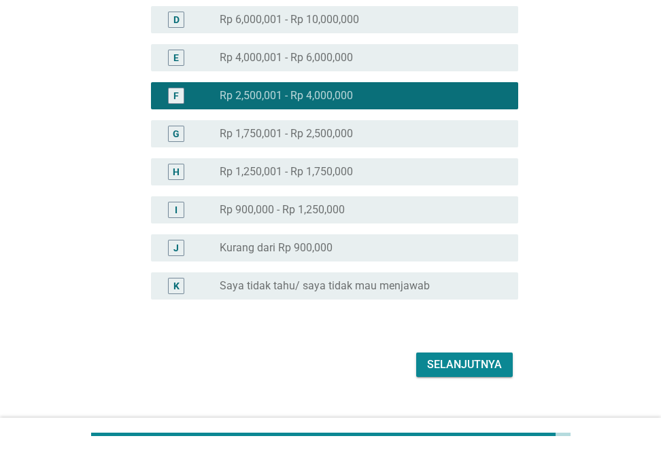
scroll to position [276, 0]
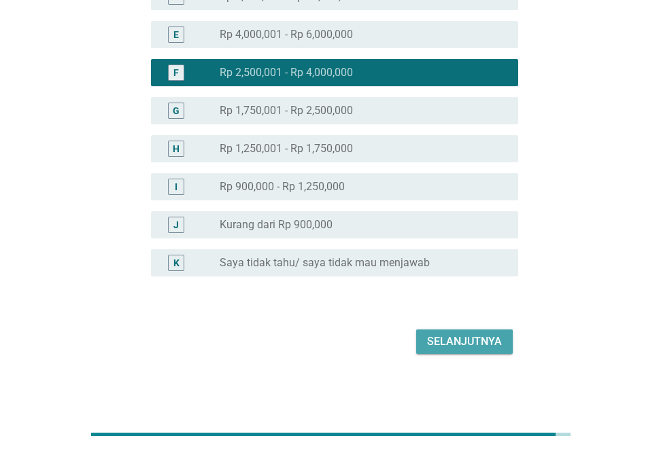
click at [461, 349] on div "Selanjutnya" at bounding box center [464, 342] width 75 height 16
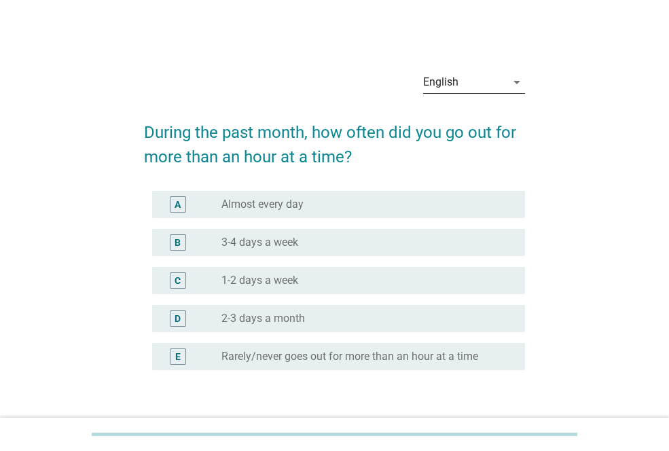
click at [453, 76] on div "English" at bounding box center [440, 82] width 35 height 12
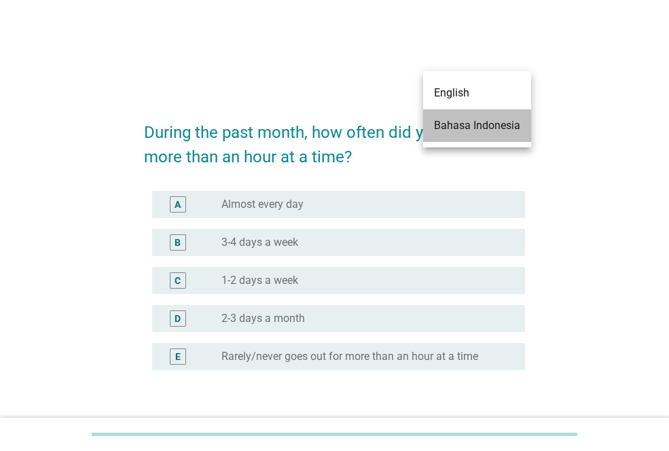
click at [455, 127] on div "Bahasa Indonesia" at bounding box center [477, 126] width 86 height 16
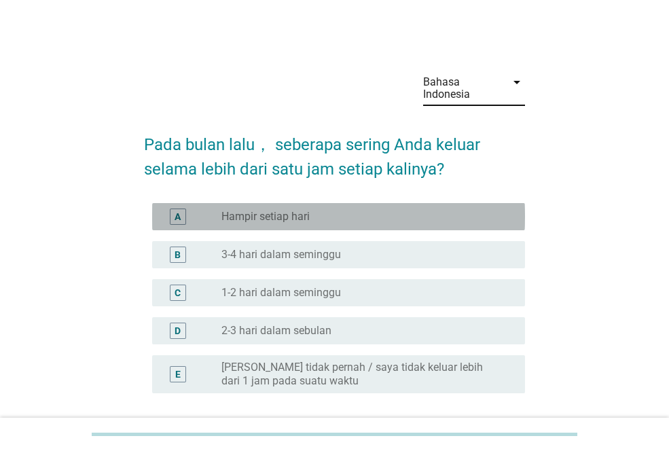
click at [369, 204] on div "A radio_button_unchecked Hampir setiap hari" at bounding box center [338, 216] width 373 height 27
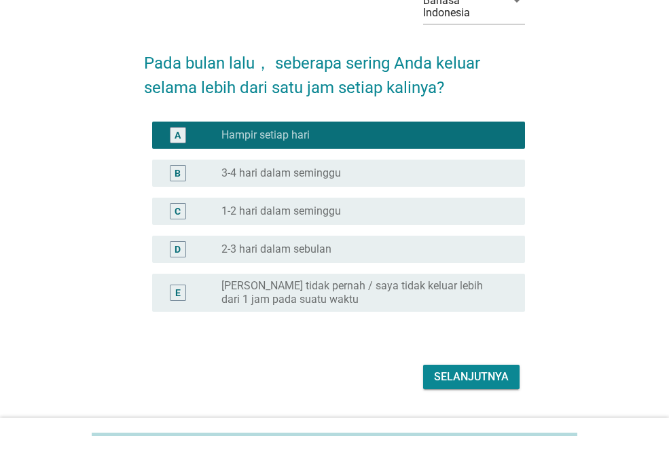
scroll to position [109, 0]
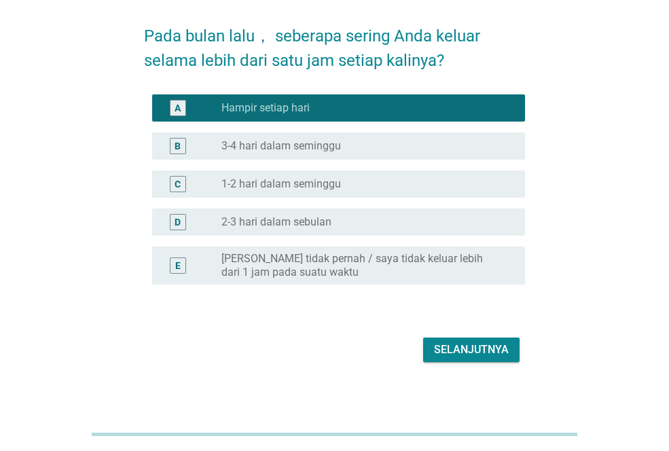
click at [463, 345] on div "Selanjutnya" at bounding box center [471, 350] width 75 height 16
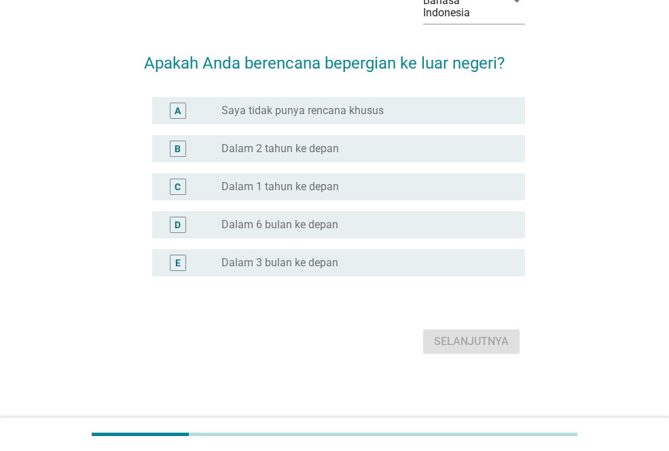
scroll to position [0, 0]
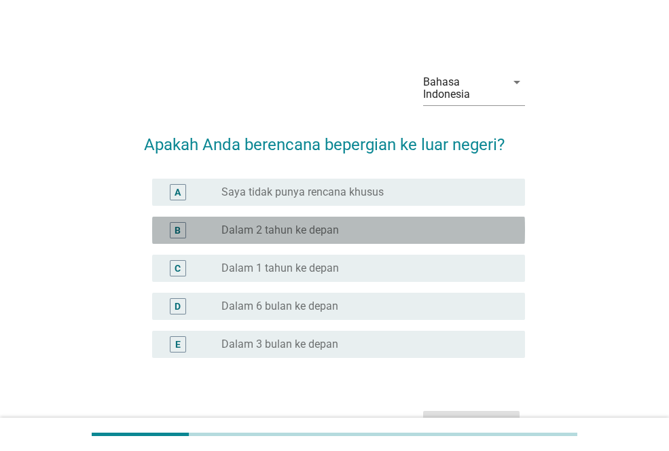
click at [377, 226] on div "radio_button_unchecked Dalam 2 tahun ke depan" at bounding box center [363, 231] width 282 height 14
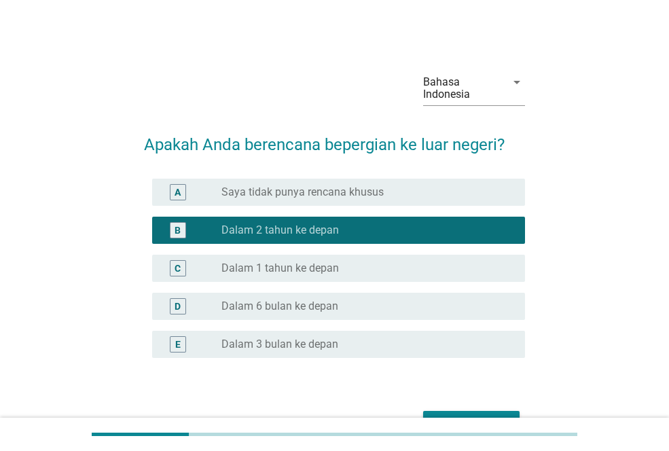
click at [482, 409] on div "Selanjutnya" at bounding box center [334, 423] width 381 height 33
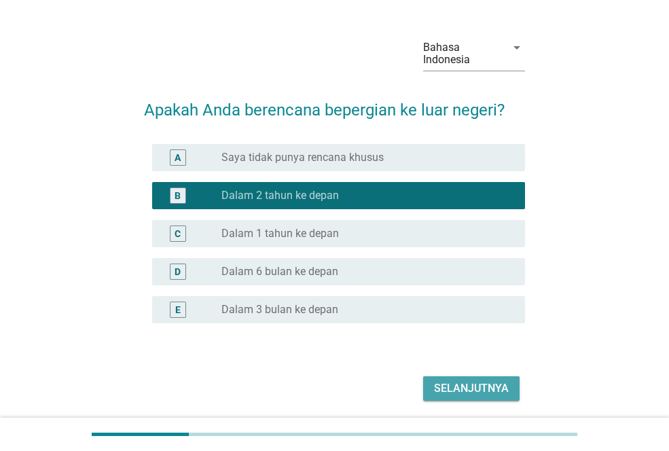
click at [448, 393] on div "Selanjutnya" at bounding box center [471, 389] width 75 height 16
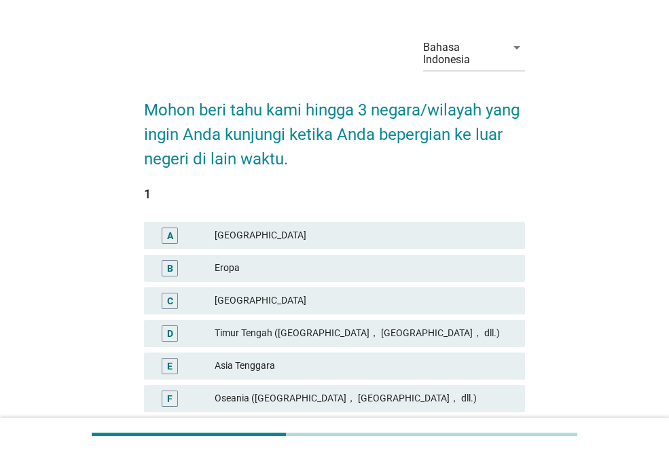
scroll to position [0, 0]
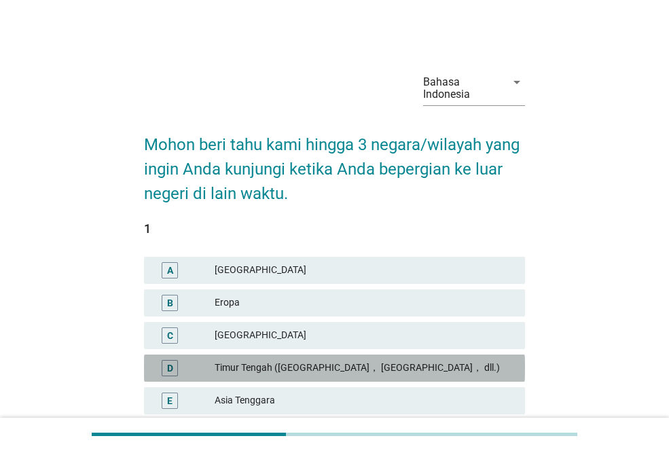
click at [436, 369] on div "Timur Tengah ([GEOGRAPHIC_DATA]， [GEOGRAPHIC_DATA]， dll.)" at bounding box center [365, 368] width 300 height 16
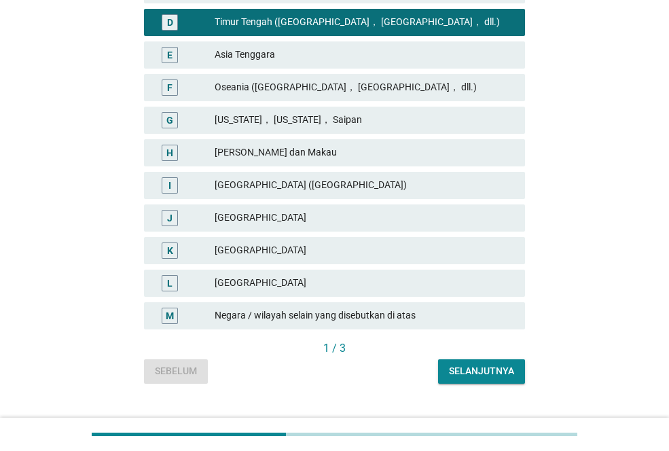
scroll to position [349, 0]
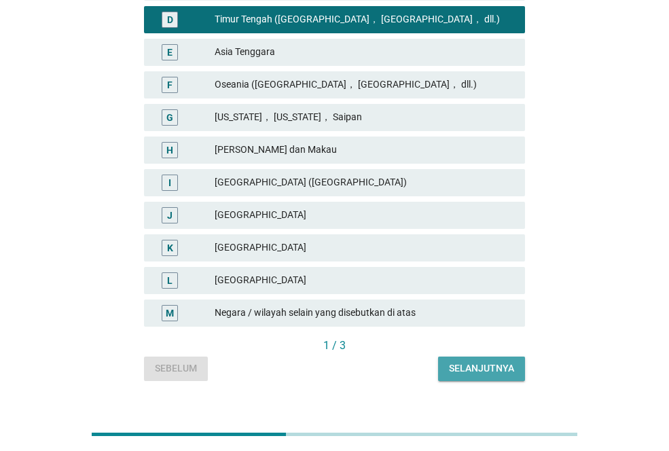
click at [473, 364] on div "Selanjutnya" at bounding box center [481, 369] width 65 height 14
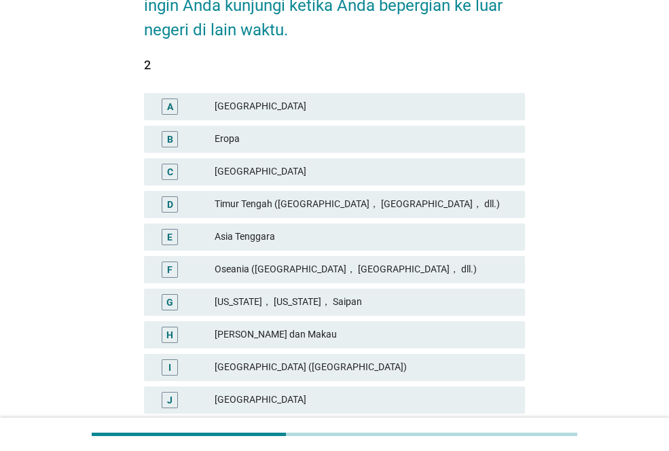
scroll to position [166, 0]
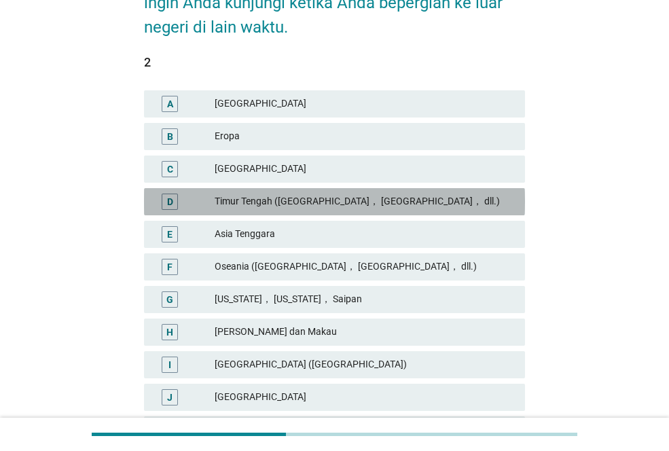
click at [359, 194] on div "Timur Tengah ([GEOGRAPHIC_DATA]， [GEOGRAPHIC_DATA]， dll.)" at bounding box center [365, 202] width 300 height 16
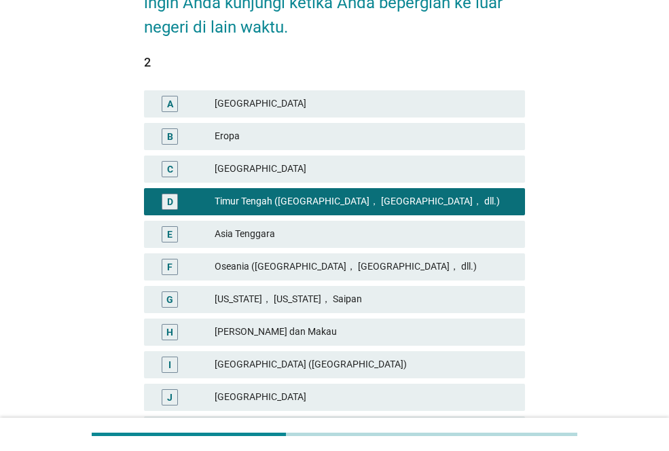
click at [259, 238] on div "Asia Tenggara" at bounding box center [365, 234] width 300 height 16
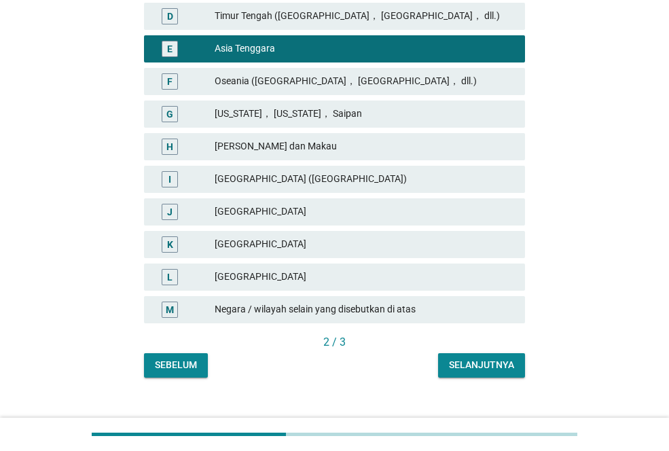
scroll to position [356, 0]
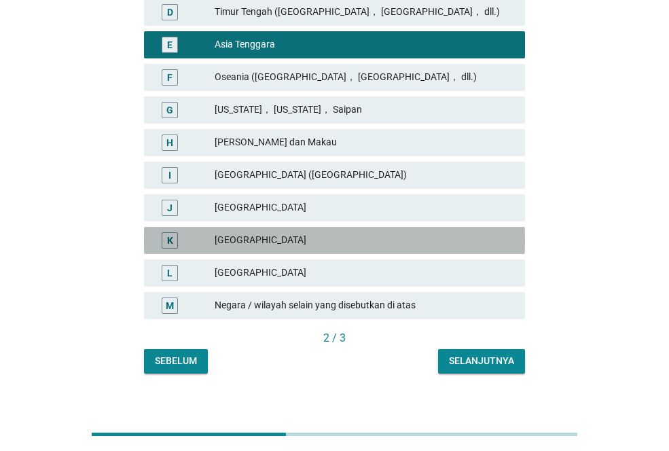
click at [291, 236] on div "[GEOGRAPHIC_DATA]" at bounding box center [365, 240] width 300 height 16
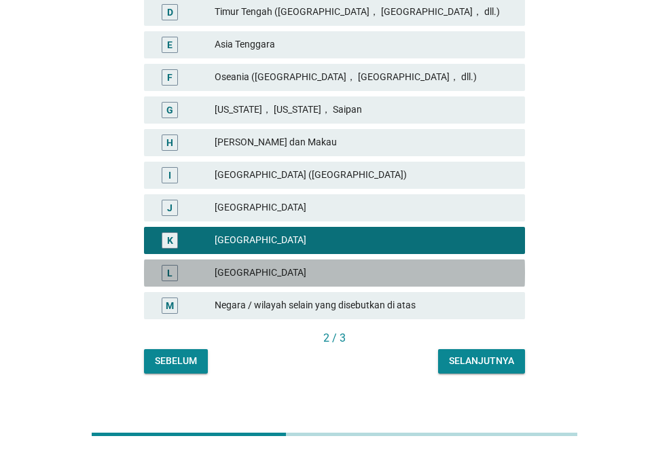
click at [280, 266] on div "[GEOGRAPHIC_DATA]" at bounding box center [365, 273] width 300 height 16
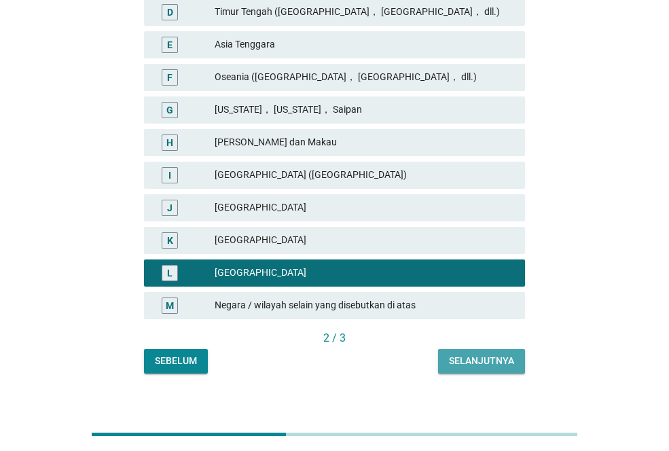
click at [467, 362] on div "Selanjutnya" at bounding box center [481, 361] width 65 height 14
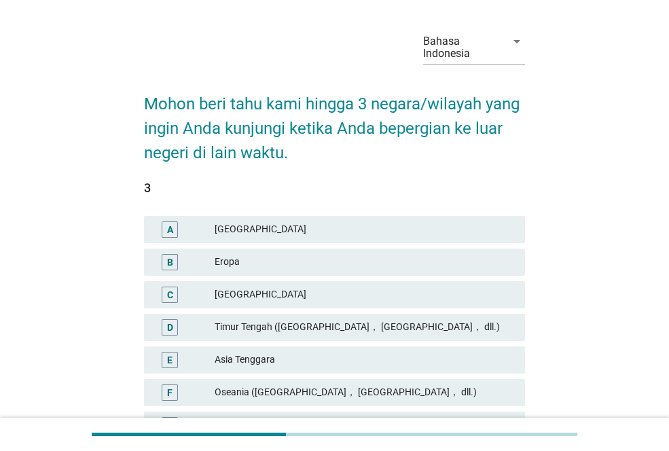
scroll to position [81, 0]
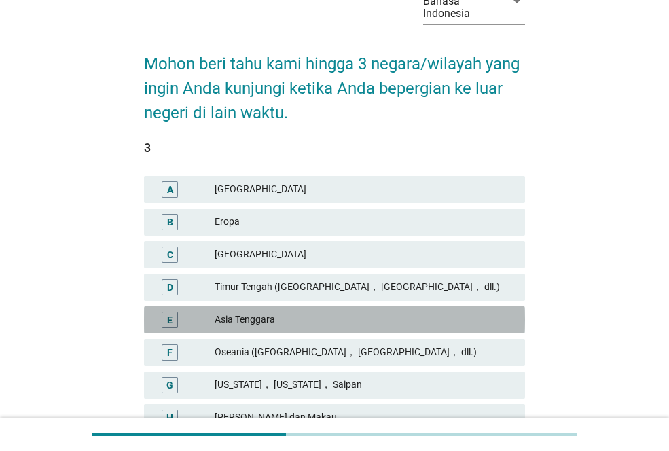
click at [338, 329] on div "E [GEOGRAPHIC_DATA]" at bounding box center [334, 319] width 381 height 27
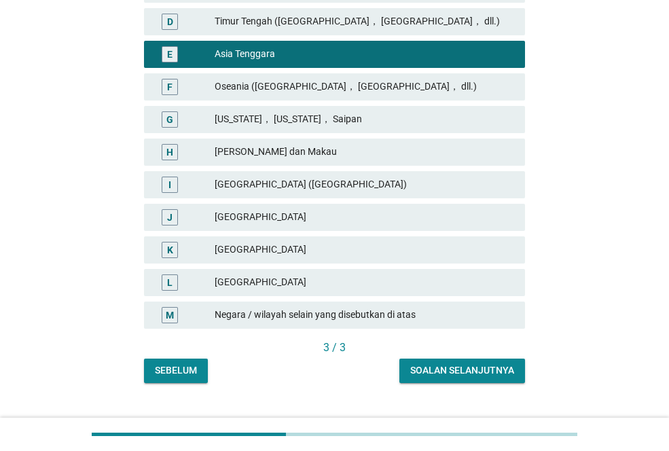
scroll to position [353, 0]
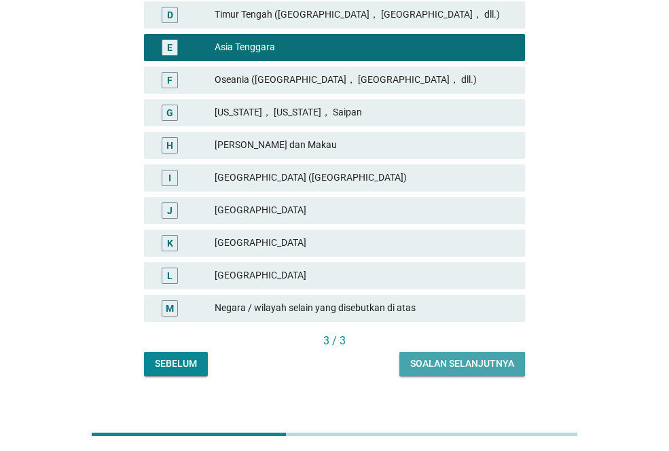
click at [468, 366] on div "Soalan selanjutnya" at bounding box center [462, 364] width 104 height 14
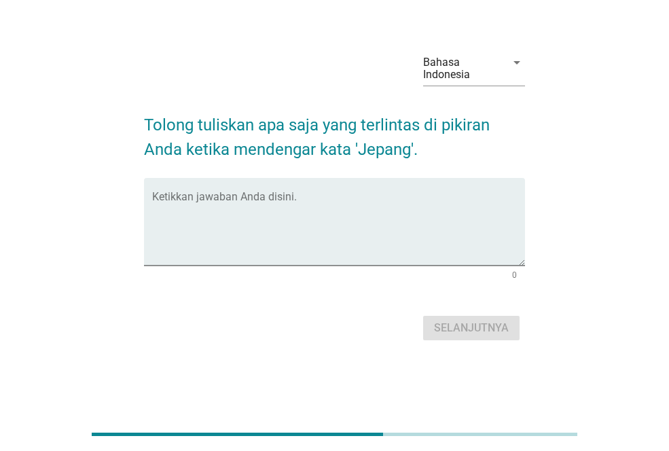
scroll to position [0, 0]
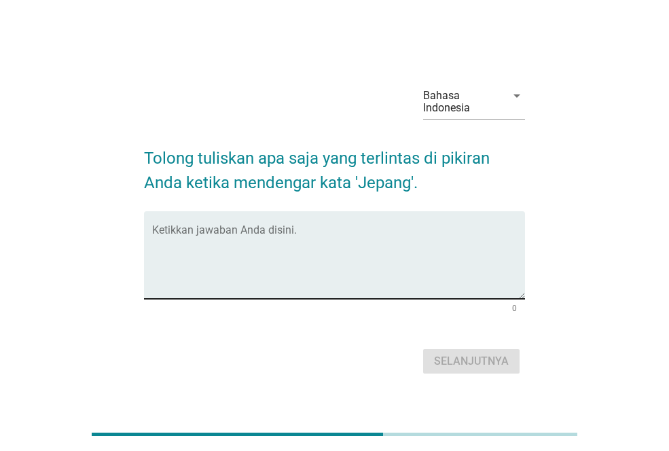
click at [356, 270] on textarea "Ketikkan jawaban Anda disini." at bounding box center [338, 263] width 373 height 71
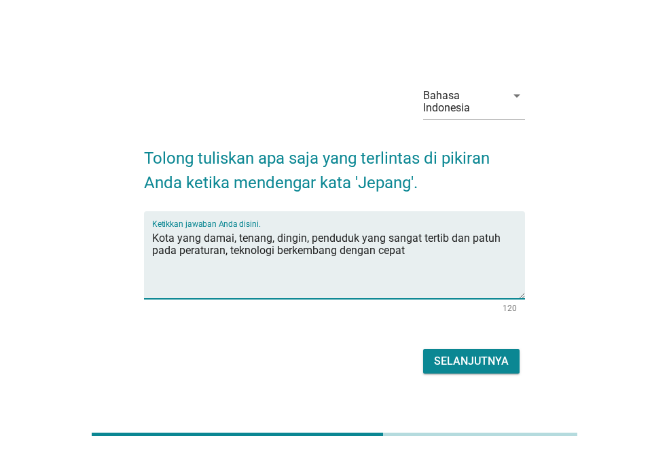
type textarea "Kota yang damai, tenang, dingin, penduduk yang sangat tertib dan patuh pada per…"
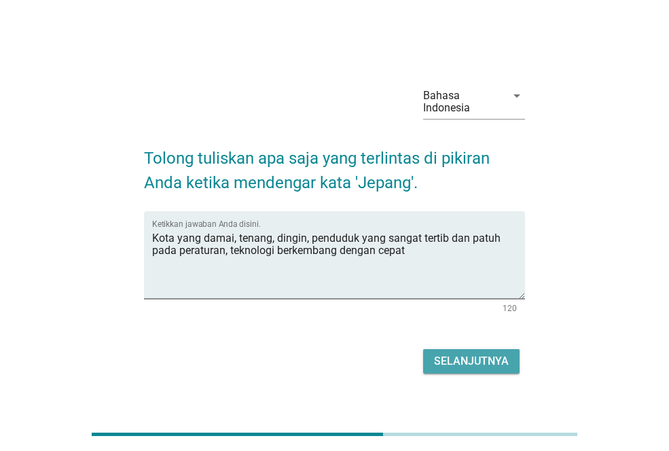
click at [468, 368] on div "Selanjutnya" at bounding box center [471, 361] width 75 height 16
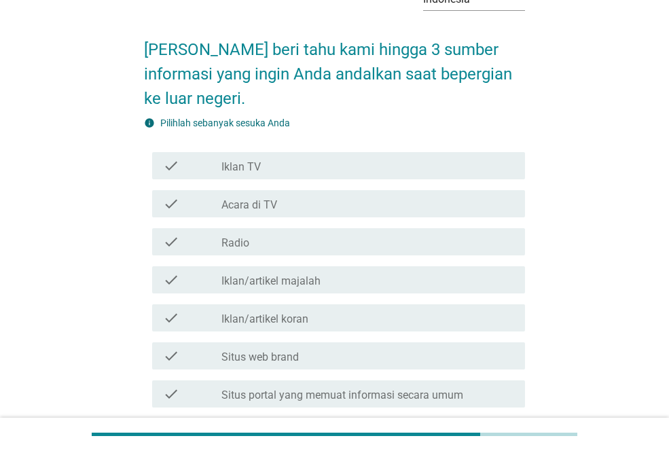
scroll to position [107, 0]
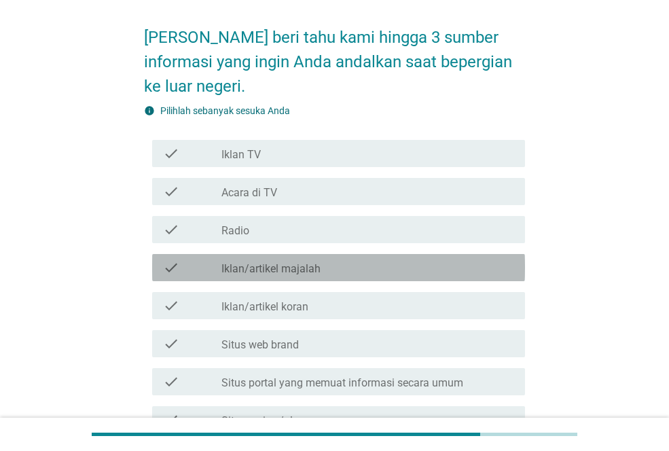
click at [457, 260] on div "check_box_outline_blank Iklan/artikel majalah" at bounding box center [368, 268] width 293 height 16
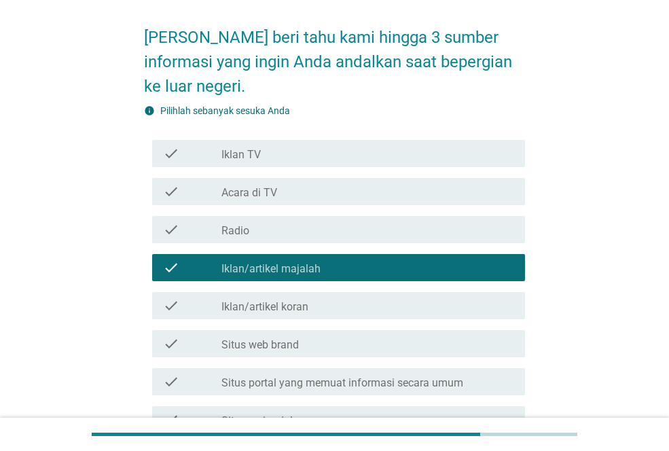
click at [379, 343] on div "check_box_outline_blank Situs web brand" at bounding box center [368, 344] width 293 height 16
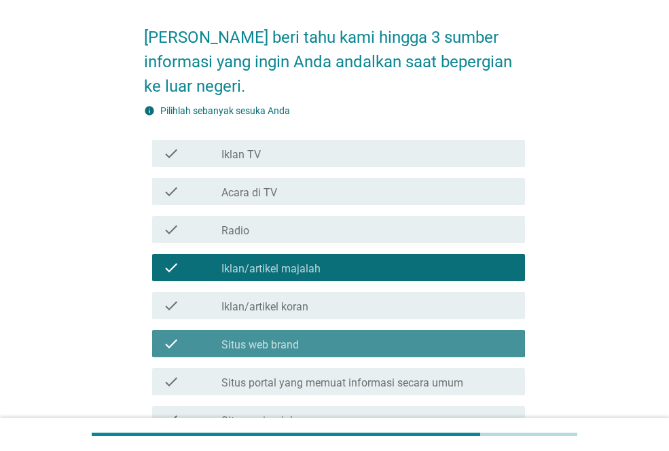
click at [379, 343] on div "check_box_outline_blank Situs web brand" at bounding box center [368, 344] width 293 height 16
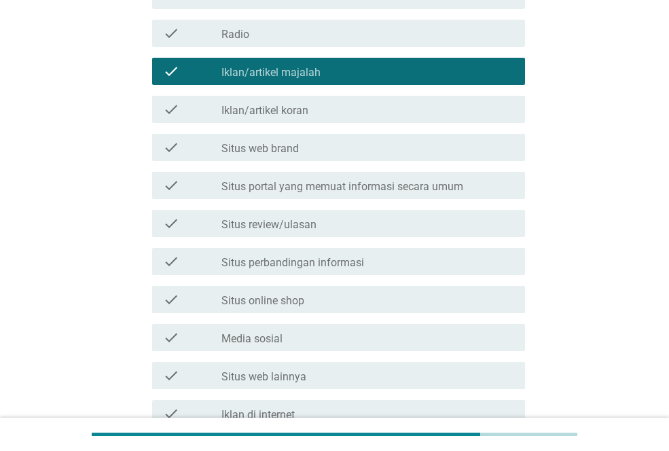
scroll to position [310, 0]
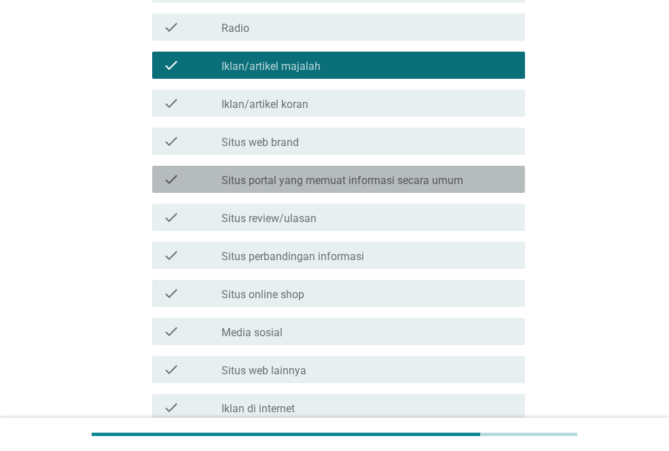
click at [425, 183] on label "Situs portal yang memuat informasi secara umum" at bounding box center [343, 181] width 242 height 14
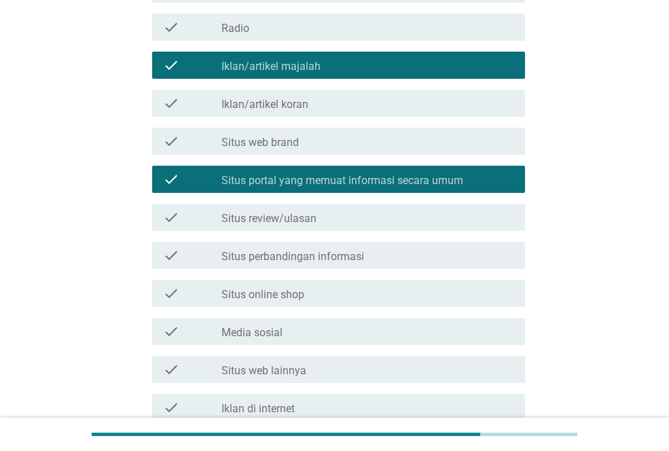
click at [357, 222] on div "check_box_outline_blank Situs review/ulasan" at bounding box center [368, 217] width 293 height 16
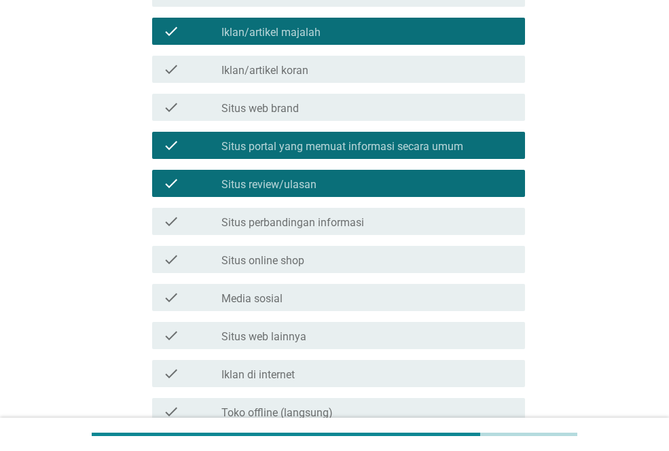
scroll to position [333, 0]
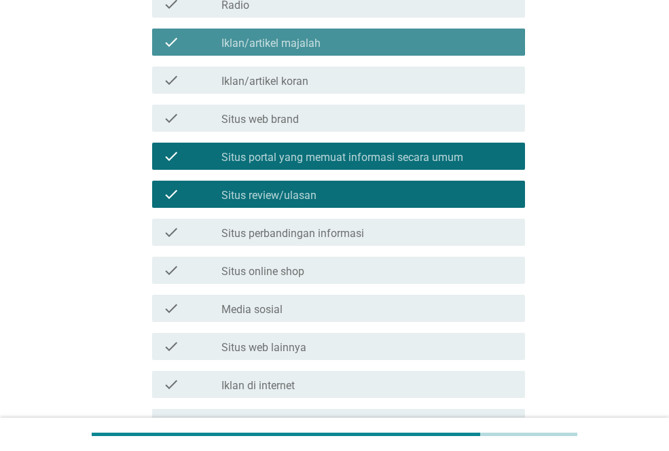
click at [343, 52] on div "check check_box_outline_blank Iklan/artikel majalah" at bounding box center [338, 42] width 373 height 27
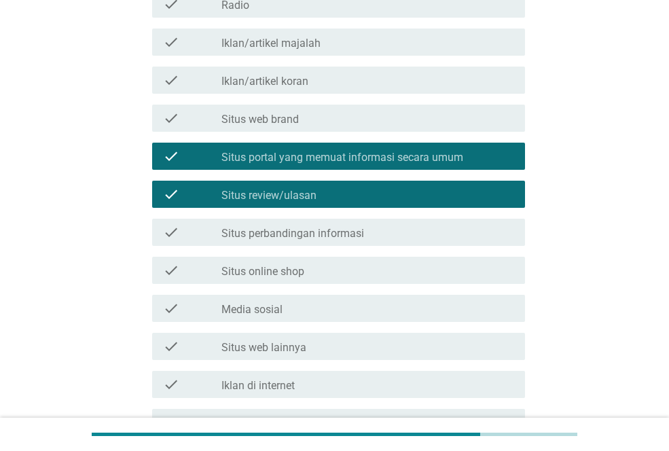
click at [172, 245] on div "check check_box_outline_blank Situs perbandingan informasi" at bounding box center [338, 232] width 373 height 27
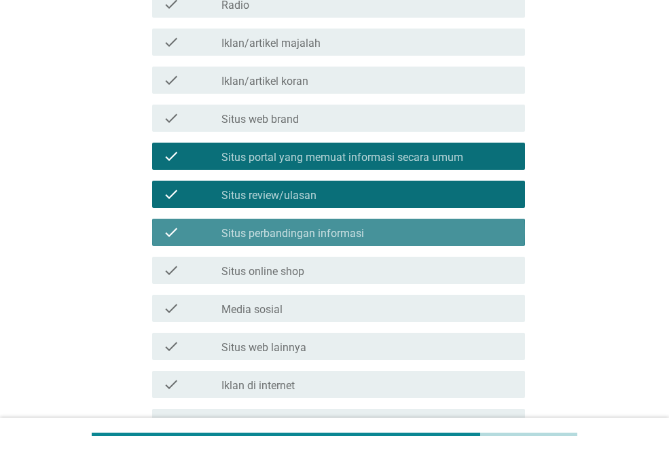
click at [290, 235] on label "Situs perbandingan informasi" at bounding box center [293, 234] width 143 height 14
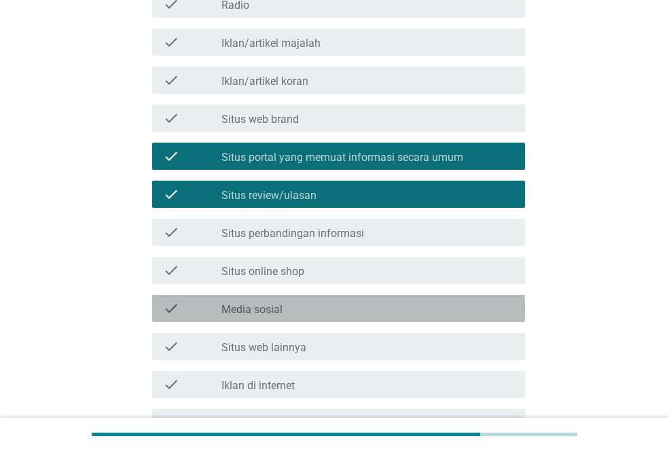
click at [272, 301] on div "check_box_outline_blank Media sosial" at bounding box center [368, 308] width 293 height 16
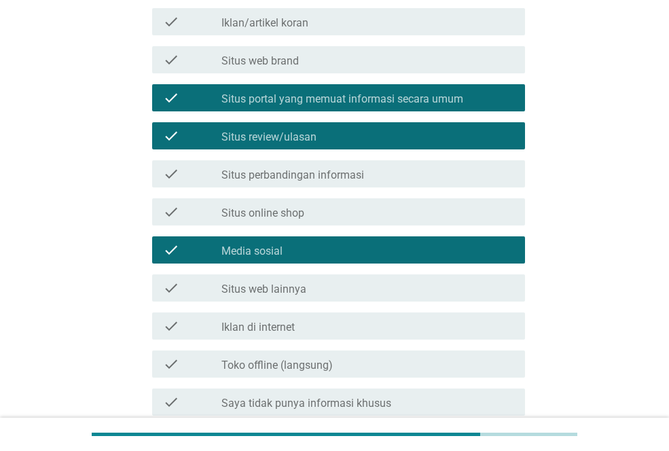
scroll to position [514, 0]
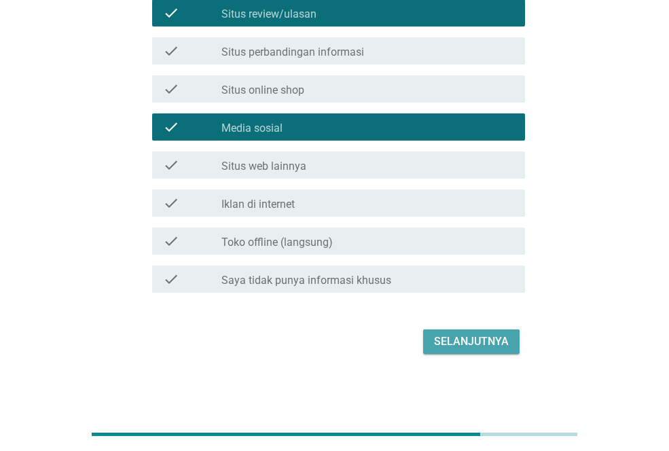
click at [475, 338] on div "Selanjutnya" at bounding box center [471, 342] width 75 height 16
